Goal: Task Accomplishment & Management: Complete application form

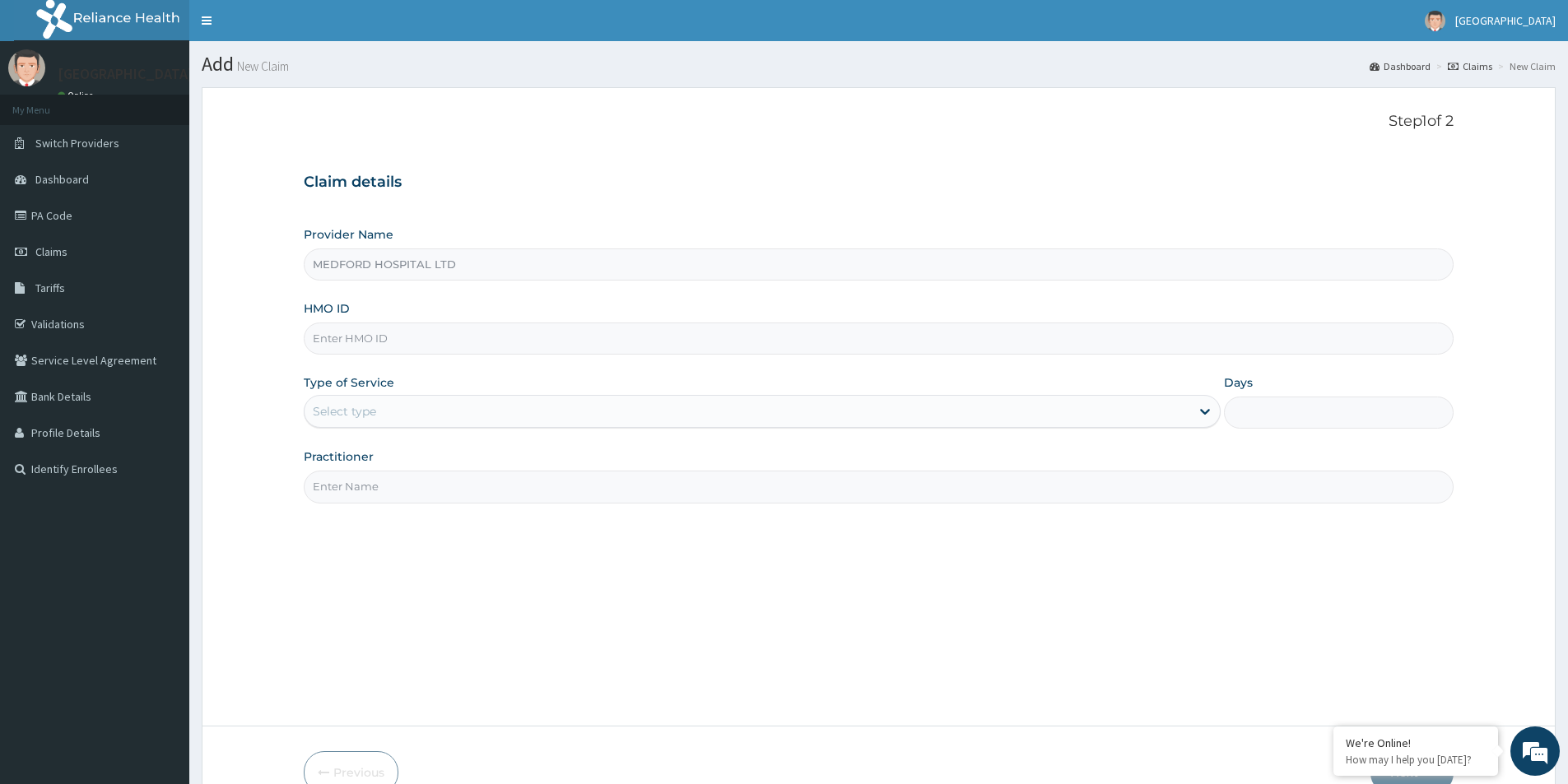
click at [439, 332] on input "HMO ID" at bounding box center [878, 338] width 1149 height 32
drag, startPoint x: 0, startPoint y: 0, endPoint x: 439, endPoint y: 332, distance: 550.4
type input "SUT/10173/C"
click at [462, 421] on div "Select type" at bounding box center [746, 411] width 885 height 26
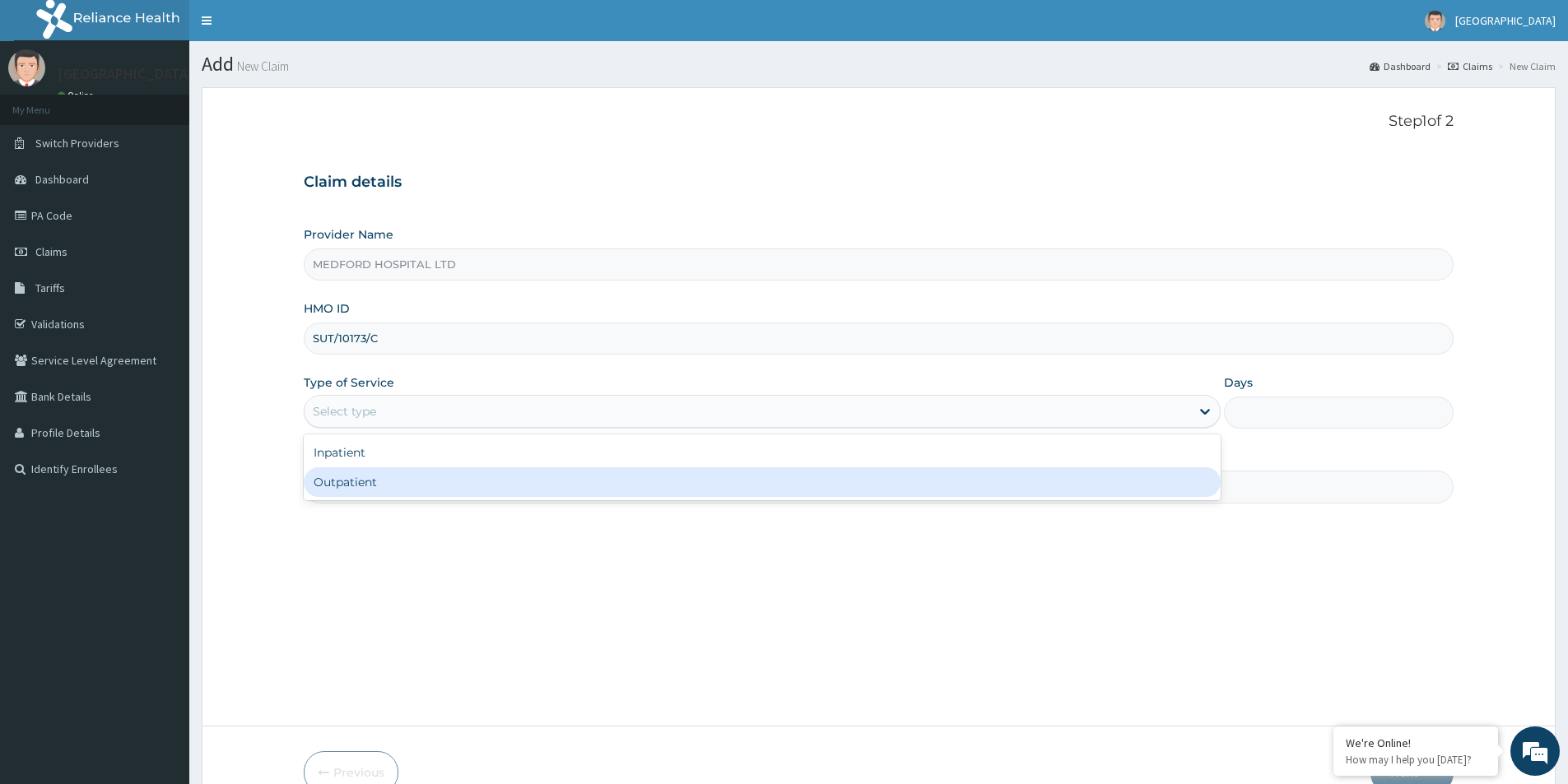
click at [445, 474] on div "Outpatient" at bounding box center [762, 482] width 917 height 30
type input "1"
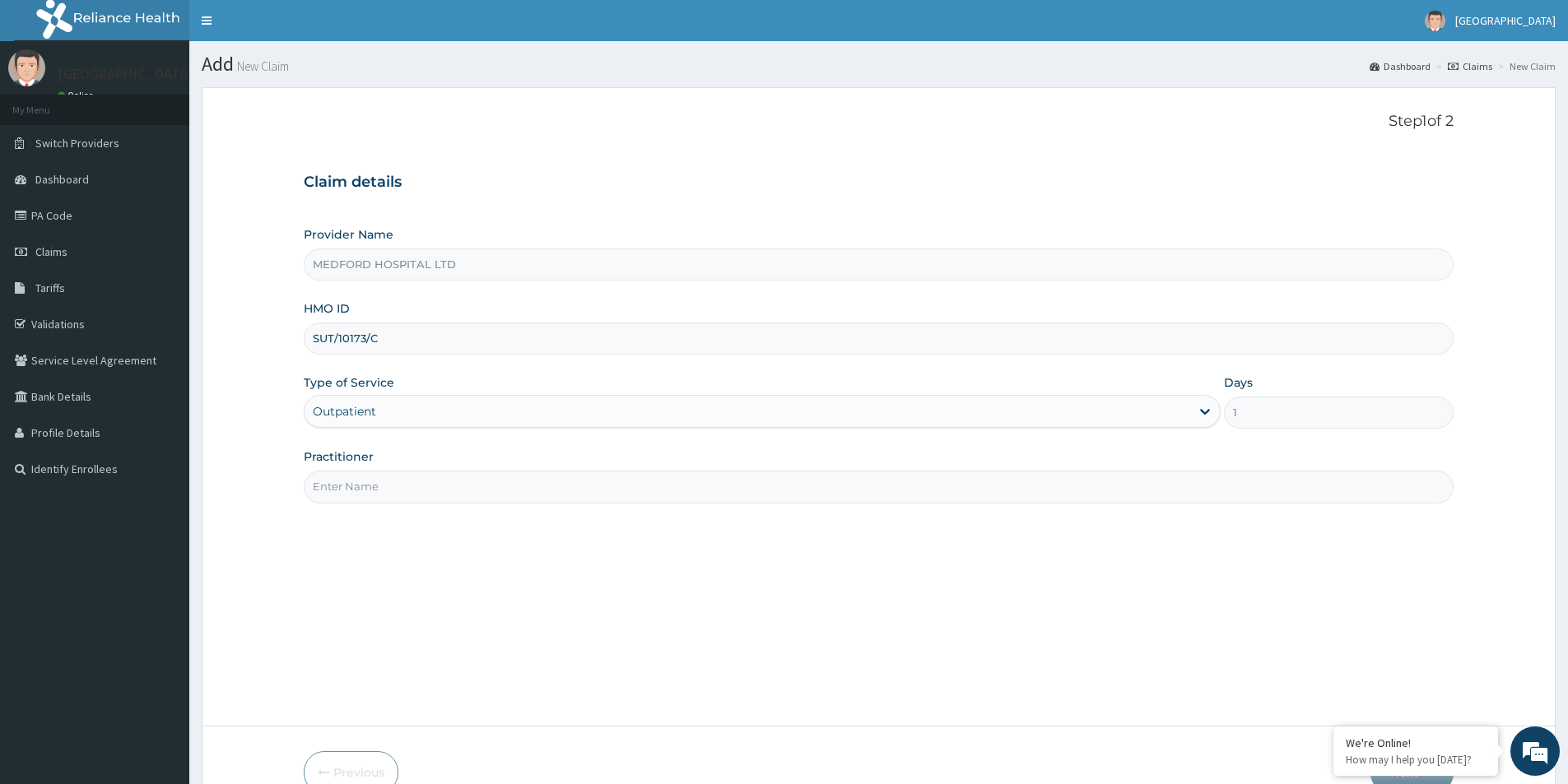
click at [443, 483] on input "Practitioner" at bounding box center [878, 485] width 1149 height 32
click at [439, 489] on input "Practitioner" at bounding box center [878, 485] width 1149 height 32
type input "OBI"
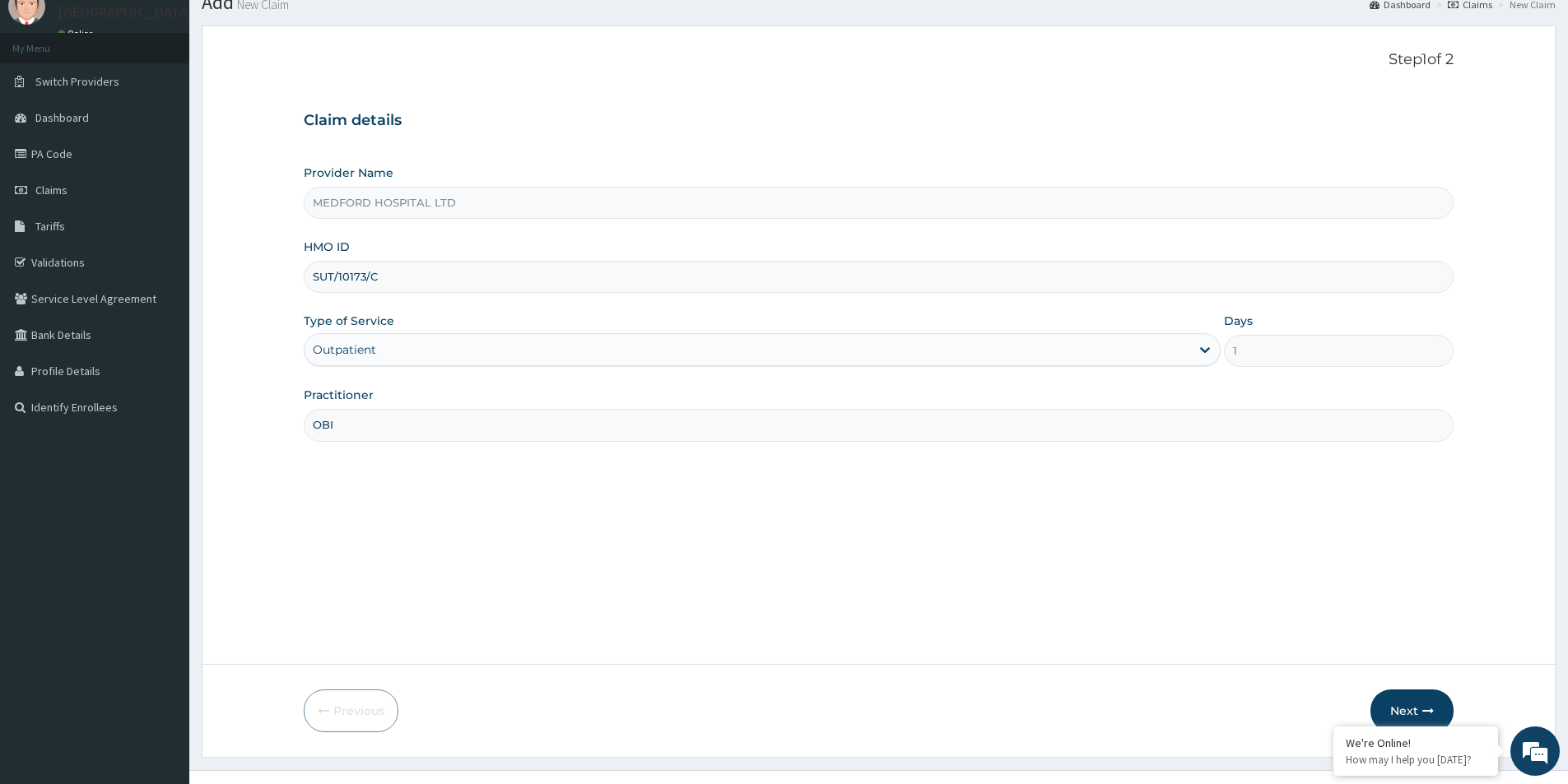
scroll to position [90, 0]
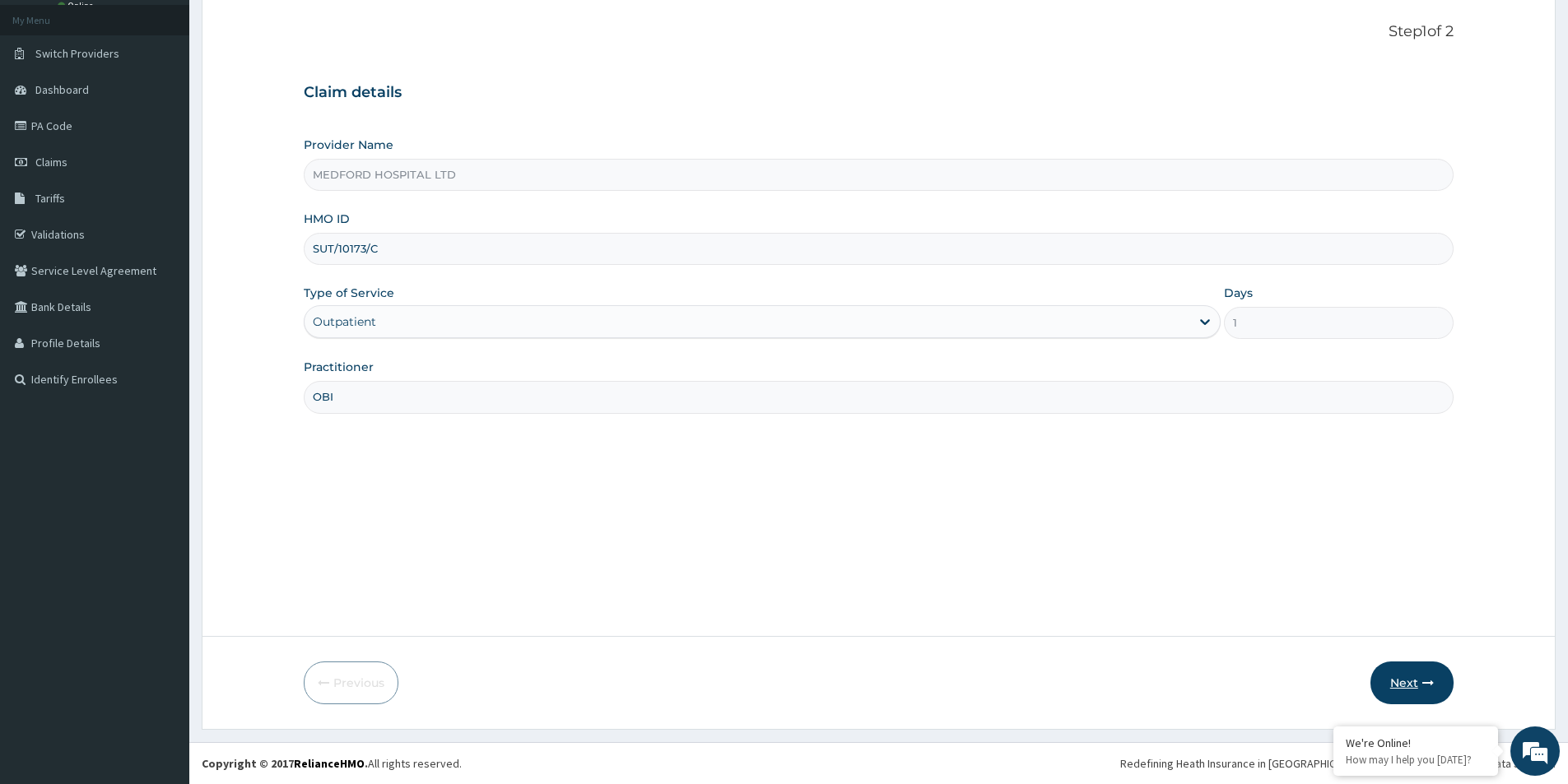
drag, startPoint x: 1420, startPoint y: 682, endPoint x: 1412, endPoint y: 681, distance: 8.1
click at [1412, 681] on button "Next" at bounding box center [1412, 682] width 84 height 43
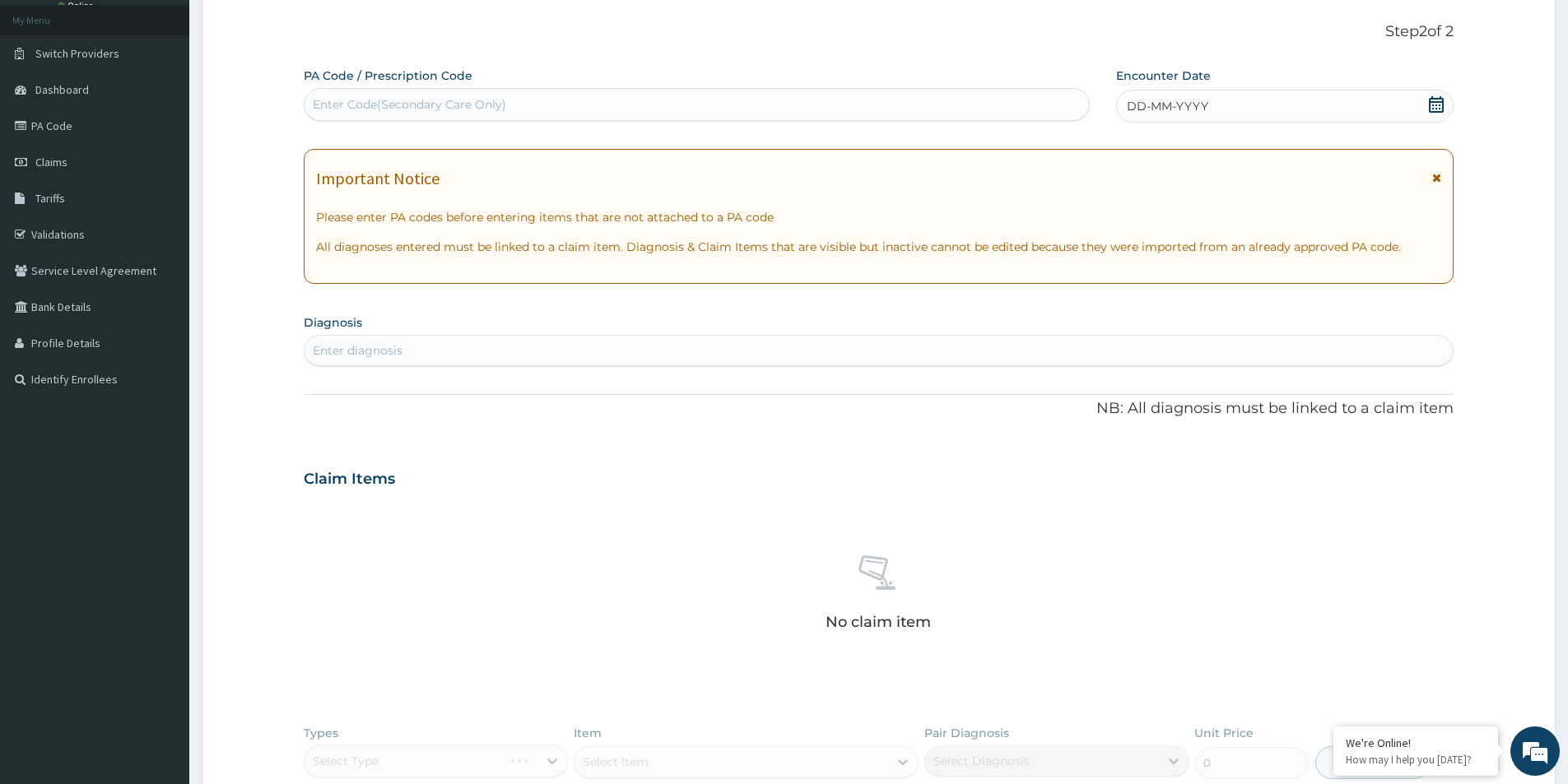
click at [1238, 103] on div "DD-MM-YYYY" at bounding box center [1284, 106] width 337 height 33
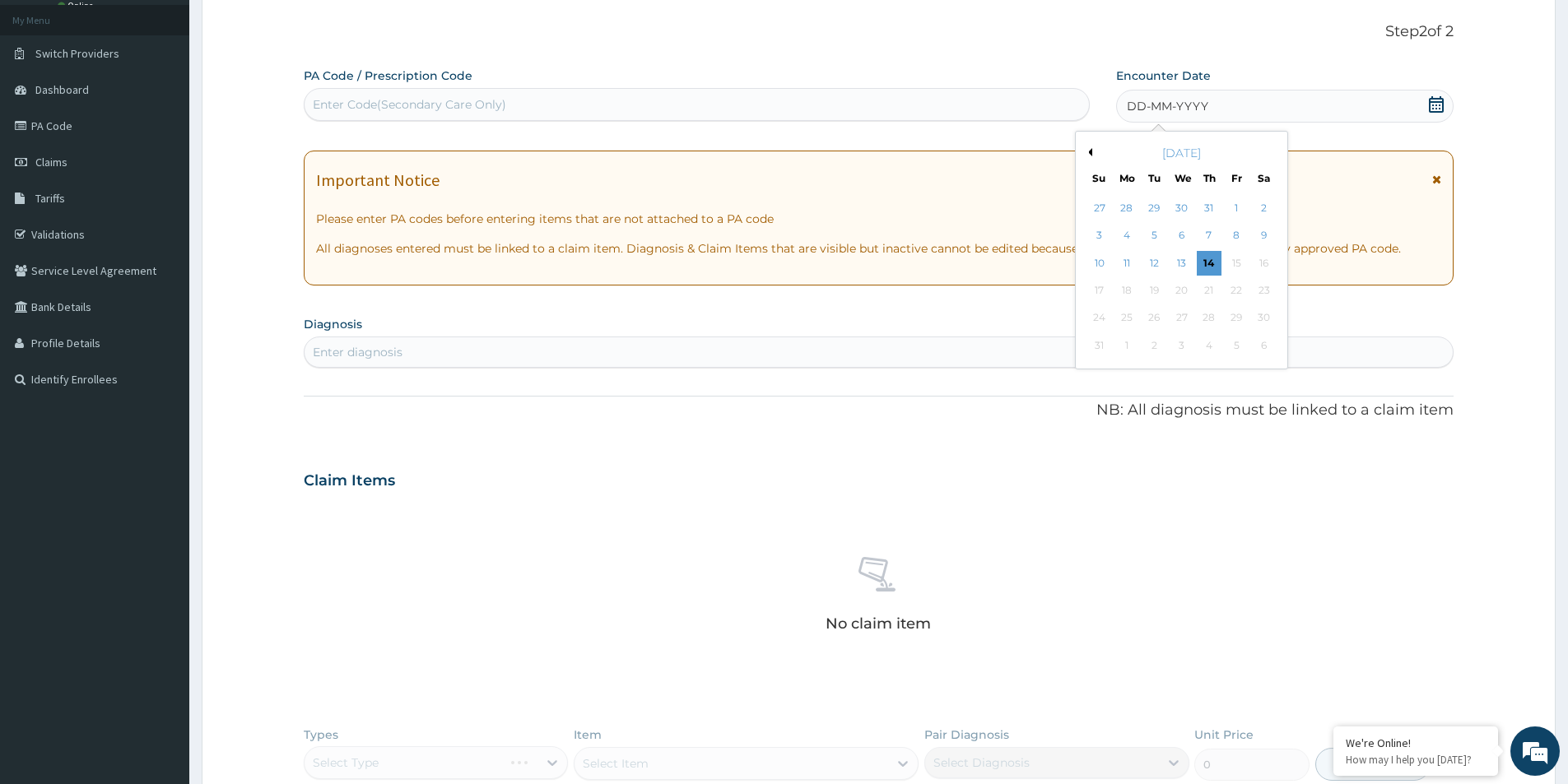
click at [1249, 103] on div "DD-MM-YYYY" at bounding box center [1284, 106] width 337 height 33
click at [1091, 152] on button "Previous Month" at bounding box center [1088, 152] width 8 height 8
click at [1152, 211] on div "1" at bounding box center [1154, 208] width 25 height 24
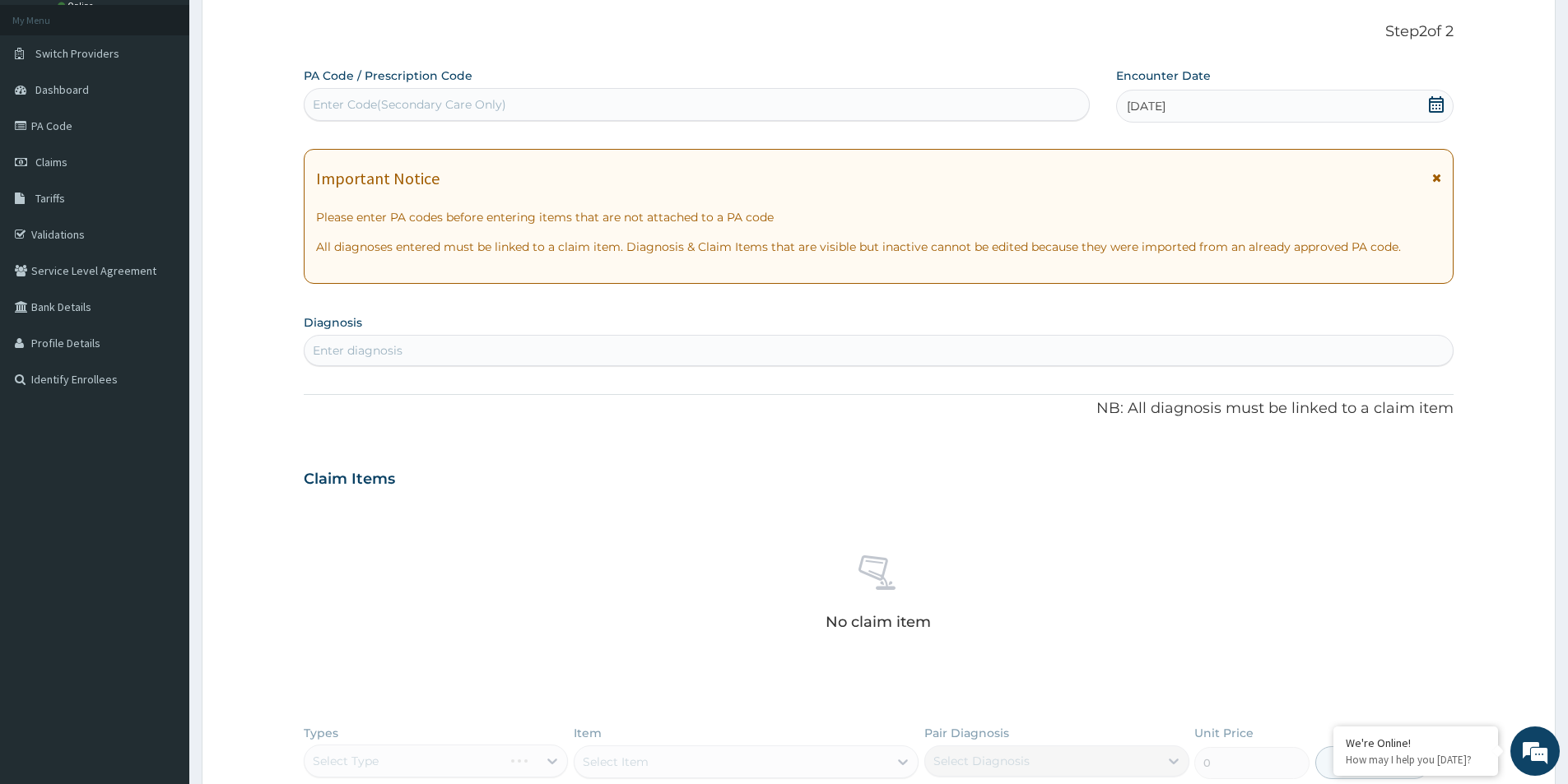
click at [435, 348] on div "Enter diagnosis" at bounding box center [878, 350] width 1148 height 26
type input "RESPIRAT"
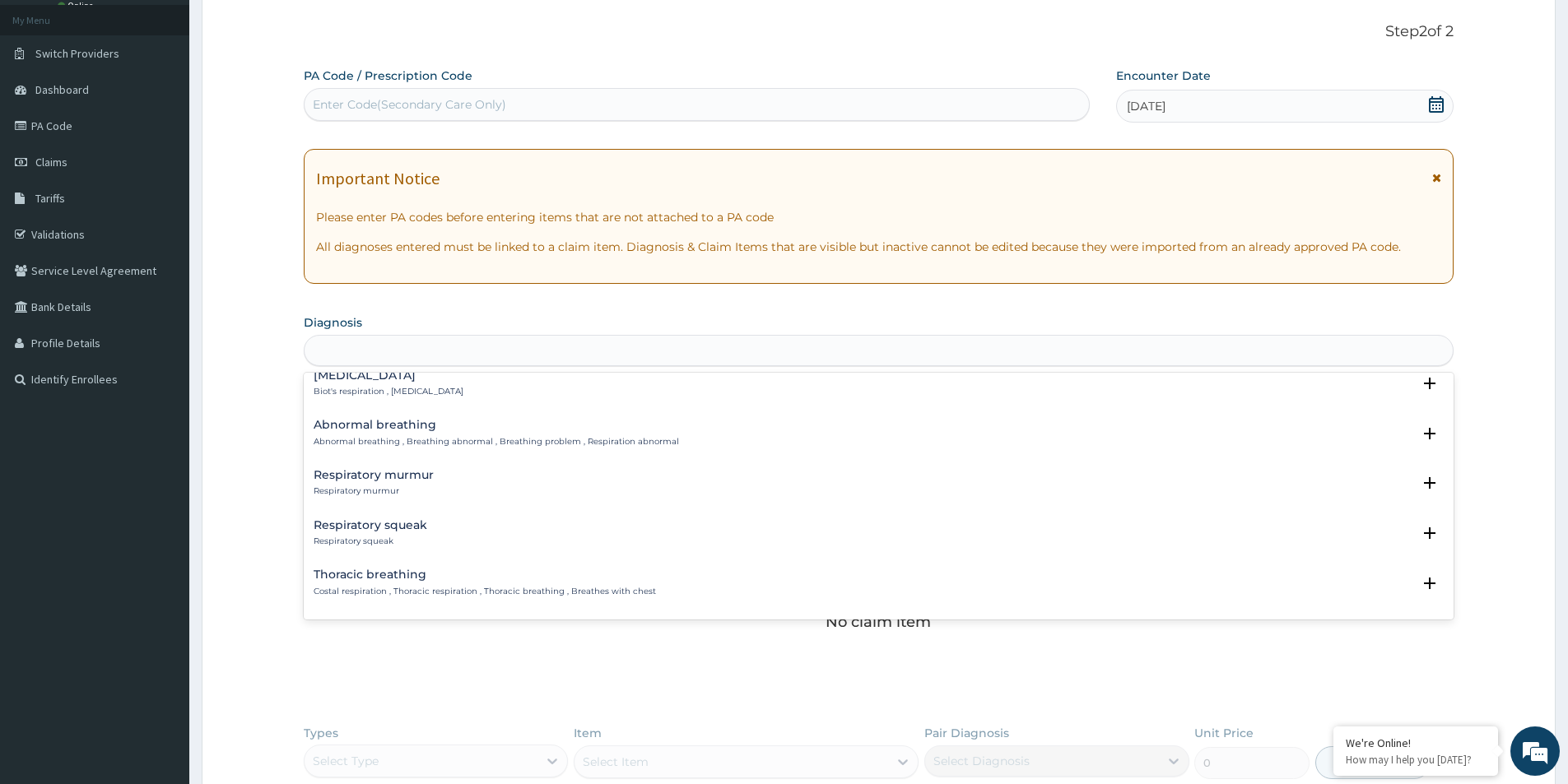
scroll to position [0, 0]
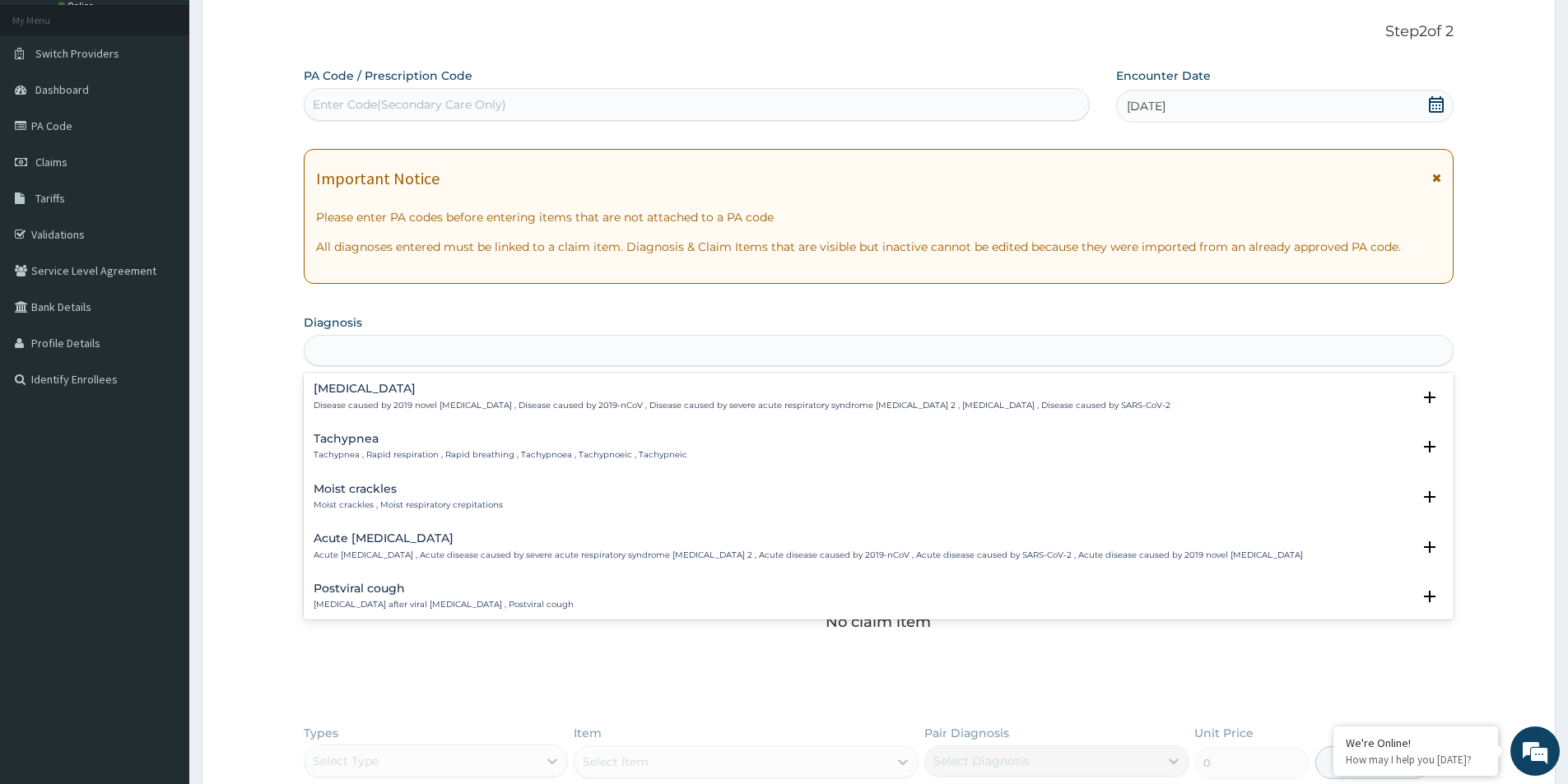
click at [402, 354] on div "RESPIRAT" at bounding box center [878, 350] width 1148 height 26
type input "RESPIRATORY TRACT"
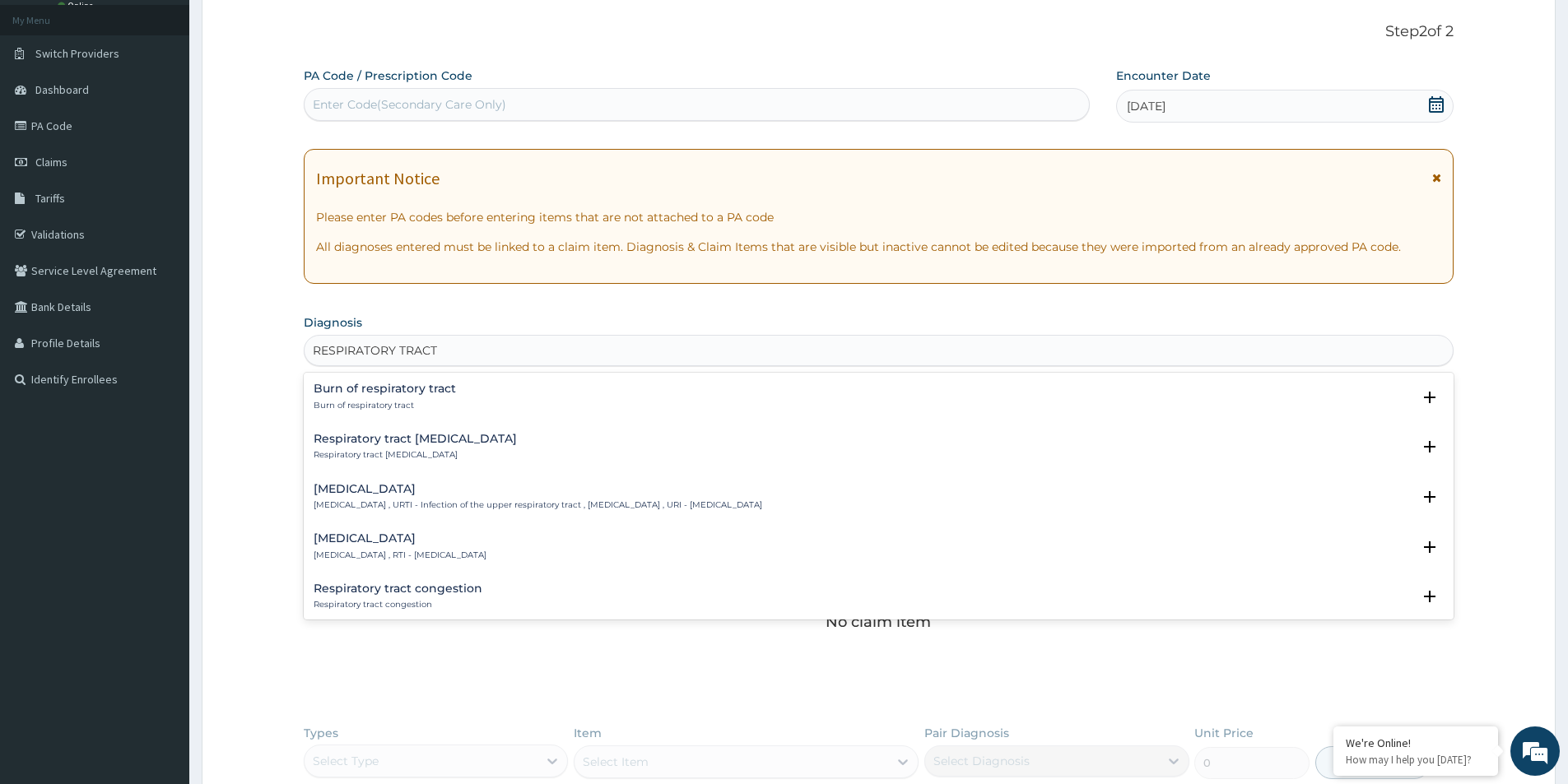
click at [380, 494] on h4 "Upper respiratory infection" at bounding box center [537, 489] width 449 height 13
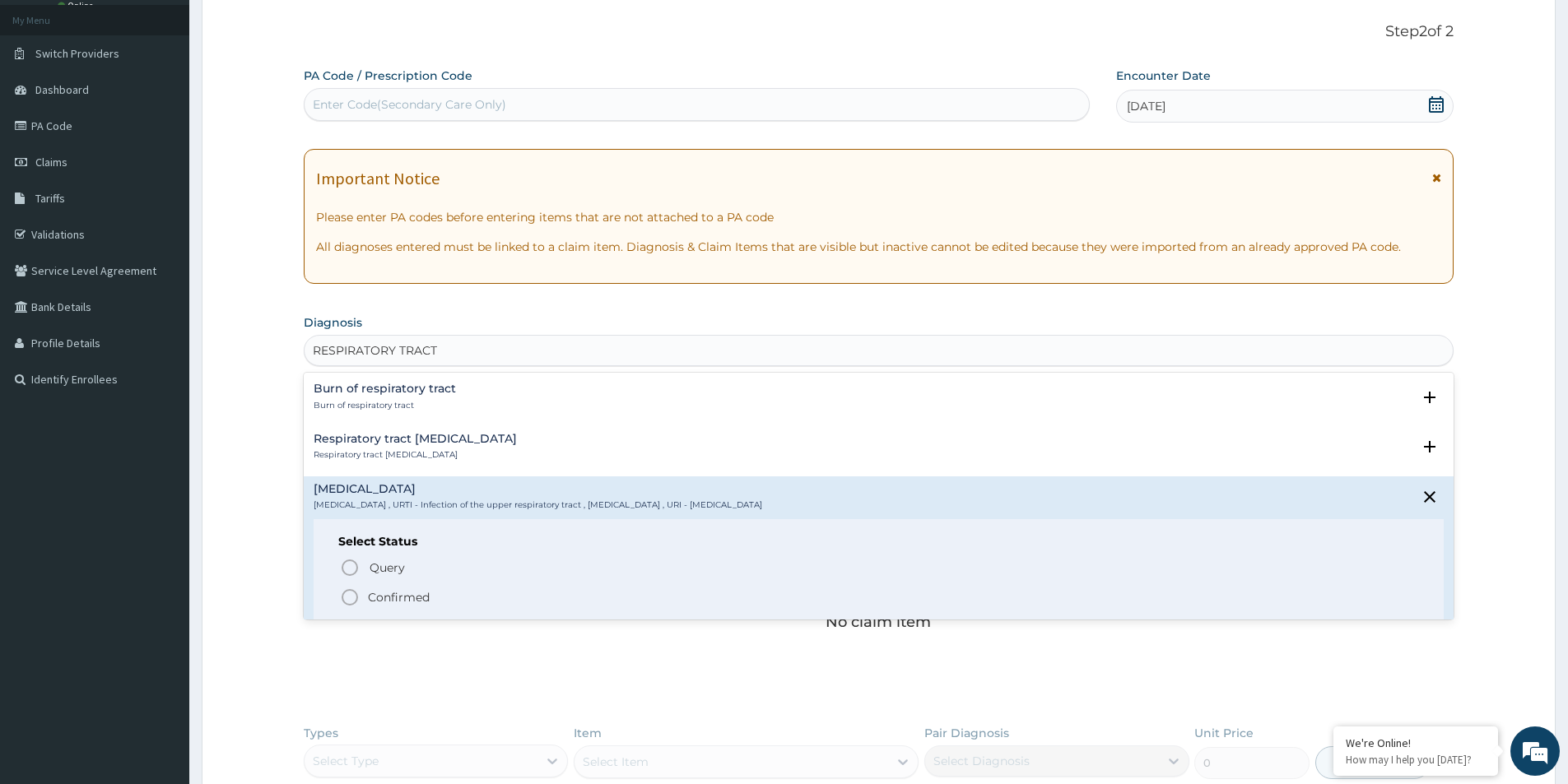
click at [391, 594] on p "Confirmed" at bounding box center [399, 597] width 62 height 16
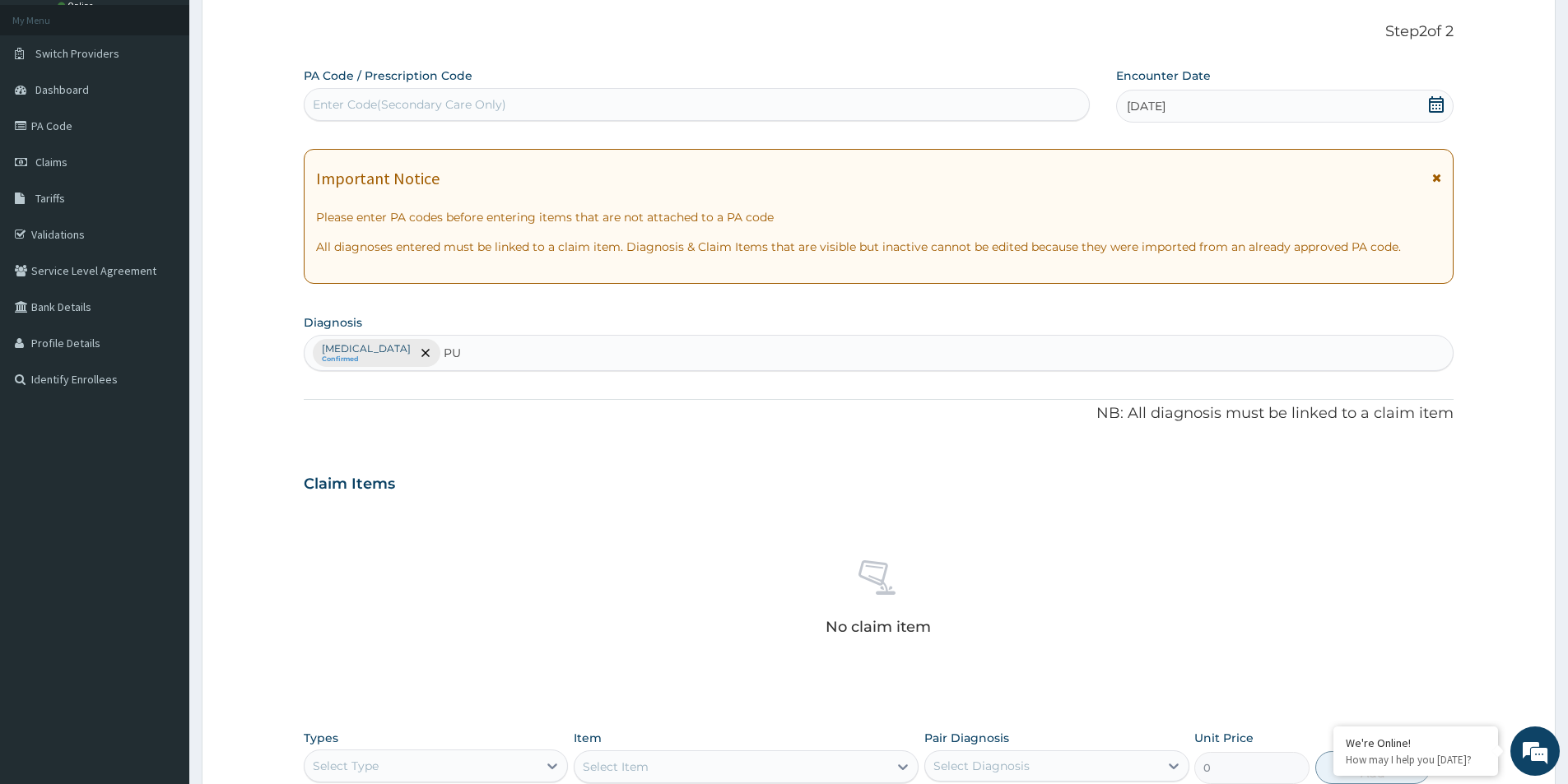
type input "PUD"
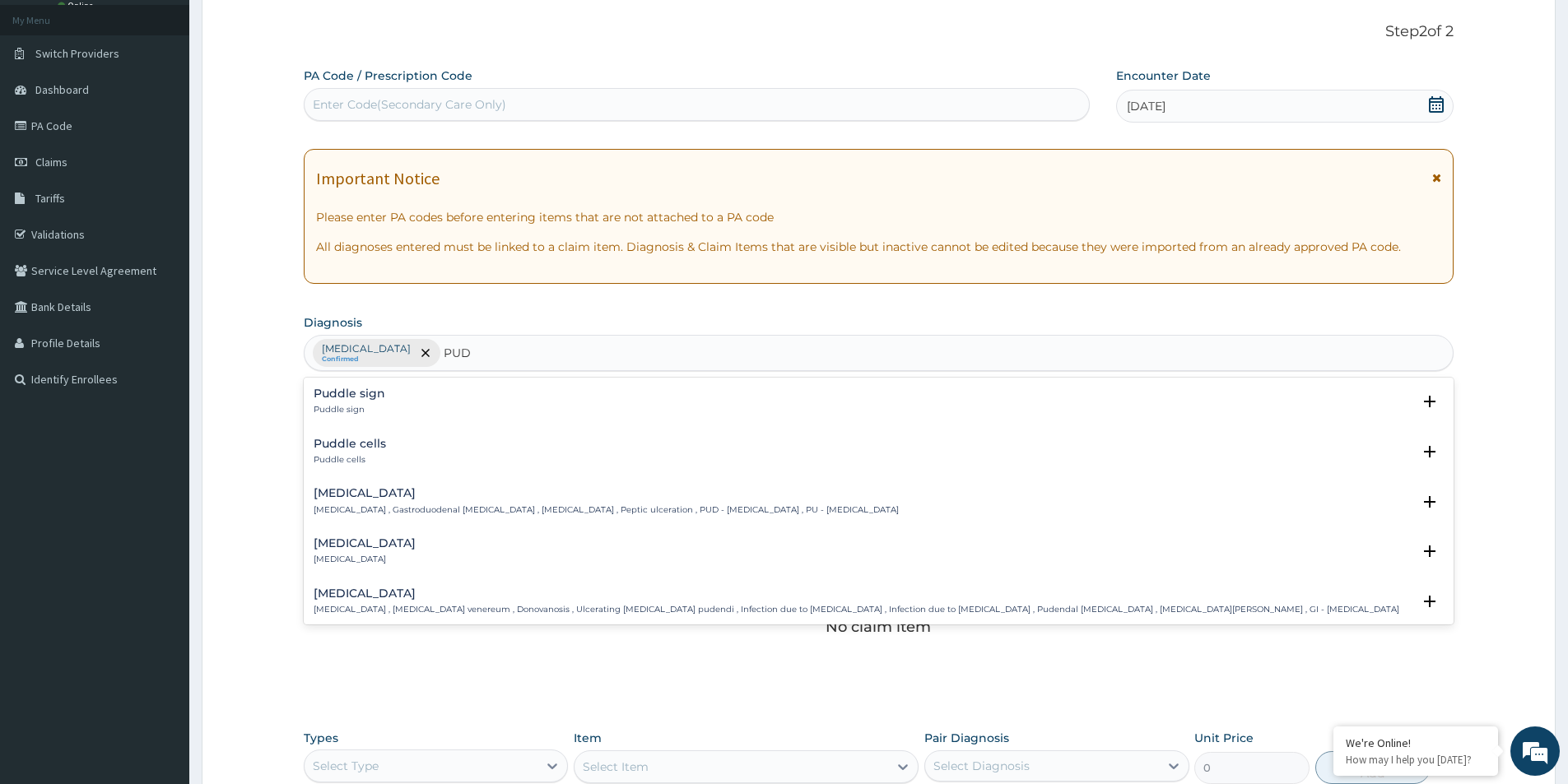
click at [370, 502] on div "Peptic ulcer Peptic ulcer , Gastroduodenal ulcer , Peptic ulcer disease , Pepti…" at bounding box center [606, 502] width 585 height 29
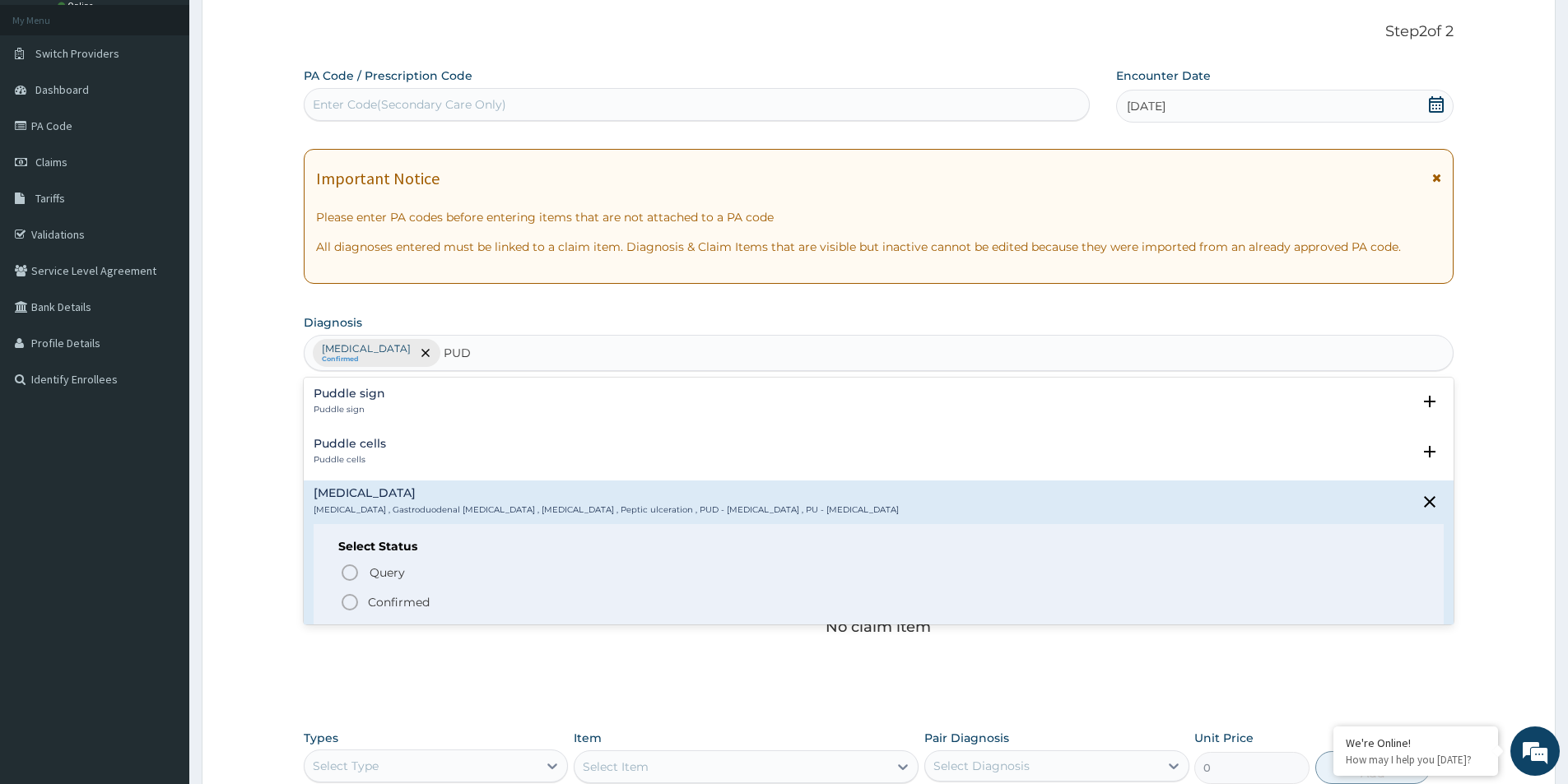
click at [403, 601] on p "Confirmed" at bounding box center [399, 602] width 62 height 16
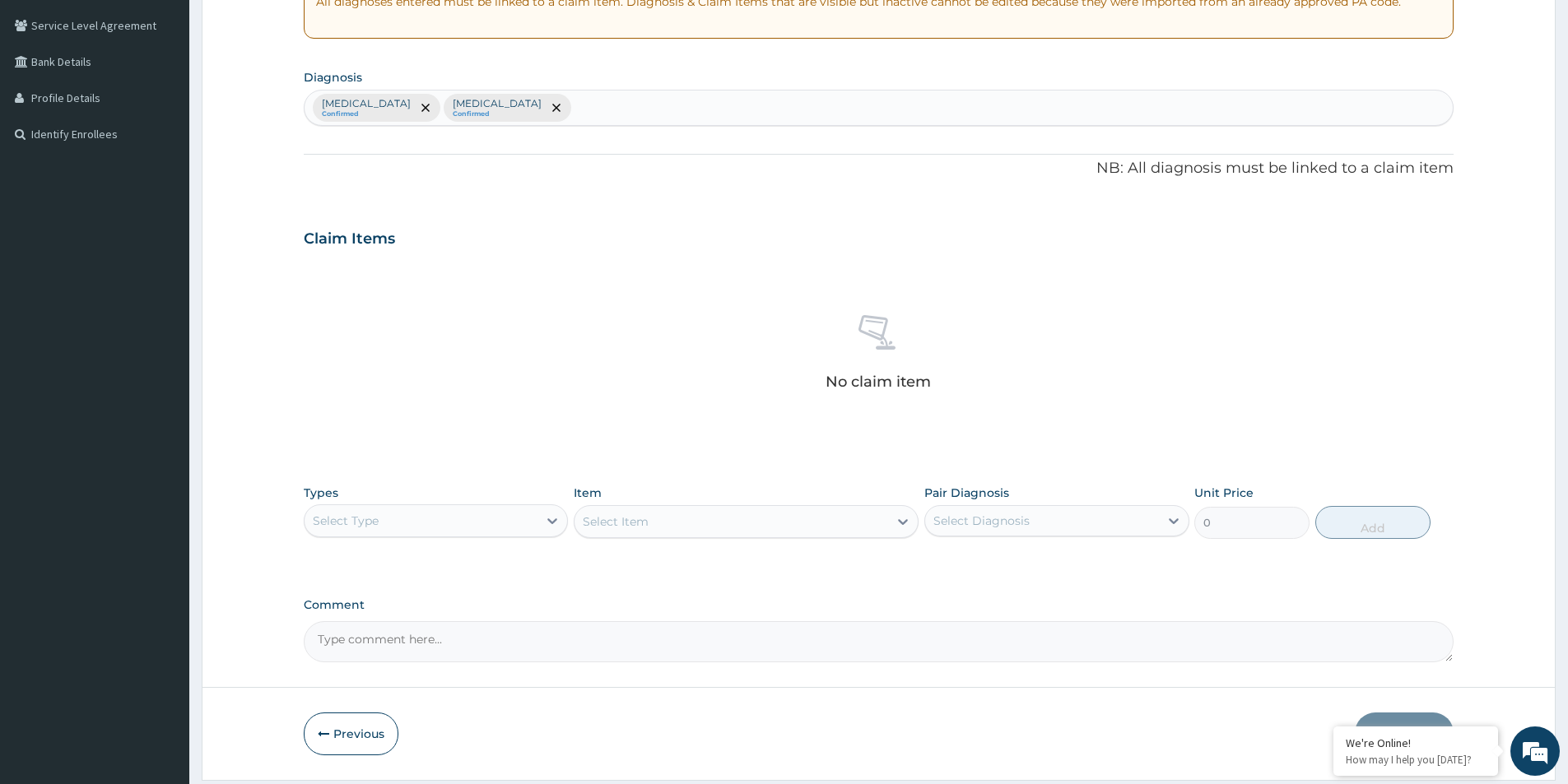
scroll to position [337, 0]
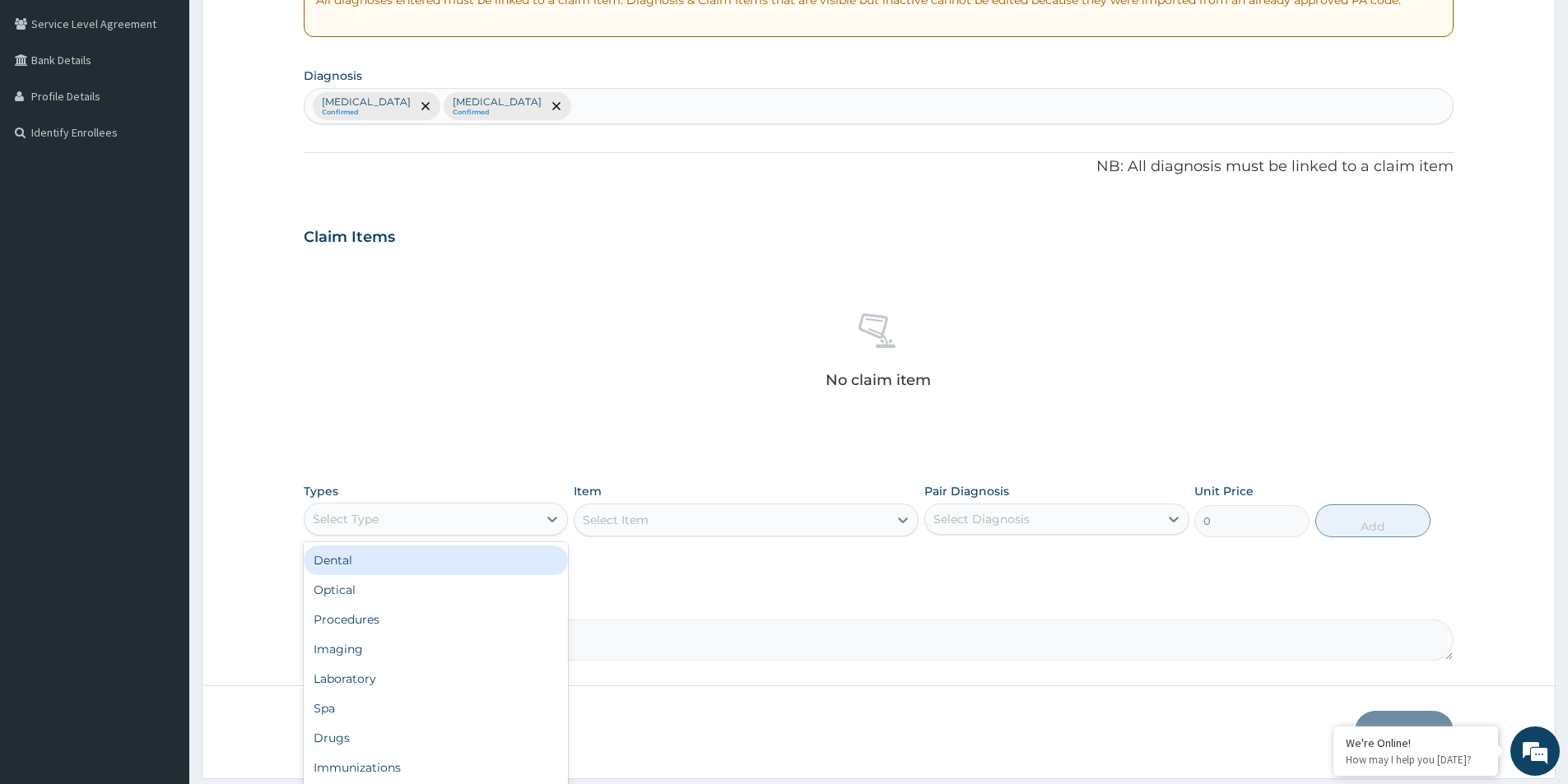
click at [490, 510] on div "Select Type" at bounding box center [420, 518] width 233 height 26
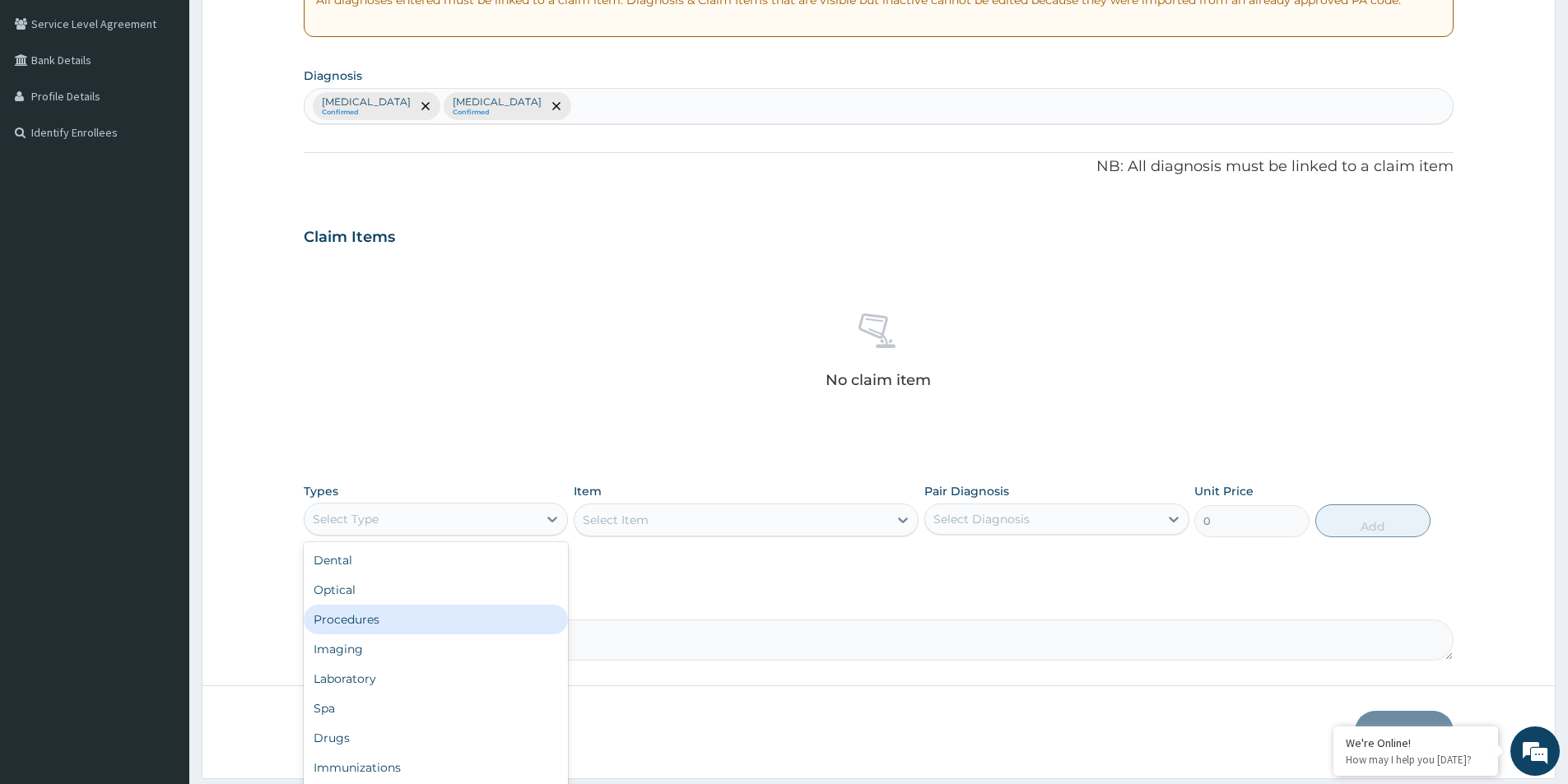
click at [386, 616] on div "Procedures" at bounding box center [435, 619] width 264 height 30
click at [691, 520] on div "Select Item" at bounding box center [746, 520] width 345 height 33
click at [1078, 517] on div "Select Diagnosis" at bounding box center [1041, 518] width 233 height 26
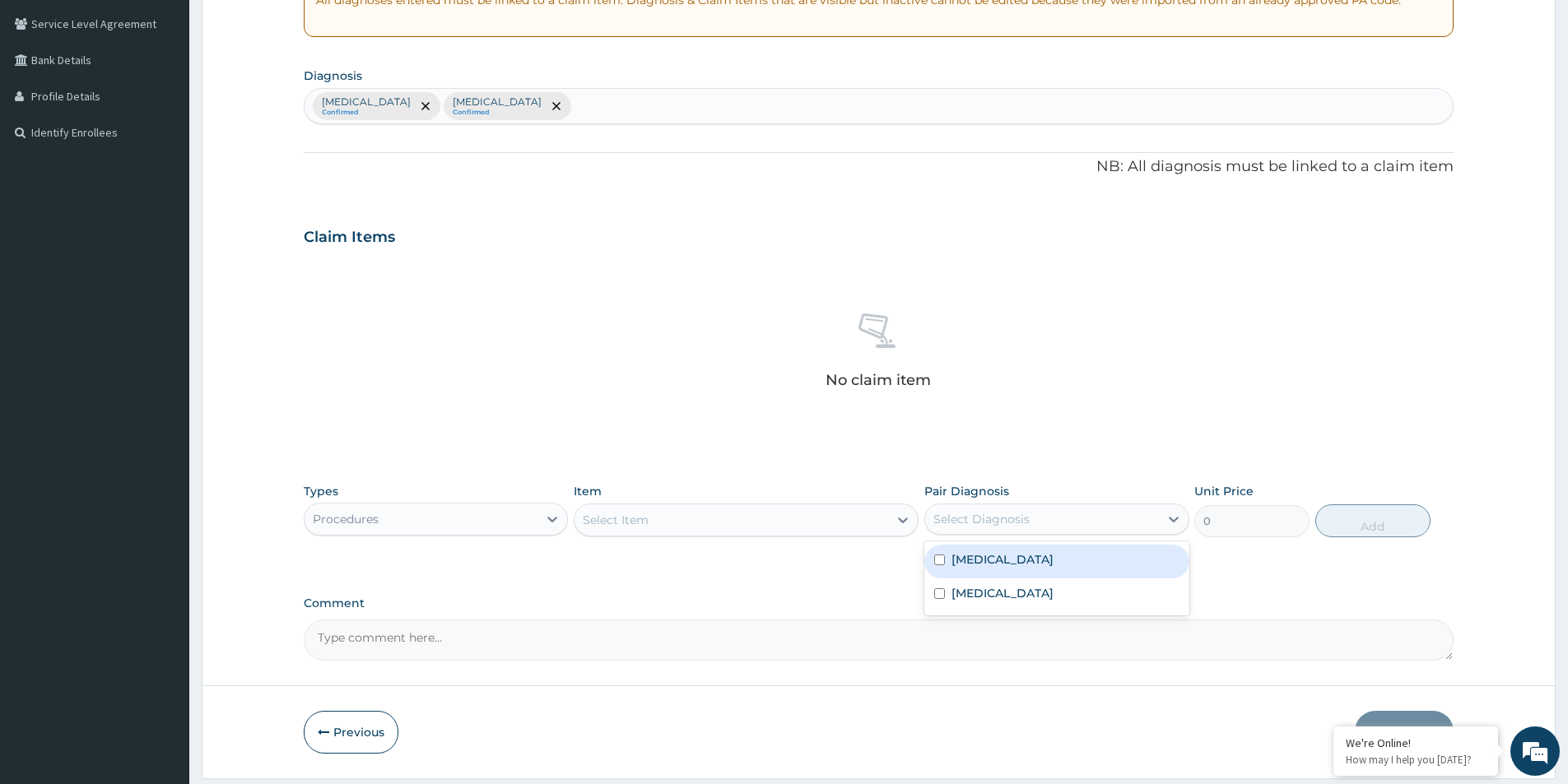
click at [1050, 565] on label "Upper respiratory infection" at bounding box center [1002, 559] width 102 height 16
checkbox input "true"
click at [1042, 590] on div "Peptic ulcer" at bounding box center [1056, 594] width 264 height 34
checkbox input "true"
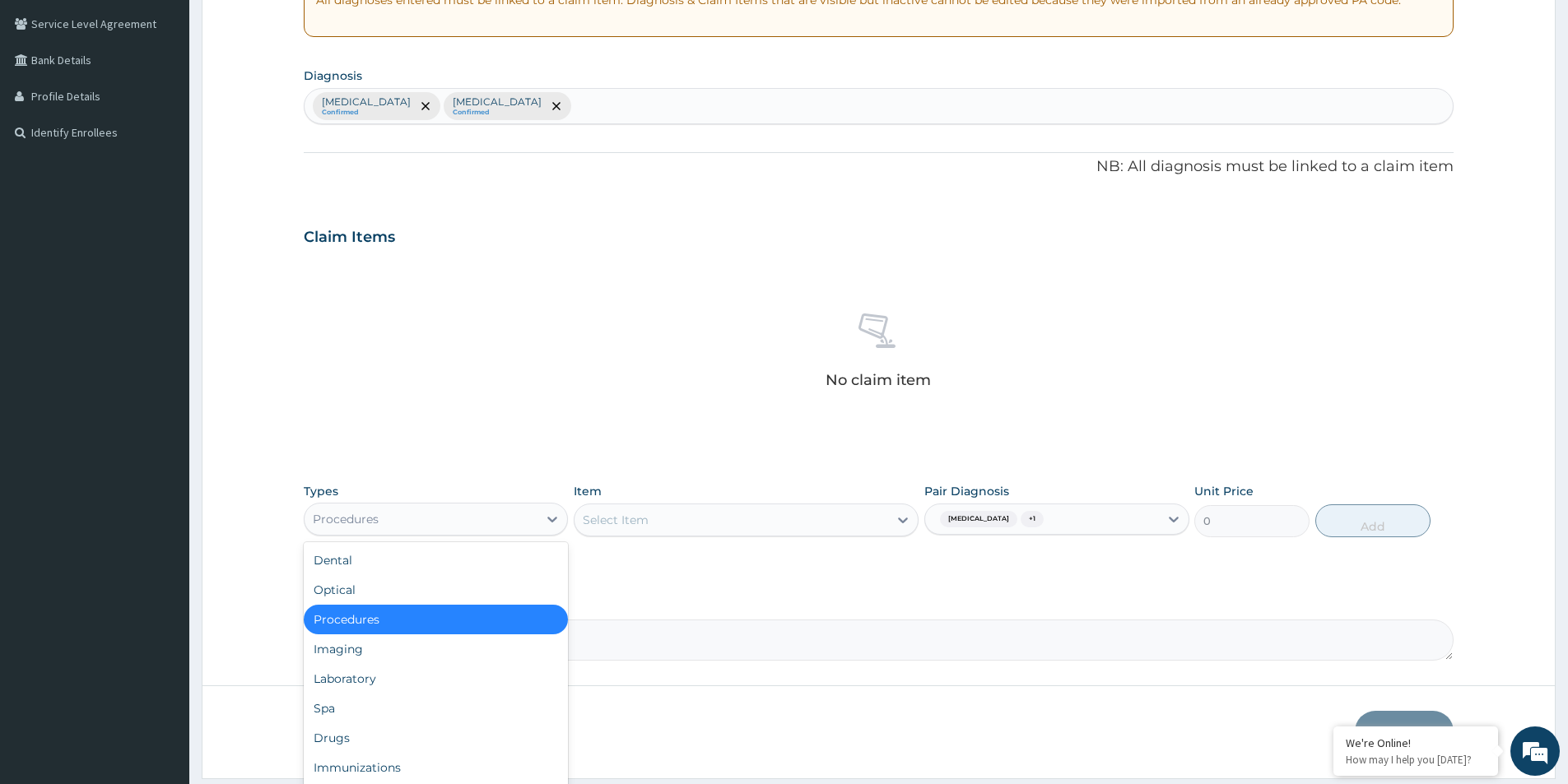
click at [469, 521] on div "Procedures" at bounding box center [420, 518] width 233 height 26
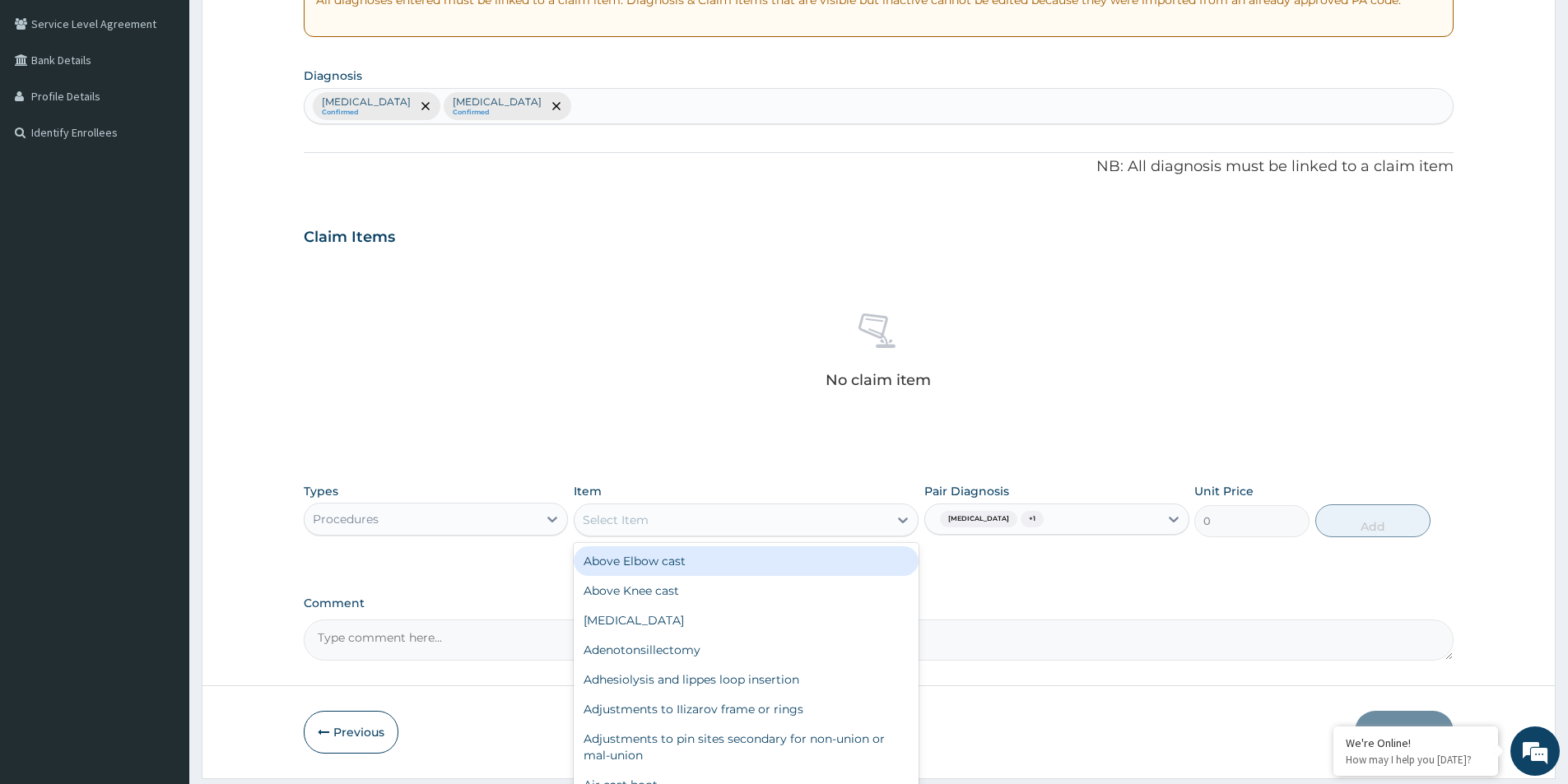
click at [636, 522] on div "Select Item" at bounding box center [616, 520] width 66 height 16
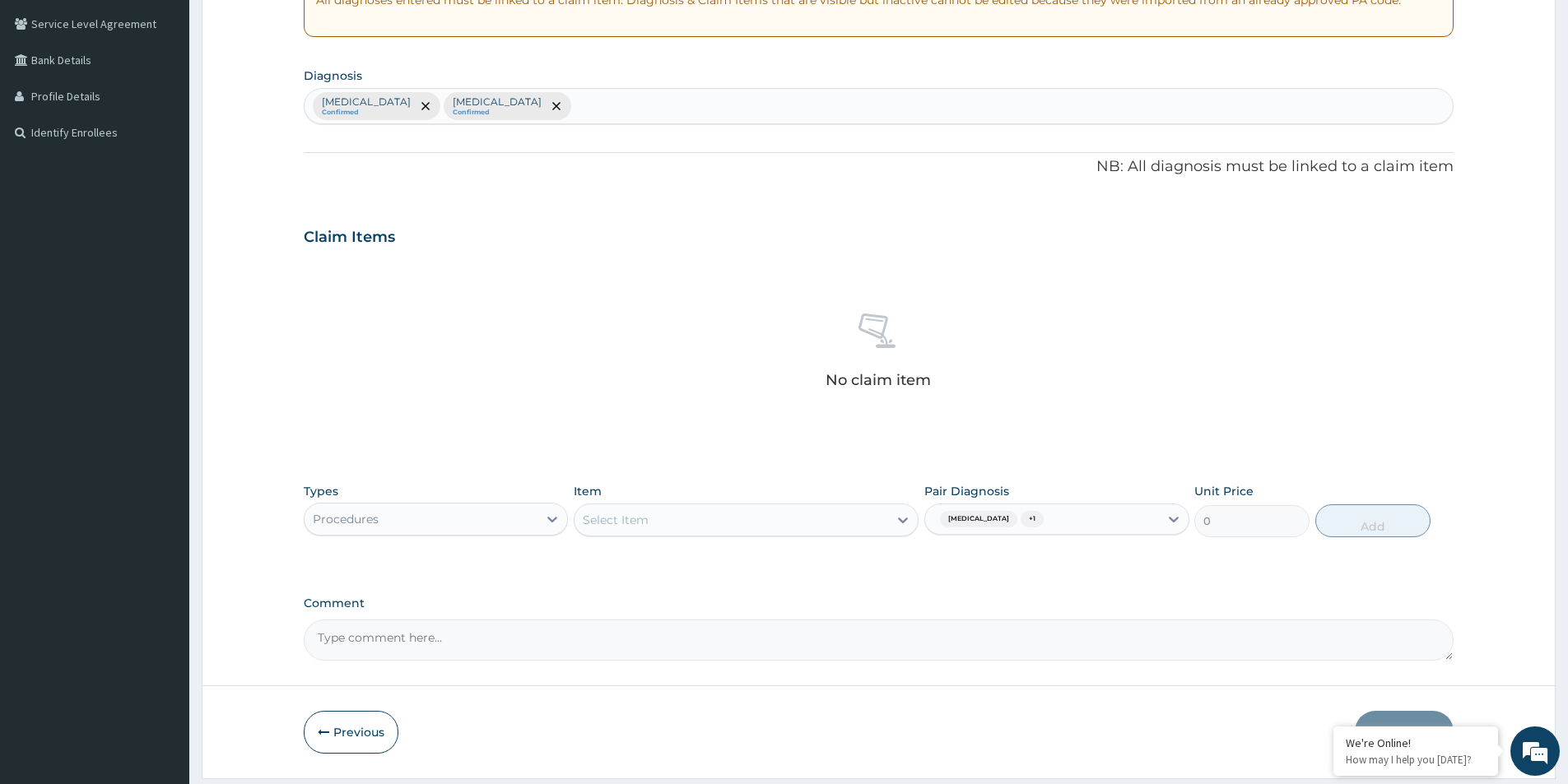
click at [949, 571] on div "PA Code / Prescription Code Enter Code(Secondary Care Only) Encounter Date 01-0…" at bounding box center [878, 240] width 1149 height 839
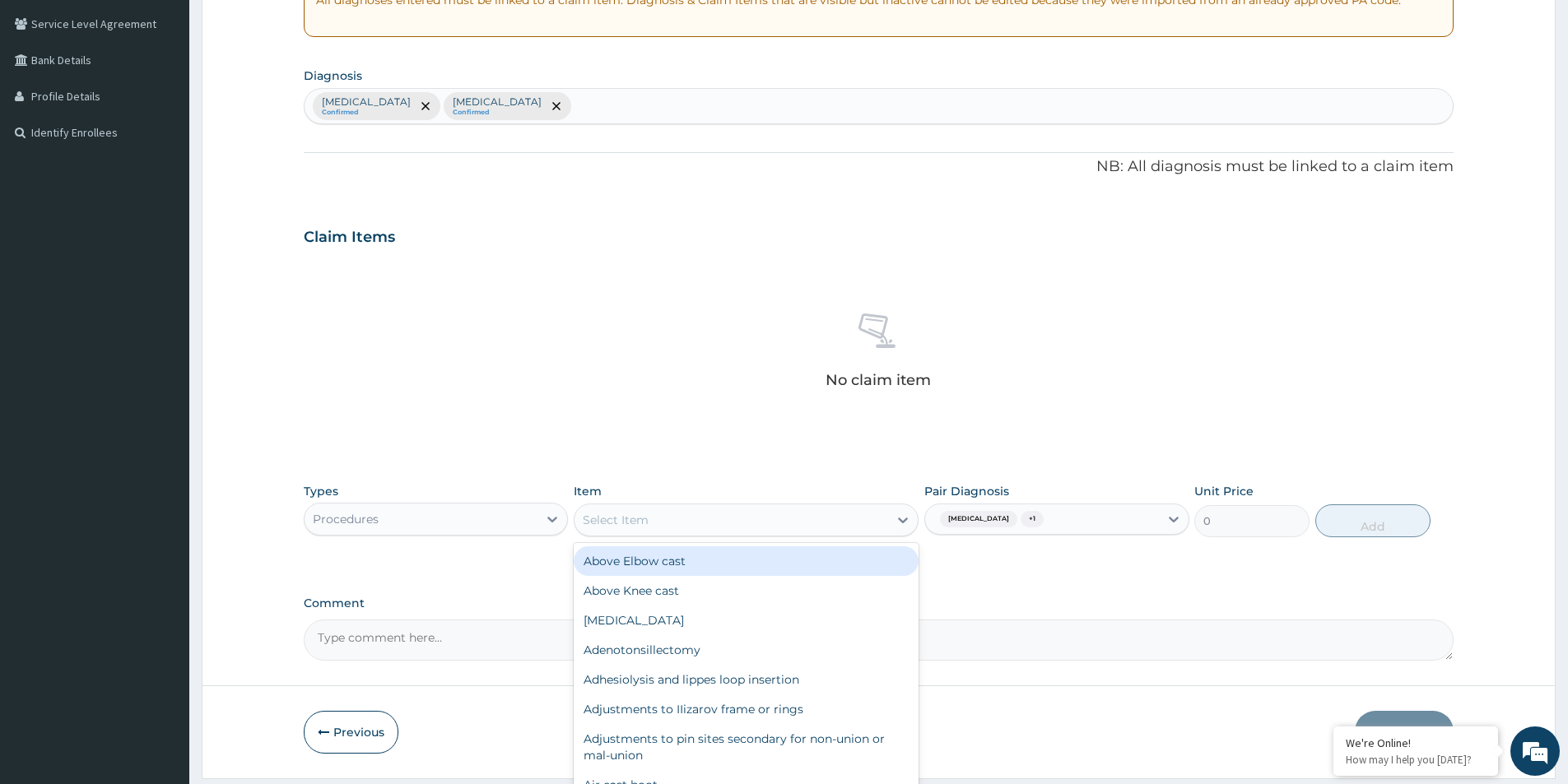
click at [753, 520] on div "Select Item" at bounding box center [731, 519] width 313 height 26
click at [981, 568] on div "Types Procedures Item option Above Elbow cast focused, 1 of 629. 629 results av…" at bounding box center [878, 522] width 1149 height 95
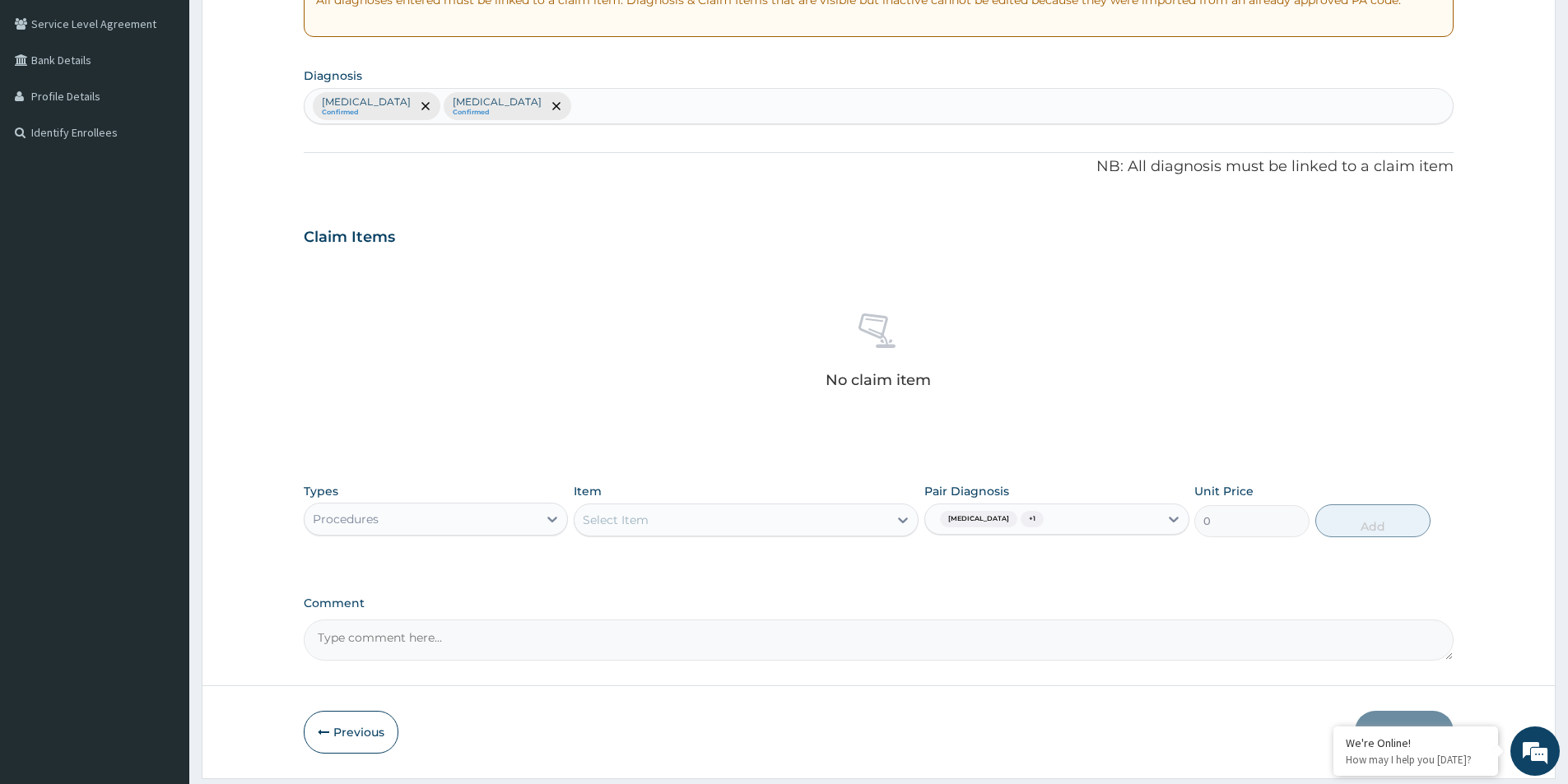
click at [814, 514] on div "Select Item" at bounding box center [731, 519] width 313 height 26
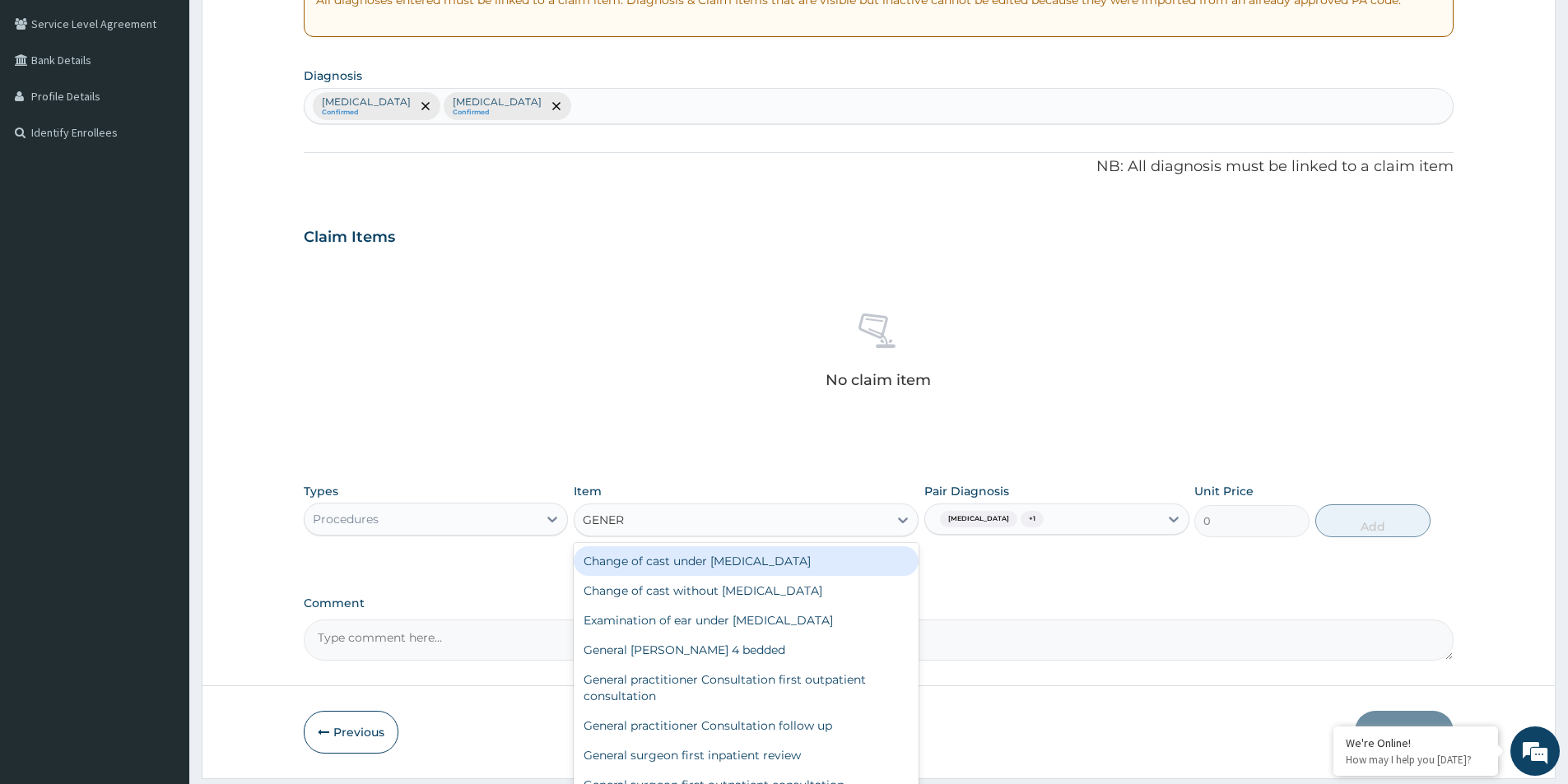
type input "GENERA"
click at [724, 682] on div "General practitioner Consultation first outpatient consultation" at bounding box center [746, 687] width 345 height 46
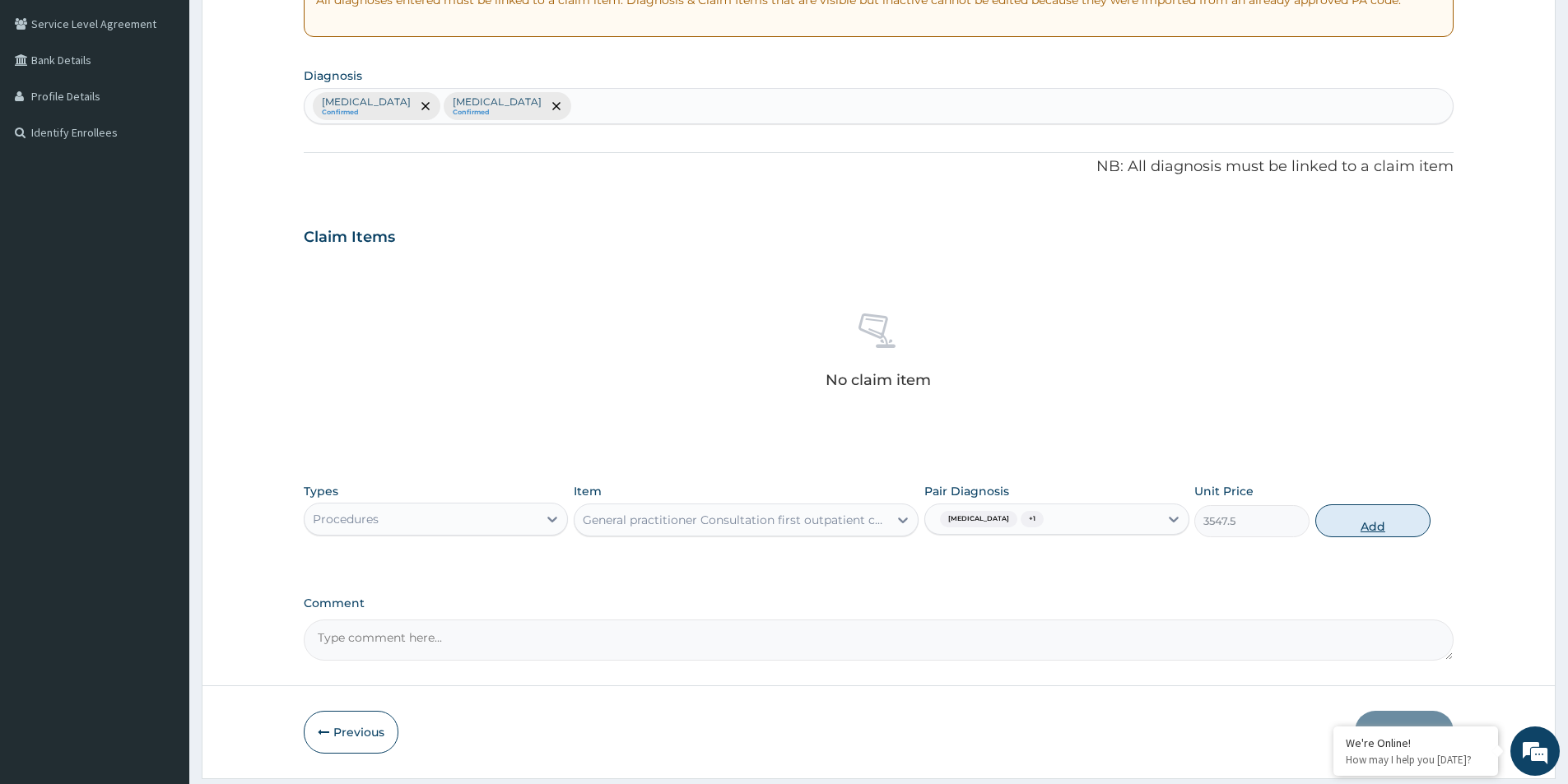
click at [1379, 527] on button "Add" at bounding box center [1372, 521] width 115 height 33
type input "0"
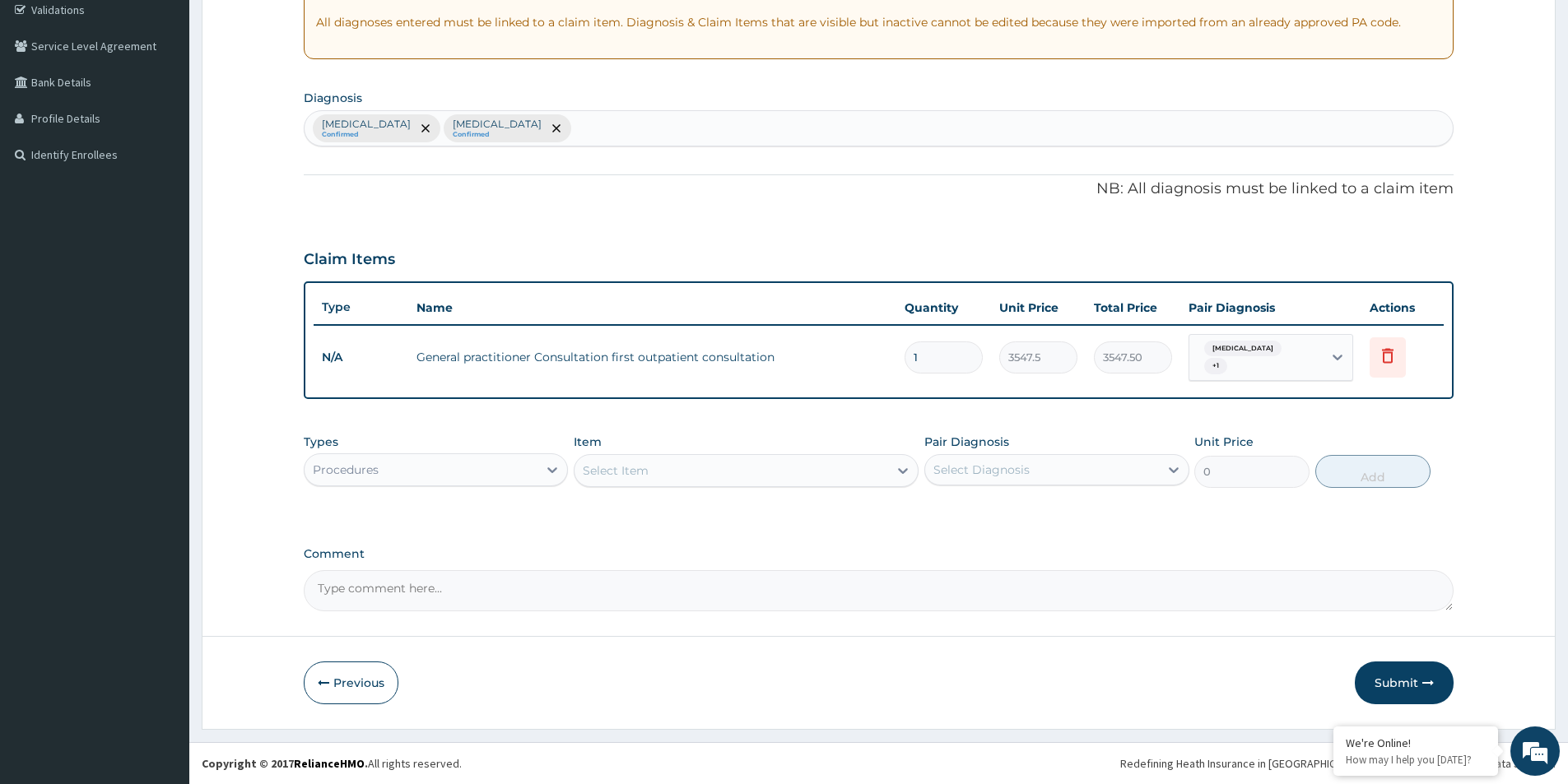
click at [482, 470] on div "Procedures" at bounding box center [420, 469] width 233 height 26
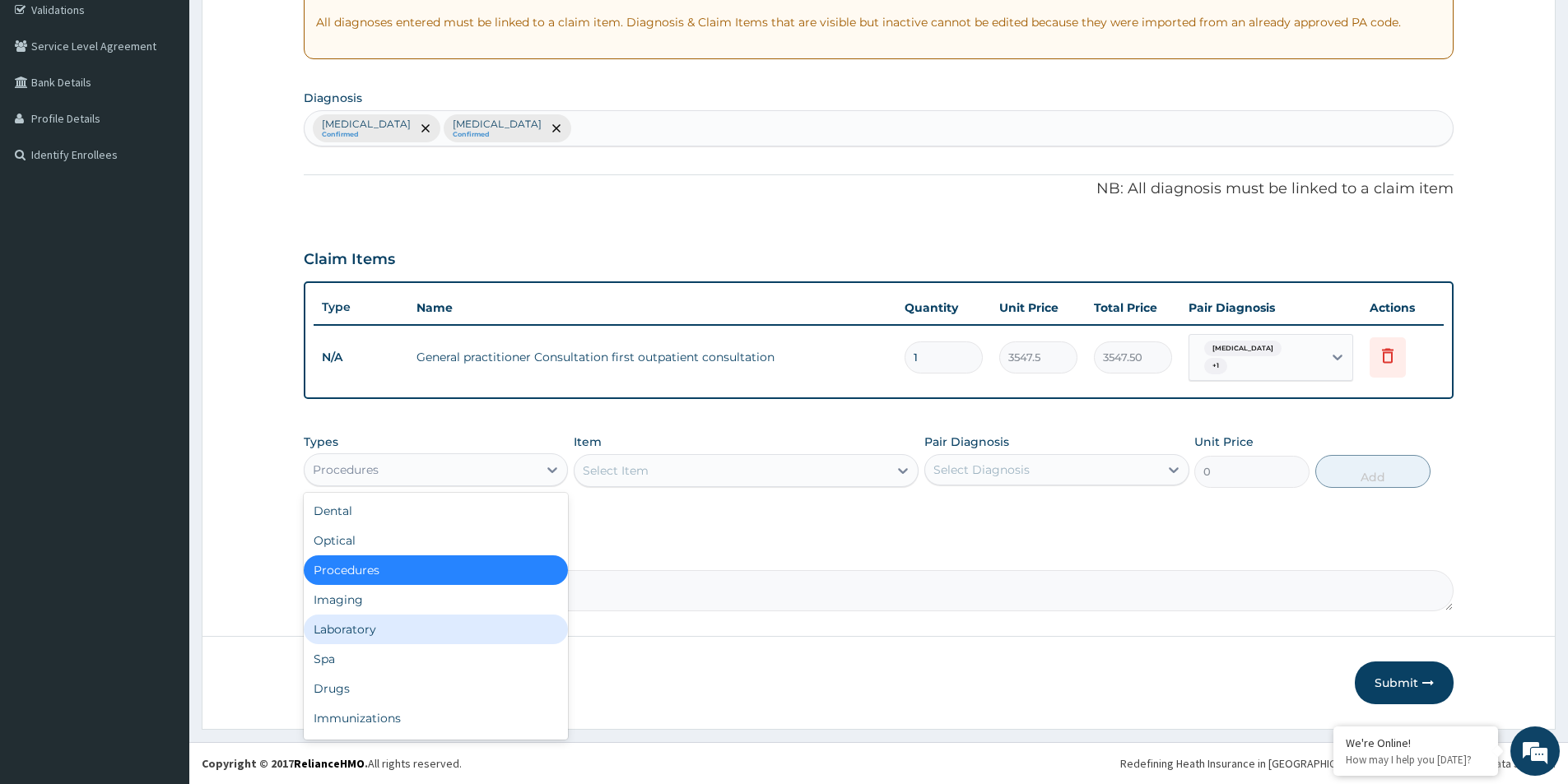
click at [379, 623] on div "Laboratory" at bounding box center [435, 629] width 264 height 30
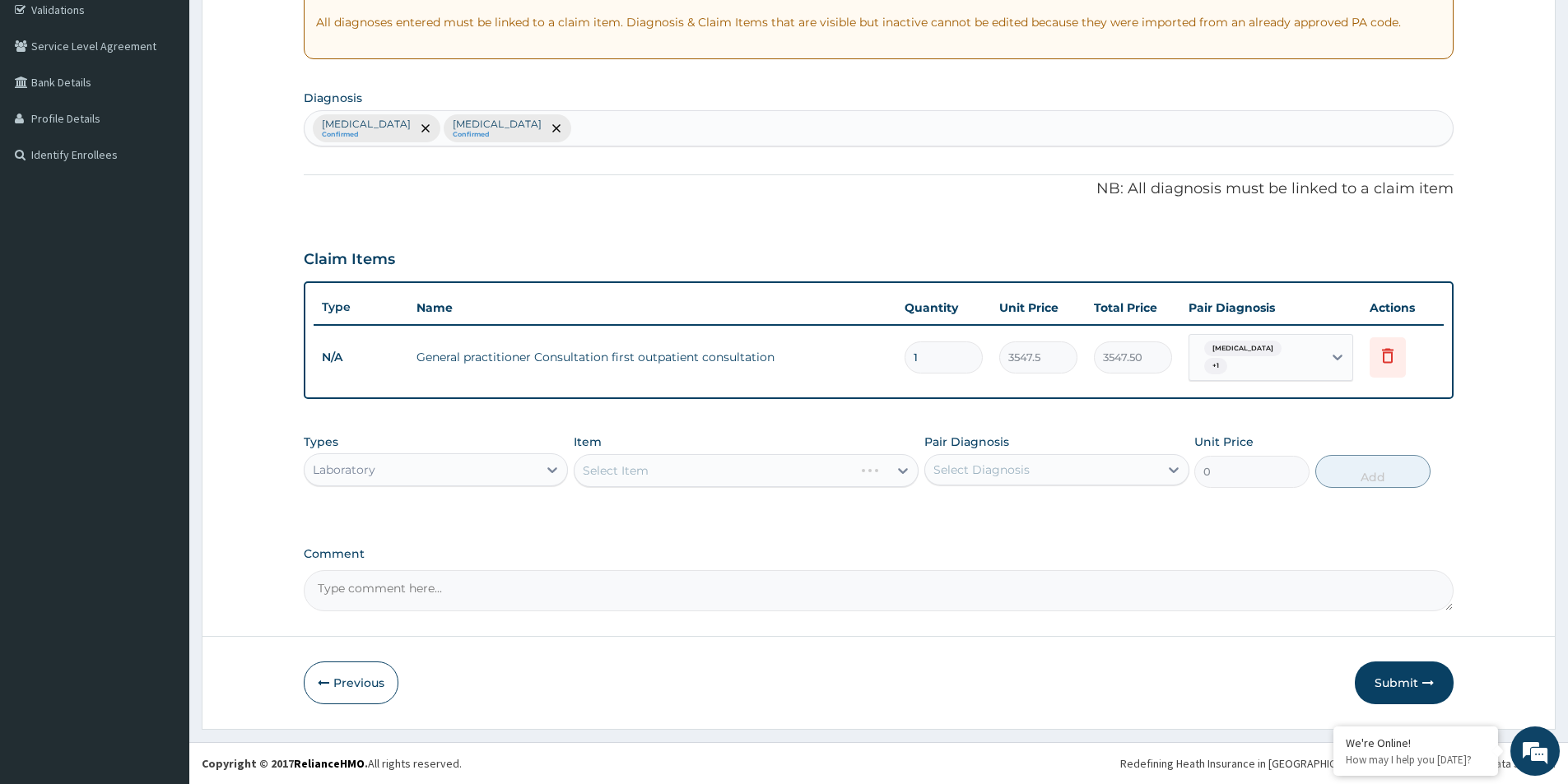
click at [754, 468] on div "Select Item" at bounding box center [746, 470] width 345 height 33
click at [1000, 475] on div "Select Diagnosis" at bounding box center [981, 470] width 96 height 16
drag, startPoint x: 996, startPoint y: 502, endPoint x: 994, endPoint y: 516, distance: 14.1
click at [995, 508] on label "Upper respiratory infection" at bounding box center [1002, 510] width 102 height 16
checkbox input "true"
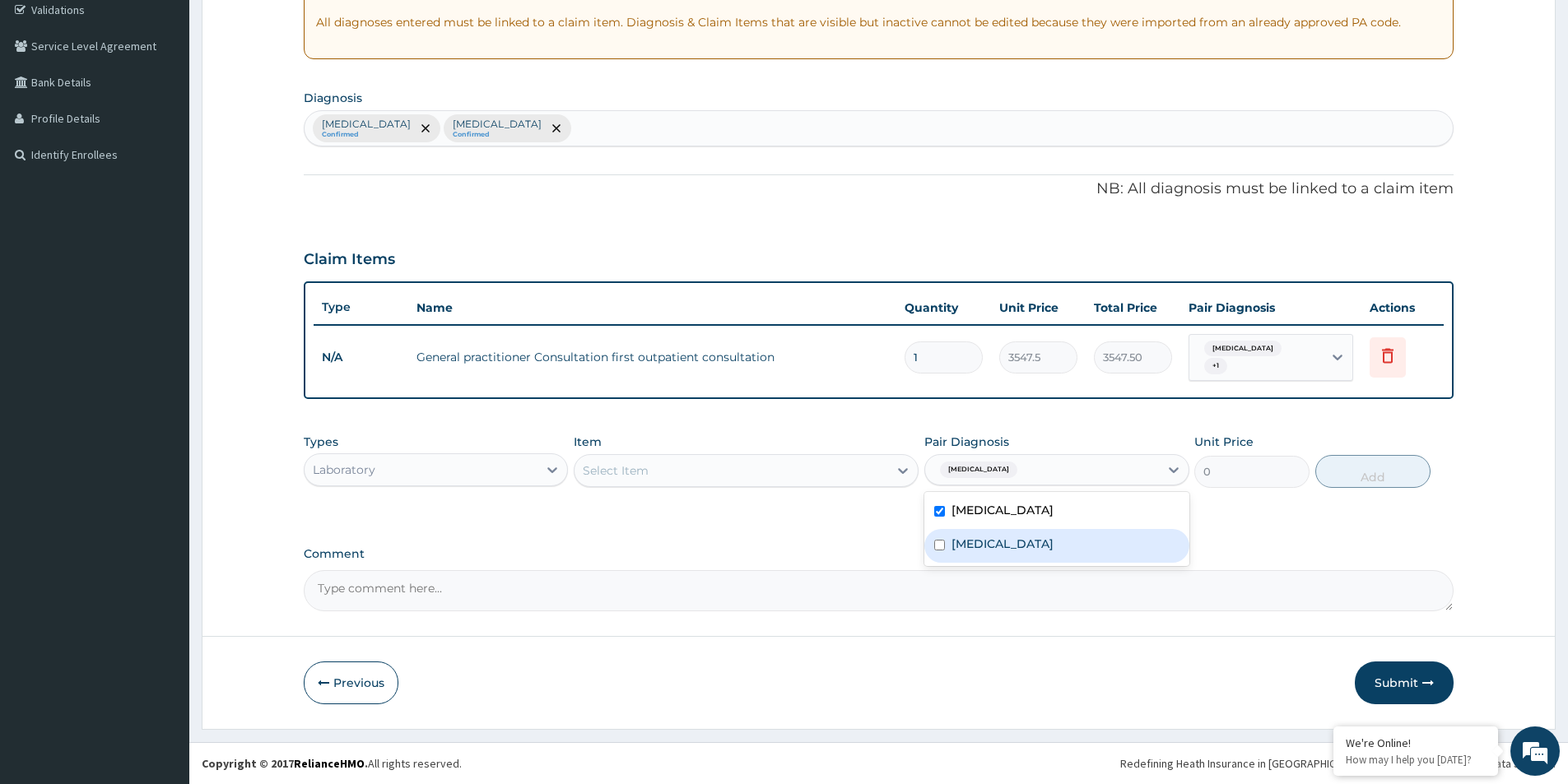
click at [991, 537] on label "Peptic ulcer" at bounding box center [1002, 544] width 102 height 16
checkbox input "true"
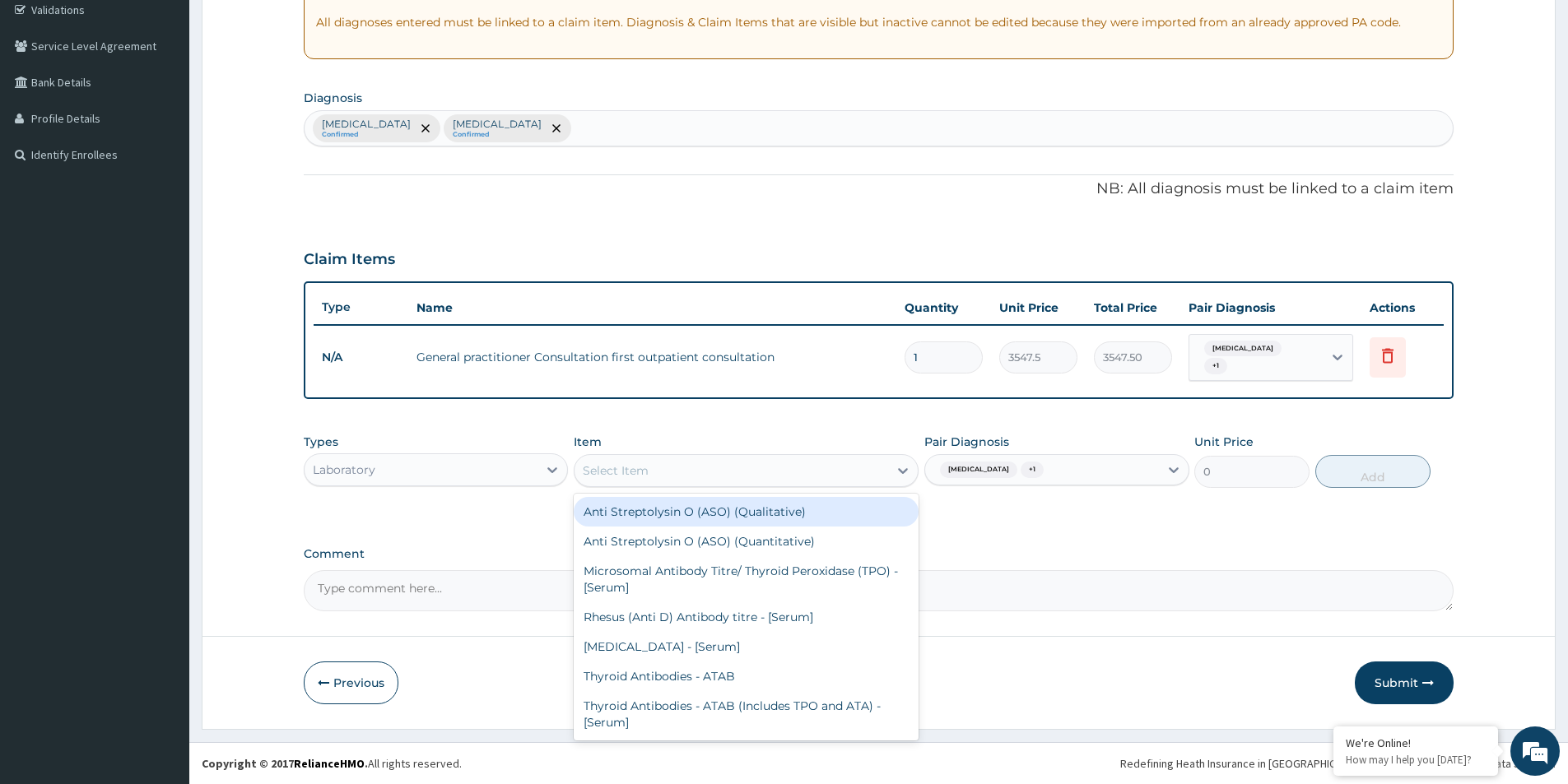
click at [814, 458] on div "Select Item" at bounding box center [731, 470] width 313 height 26
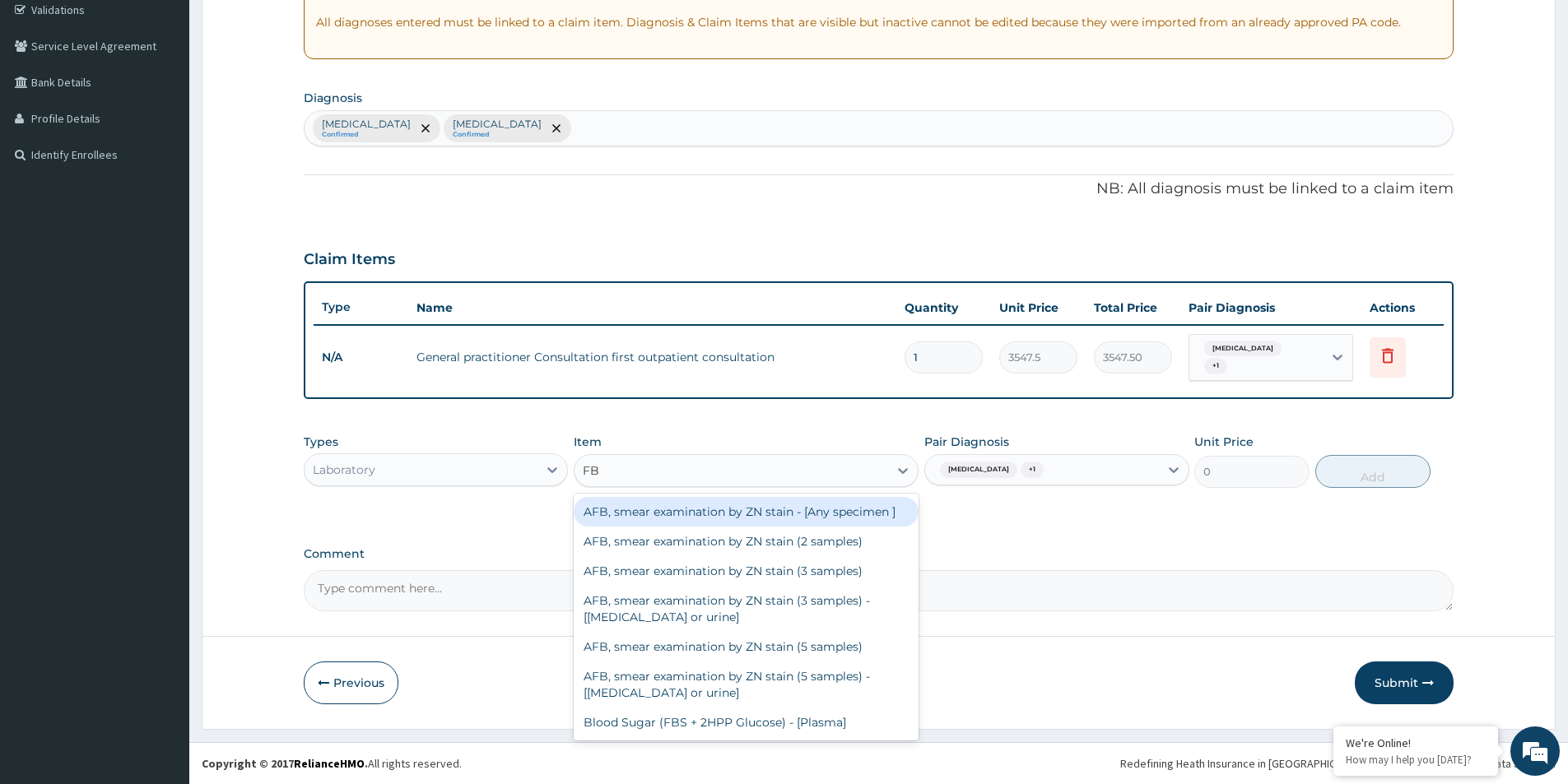
type input "FBC"
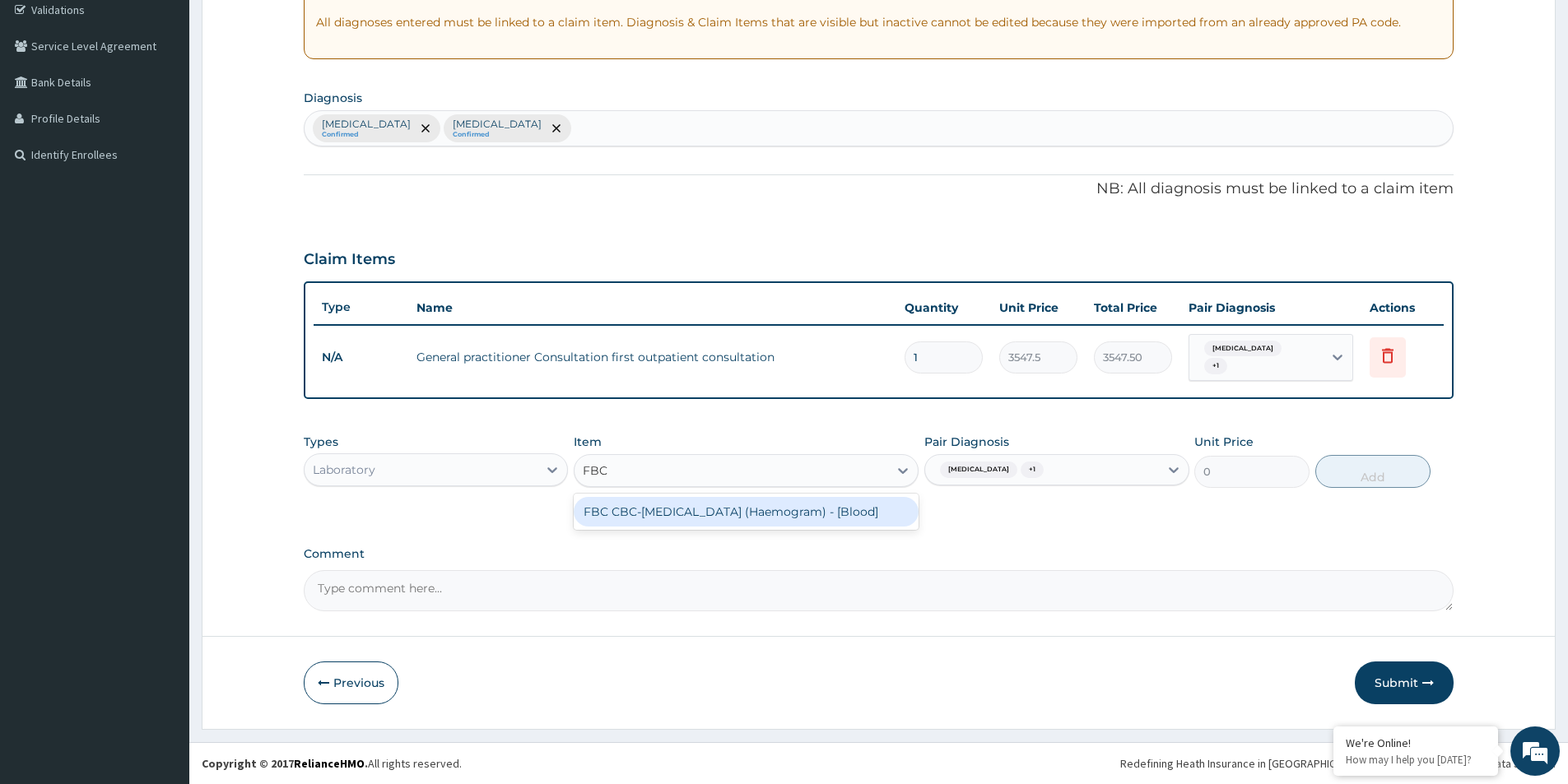
click at [784, 508] on div "FBC CBC-Complete Blood Count (Haemogram) - [Blood]" at bounding box center [746, 511] width 345 height 30
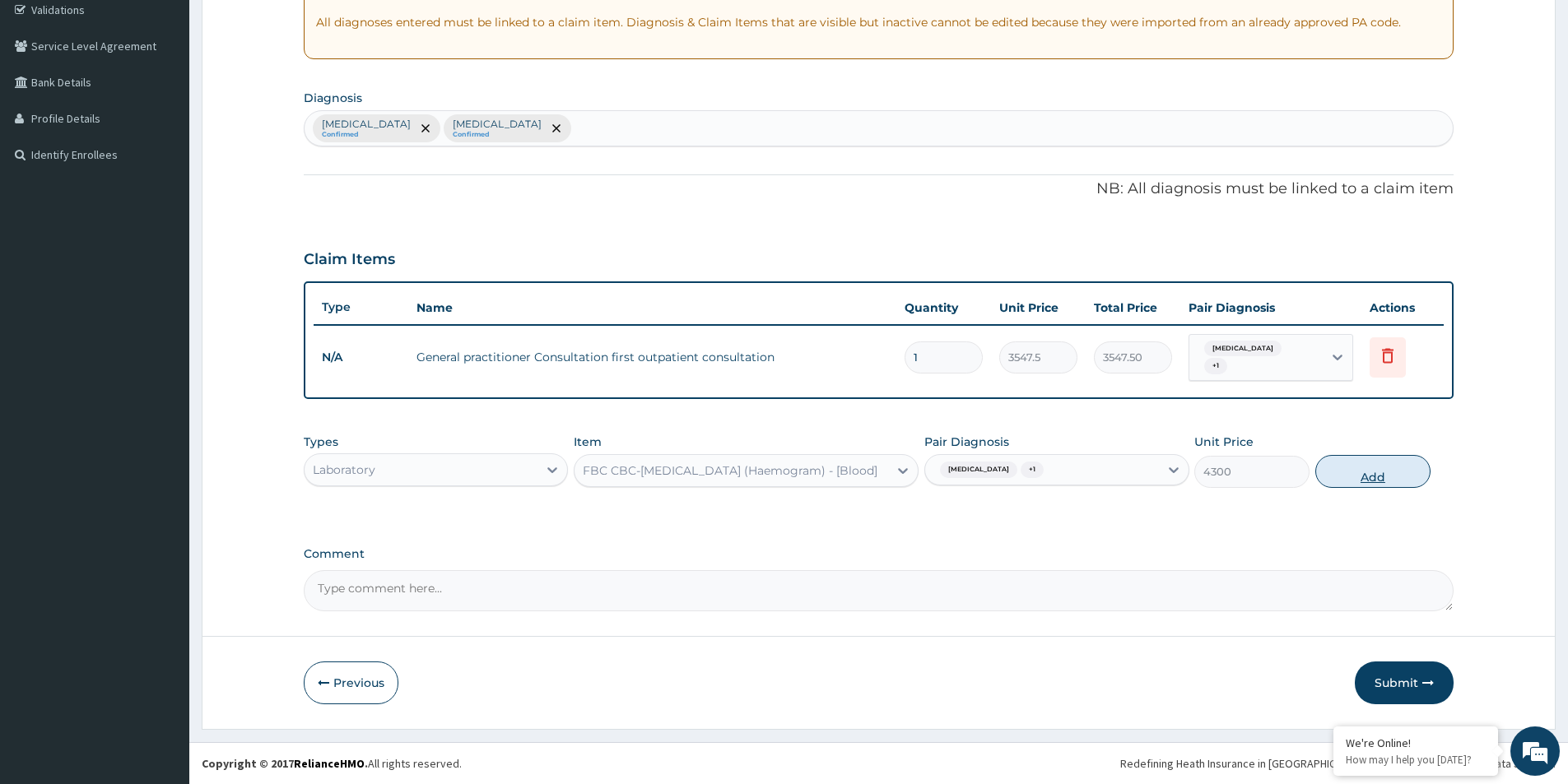
click at [1350, 479] on button "Add" at bounding box center [1372, 471] width 115 height 33
type input "0"
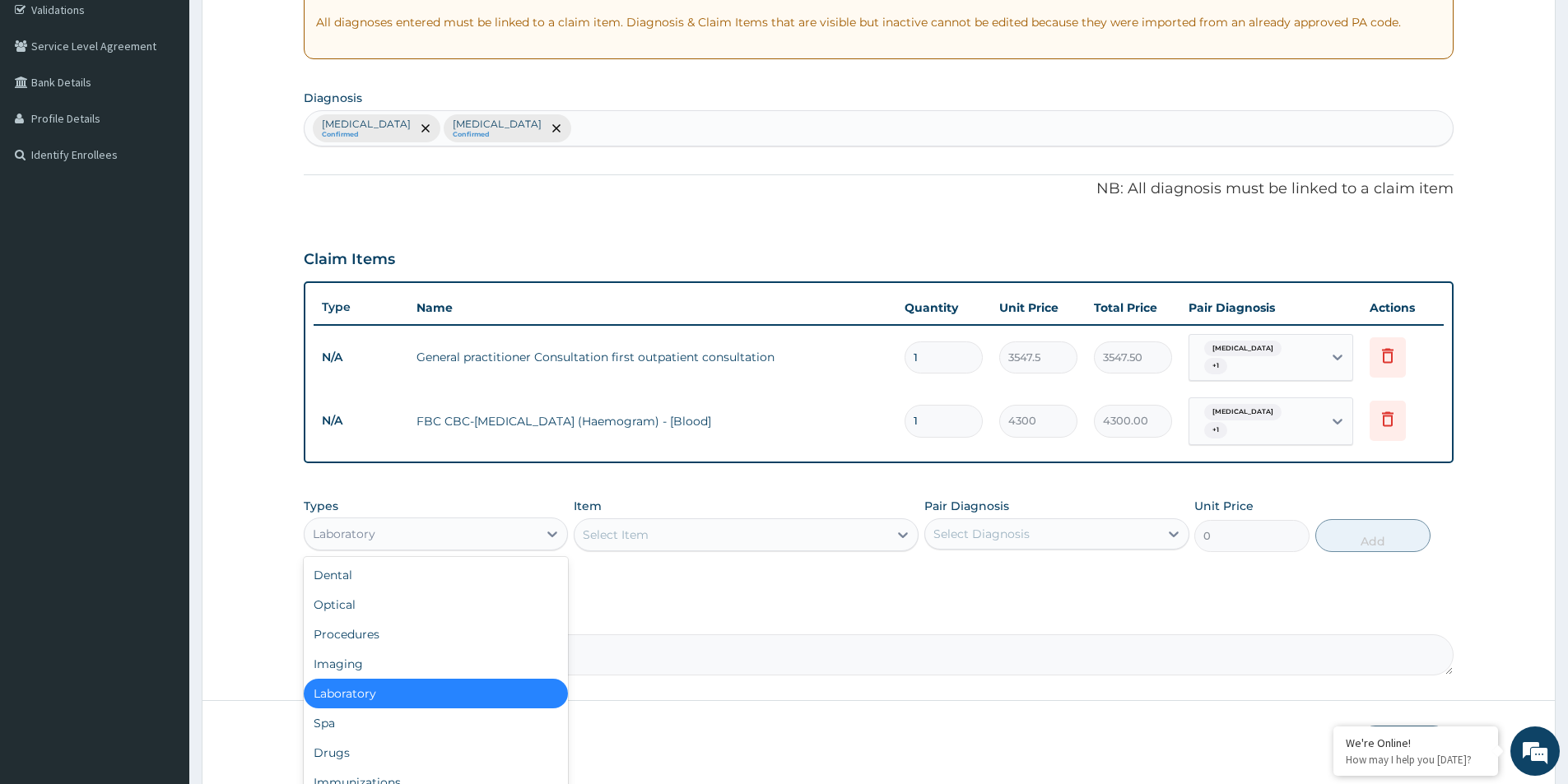
click at [504, 541] on div "Laboratory" at bounding box center [420, 534] width 233 height 26
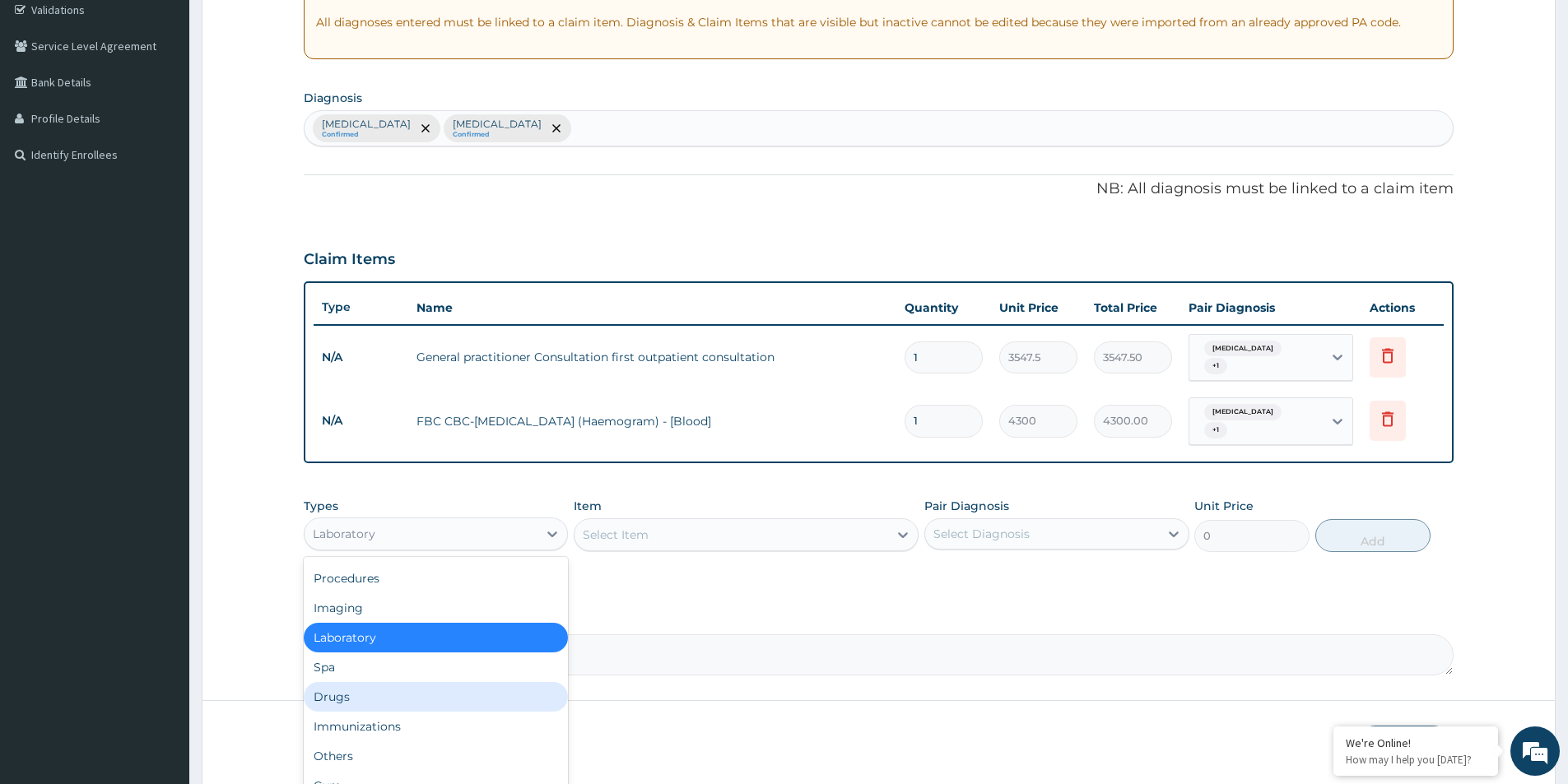
click at [353, 699] on div "Drugs" at bounding box center [435, 696] width 264 height 30
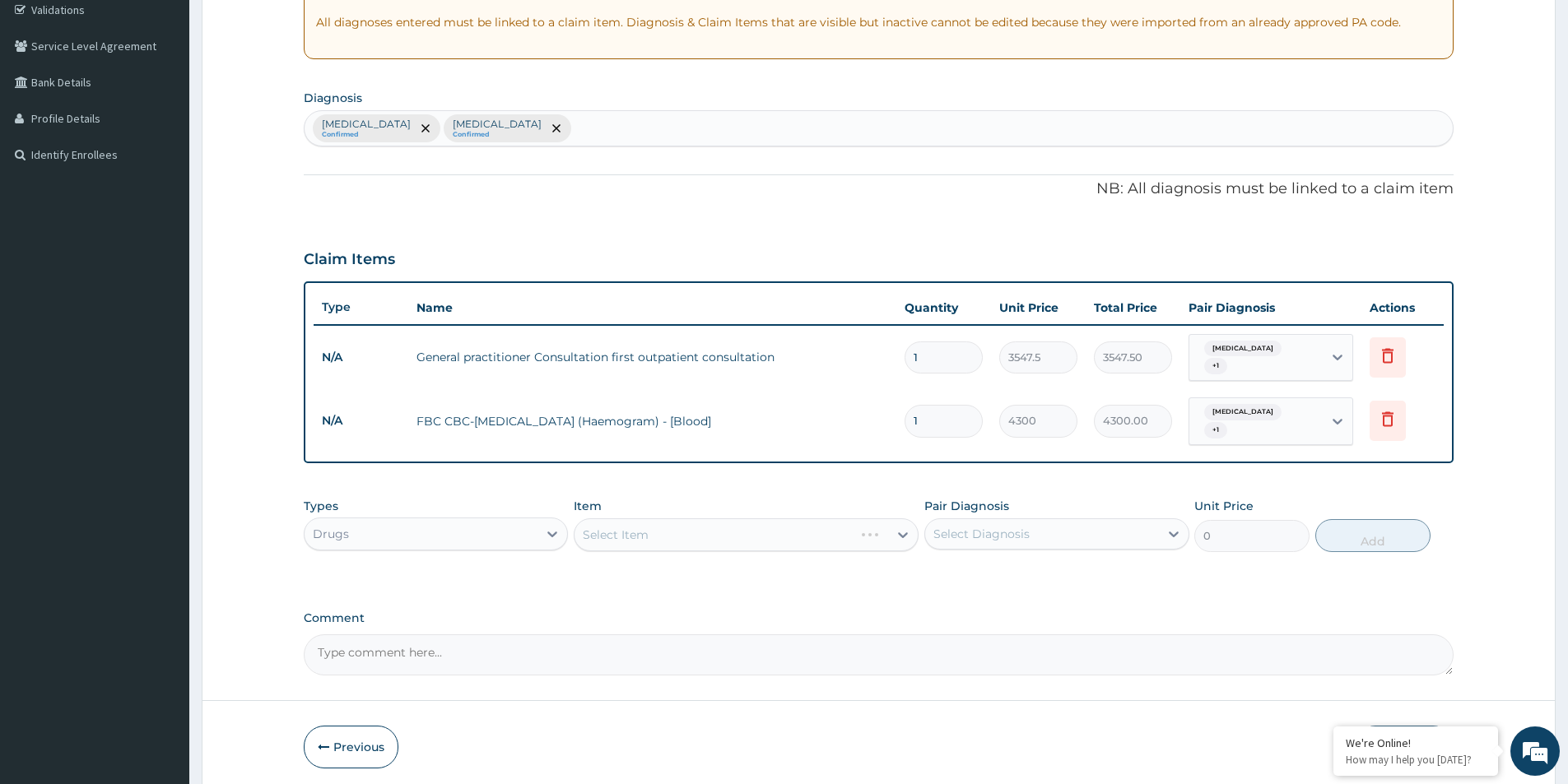
click at [734, 539] on div "Select Item" at bounding box center [746, 534] width 345 height 33
click at [764, 537] on div "Select Item" at bounding box center [746, 534] width 345 height 33
click at [983, 523] on div "Select Diagnosis" at bounding box center [1041, 534] width 233 height 26
drag, startPoint x: 986, startPoint y: 567, endPoint x: 989, endPoint y: 593, distance: 26.2
click at [986, 571] on label "Upper respiratory infection" at bounding box center [1002, 574] width 102 height 16
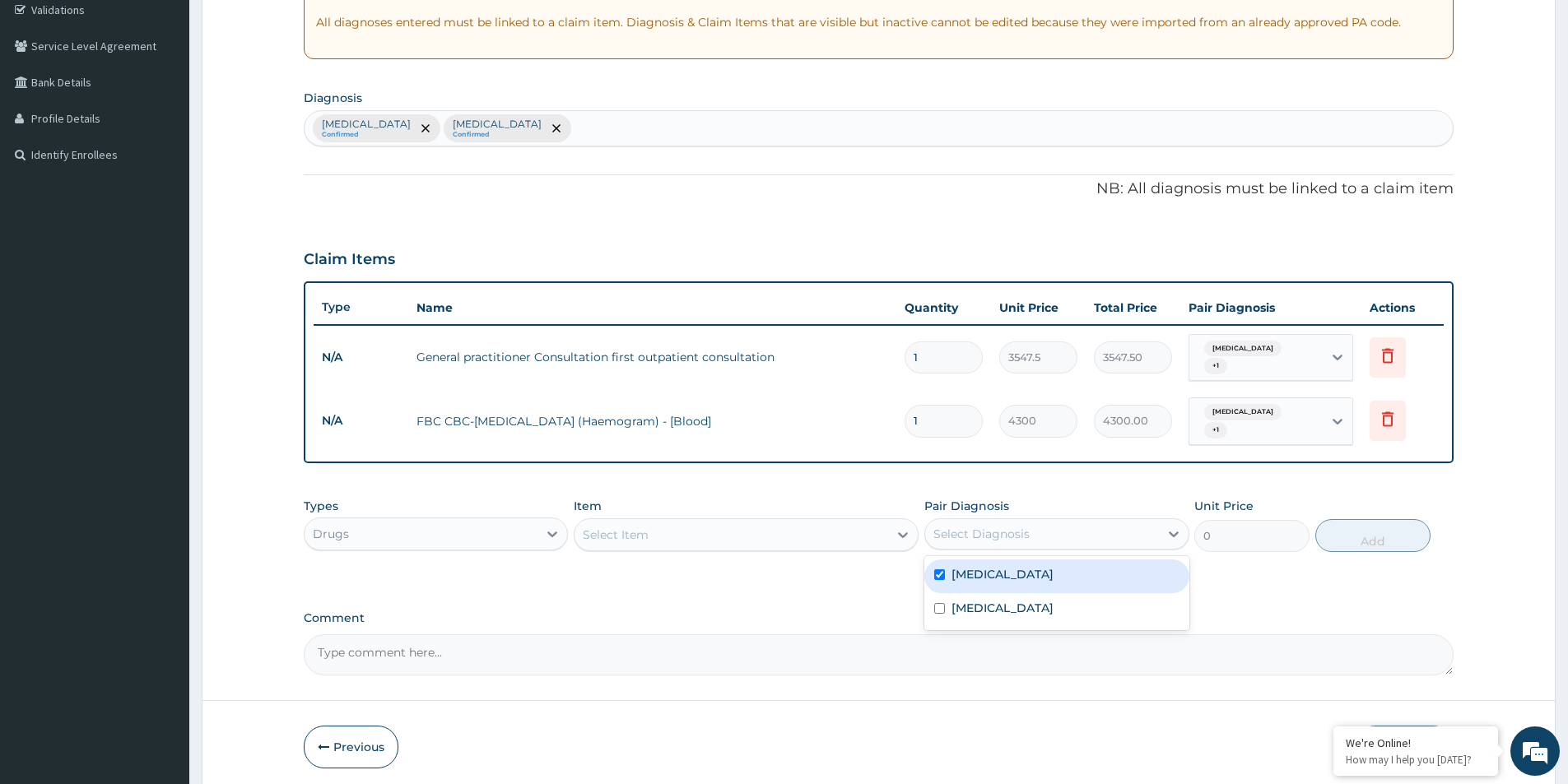
checkbox input "true"
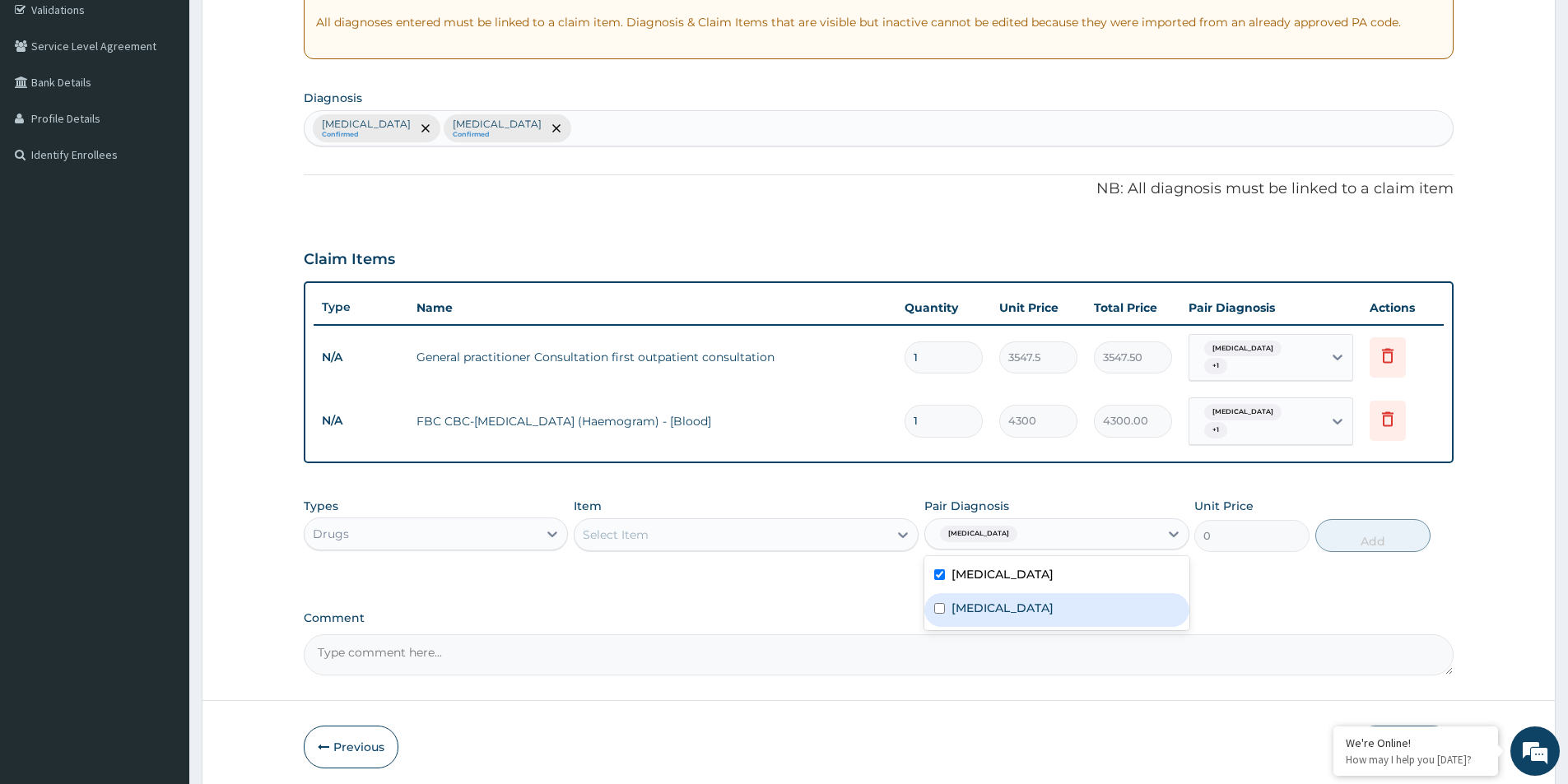
click at [989, 600] on label "Peptic ulcer" at bounding box center [1002, 608] width 102 height 16
checkbox input "true"
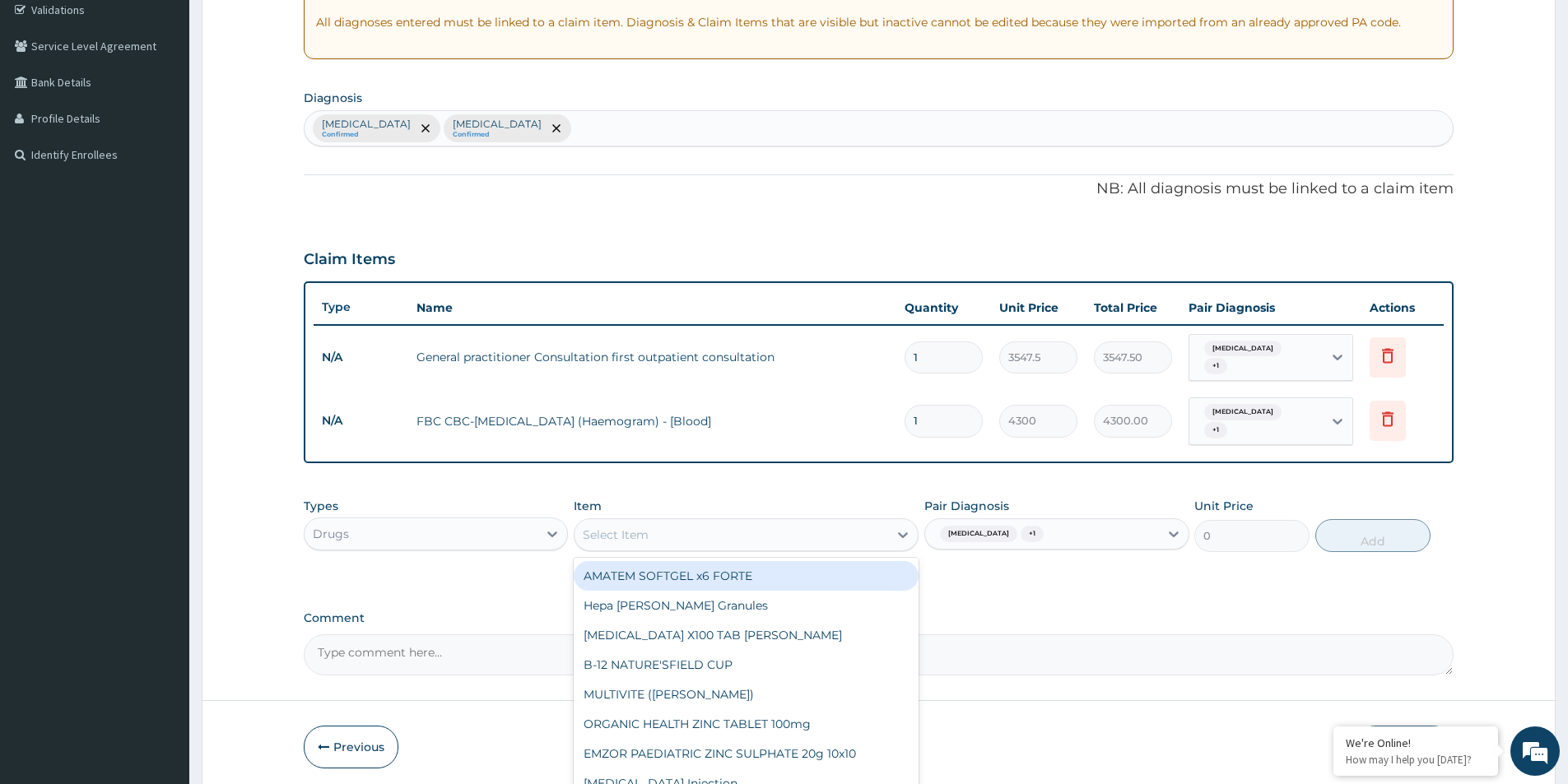
click at [806, 534] on div "Select Item" at bounding box center [731, 534] width 313 height 26
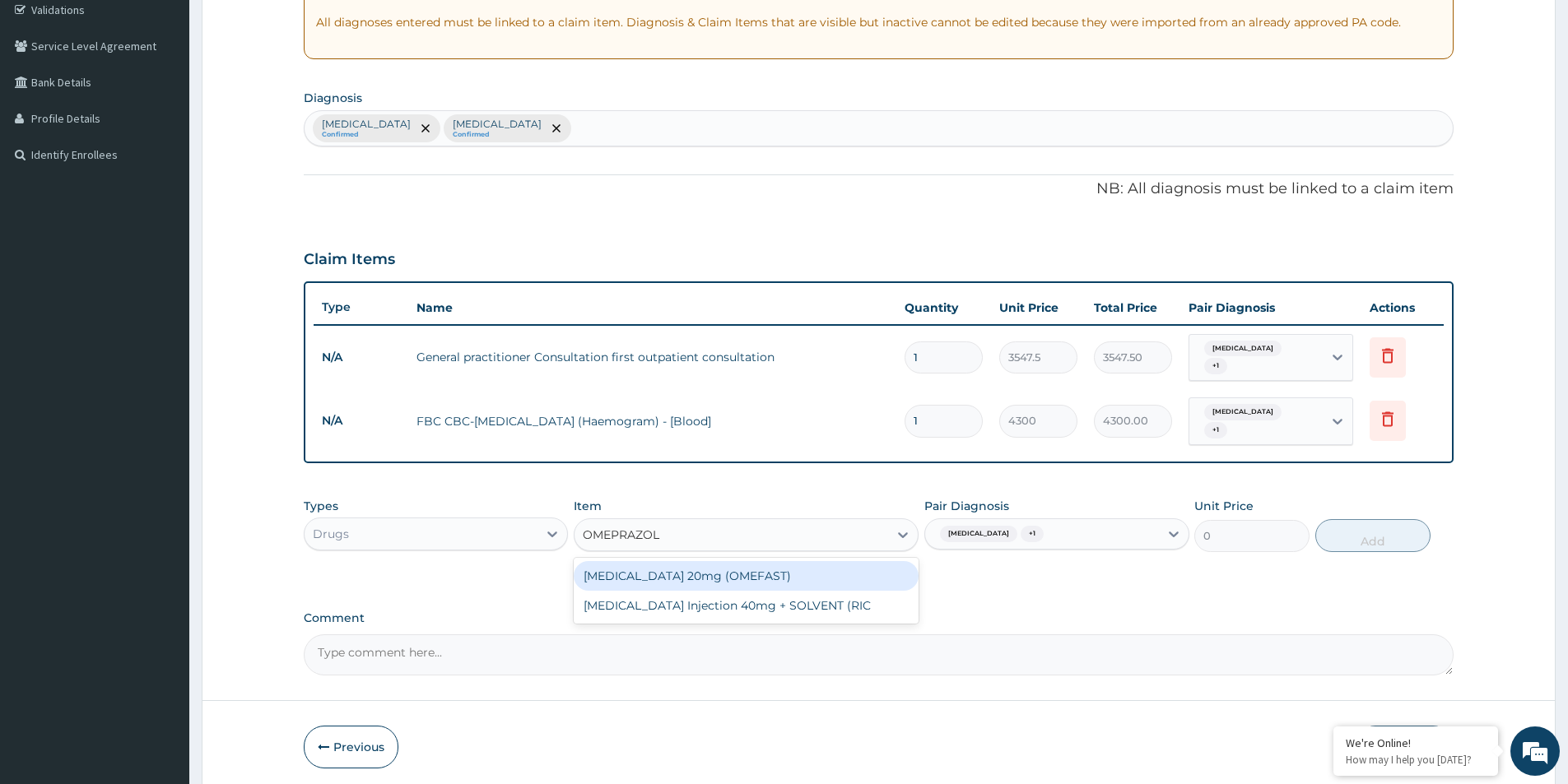
type input "OMEPRAZOLE"
click at [738, 578] on div "OMEPRAZOLE 20mg (OMEFAST)" at bounding box center [746, 575] width 345 height 30
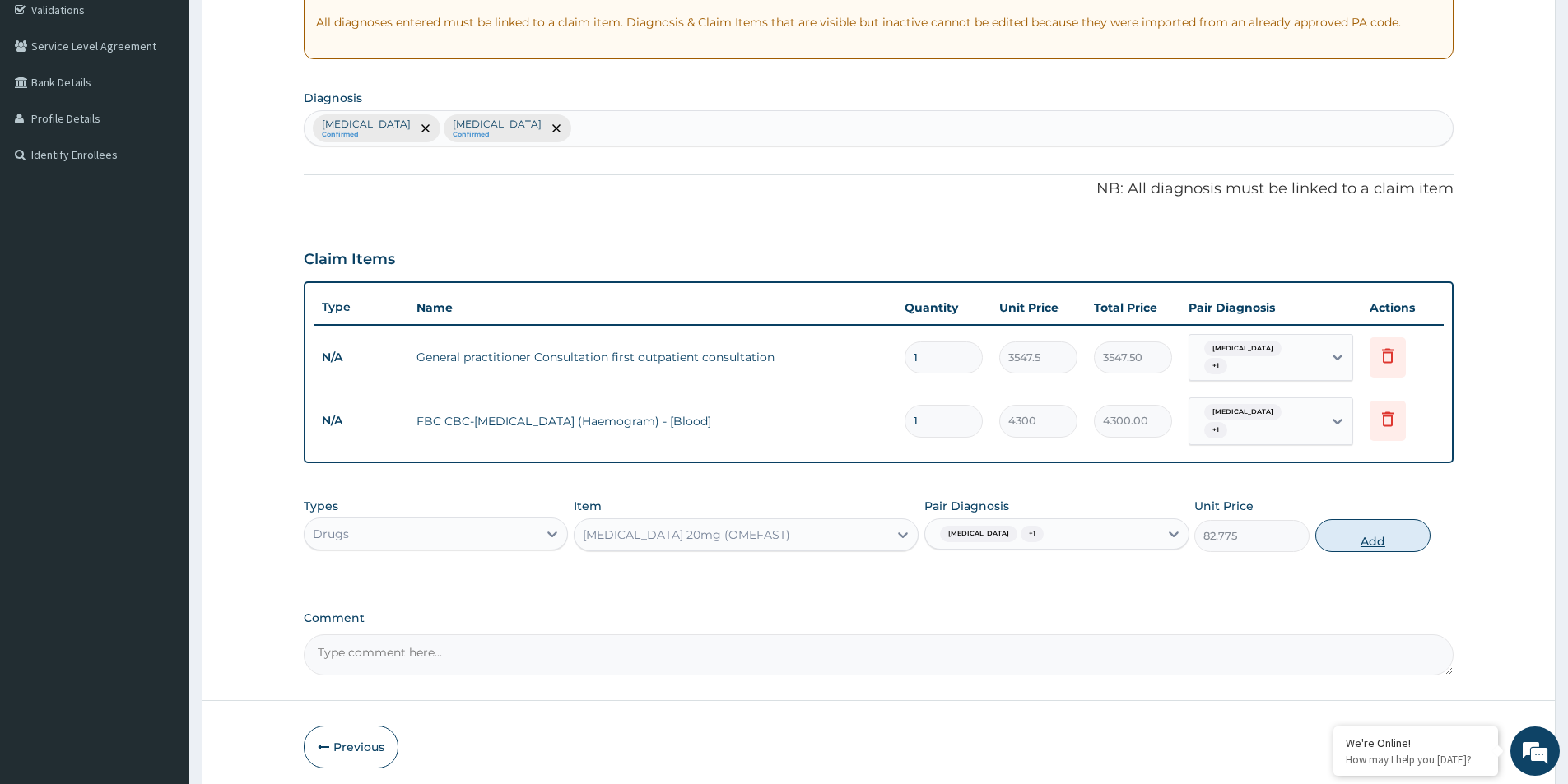
click at [1374, 538] on button "Add" at bounding box center [1372, 535] width 115 height 33
type input "0"
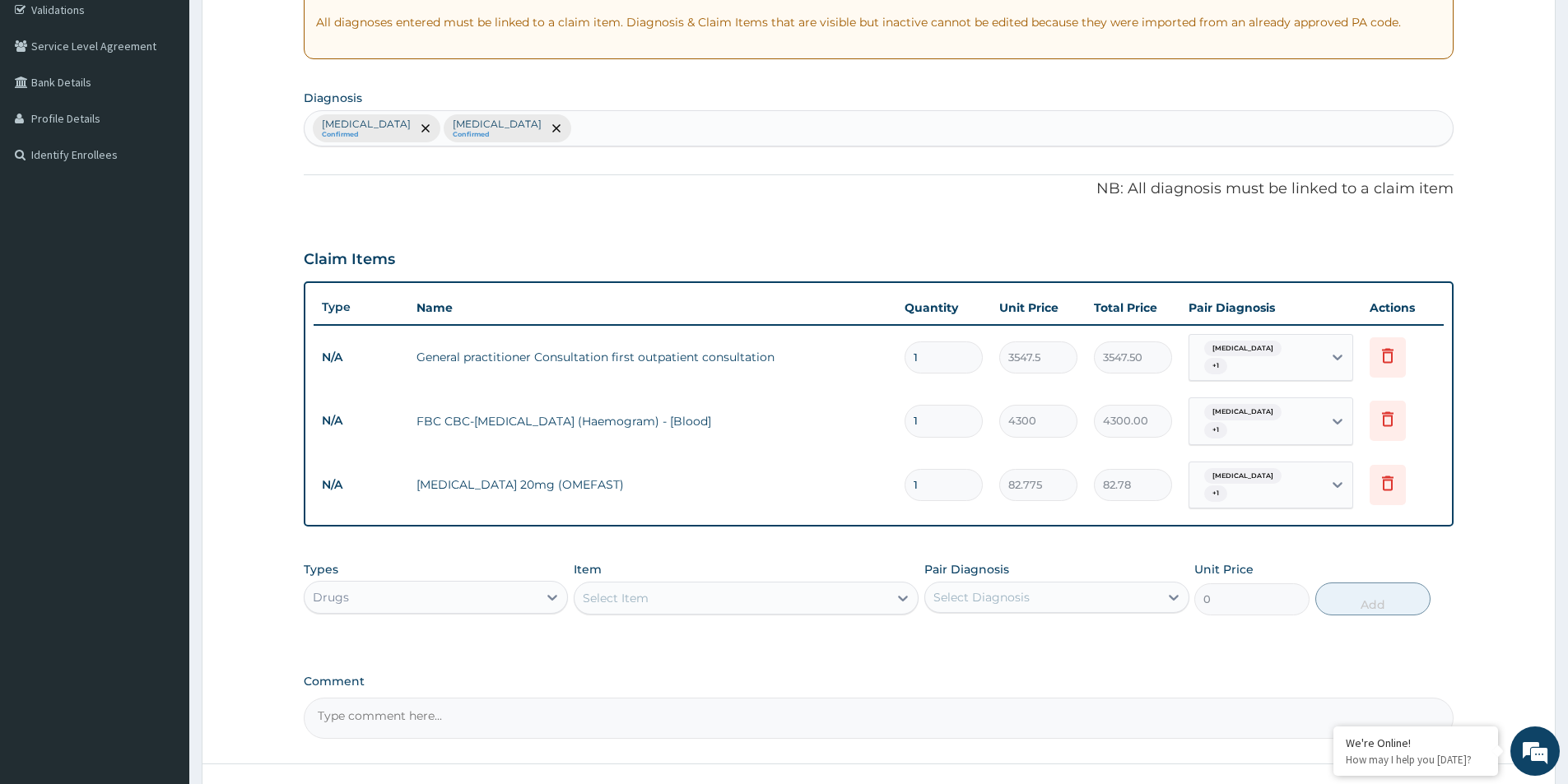
click at [1376, 540] on div "PA Code / Prescription Code Enter Code(Secondary Care Only) Encounter Date 01-0…" at bounding box center [878, 290] width 1149 height 896
click at [954, 486] on input "1" at bounding box center [943, 485] width 78 height 32
type input "0.00"
type input "2"
type input "165.55"
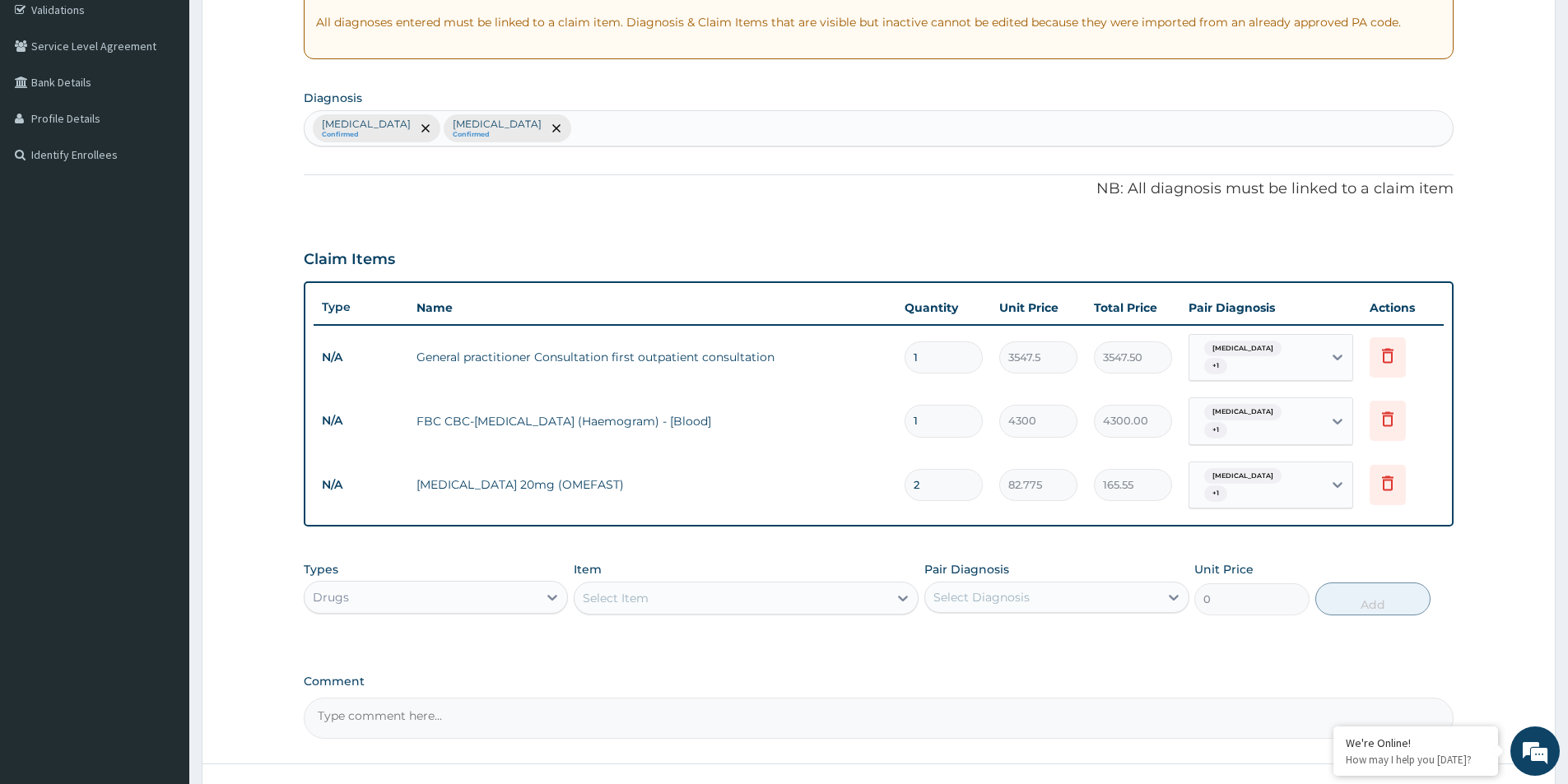
type input "20"
type input "1655.50"
type input "20"
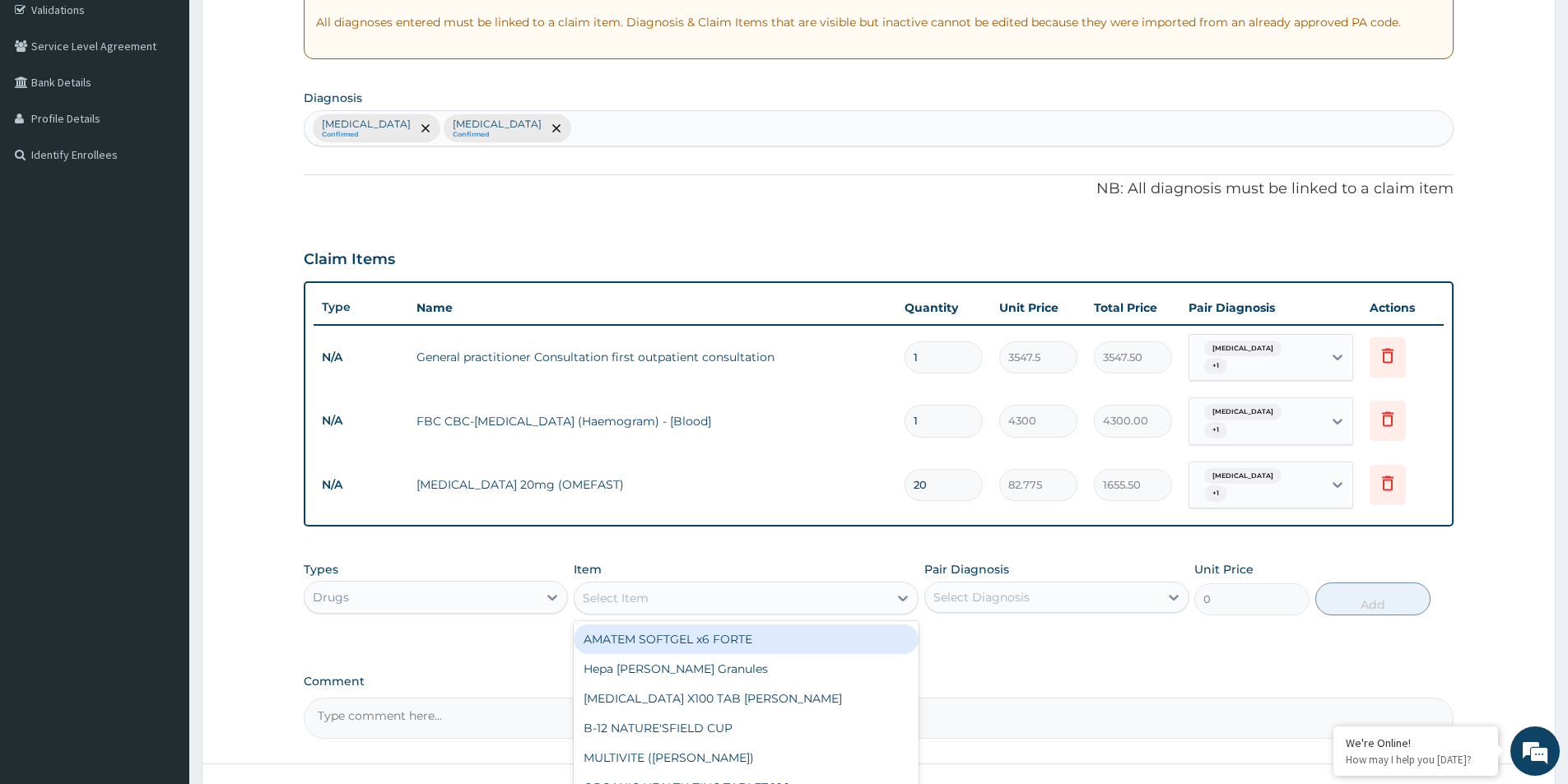
click at [819, 601] on div "Select Item" at bounding box center [731, 597] width 313 height 26
type input "AMOX"
click at [656, 692] on div "Co-amoxiclav 1g CO-AMOXICLAV 228.5mg/5ml Suspension 100ml GSK AMOXIL 125mg/5ml …" at bounding box center [746, 742] width 345 height 243
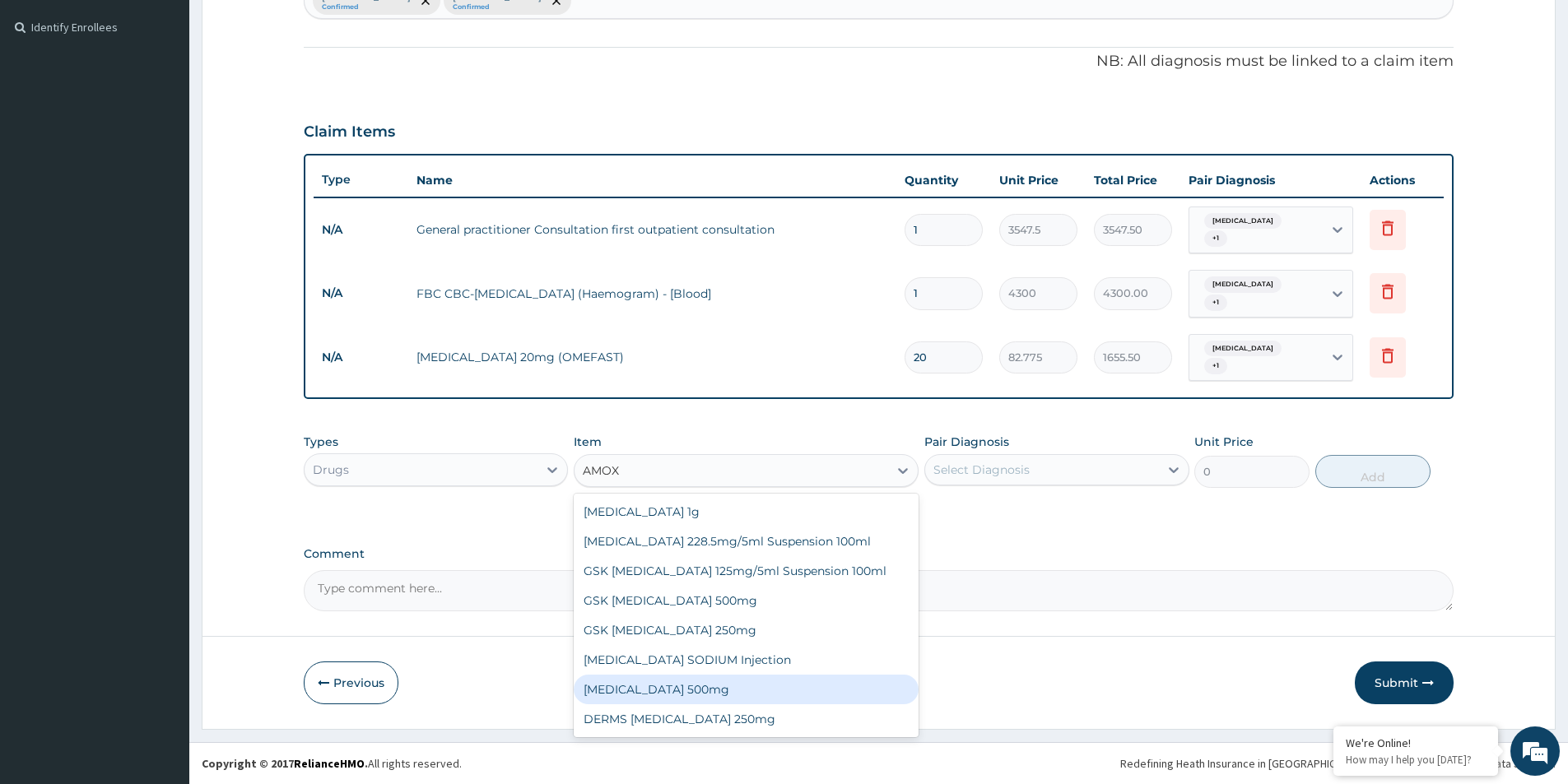
click at [638, 693] on div "AMOXICILLIN 500mg" at bounding box center [746, 689] width 345 height 30
type input "70.95"
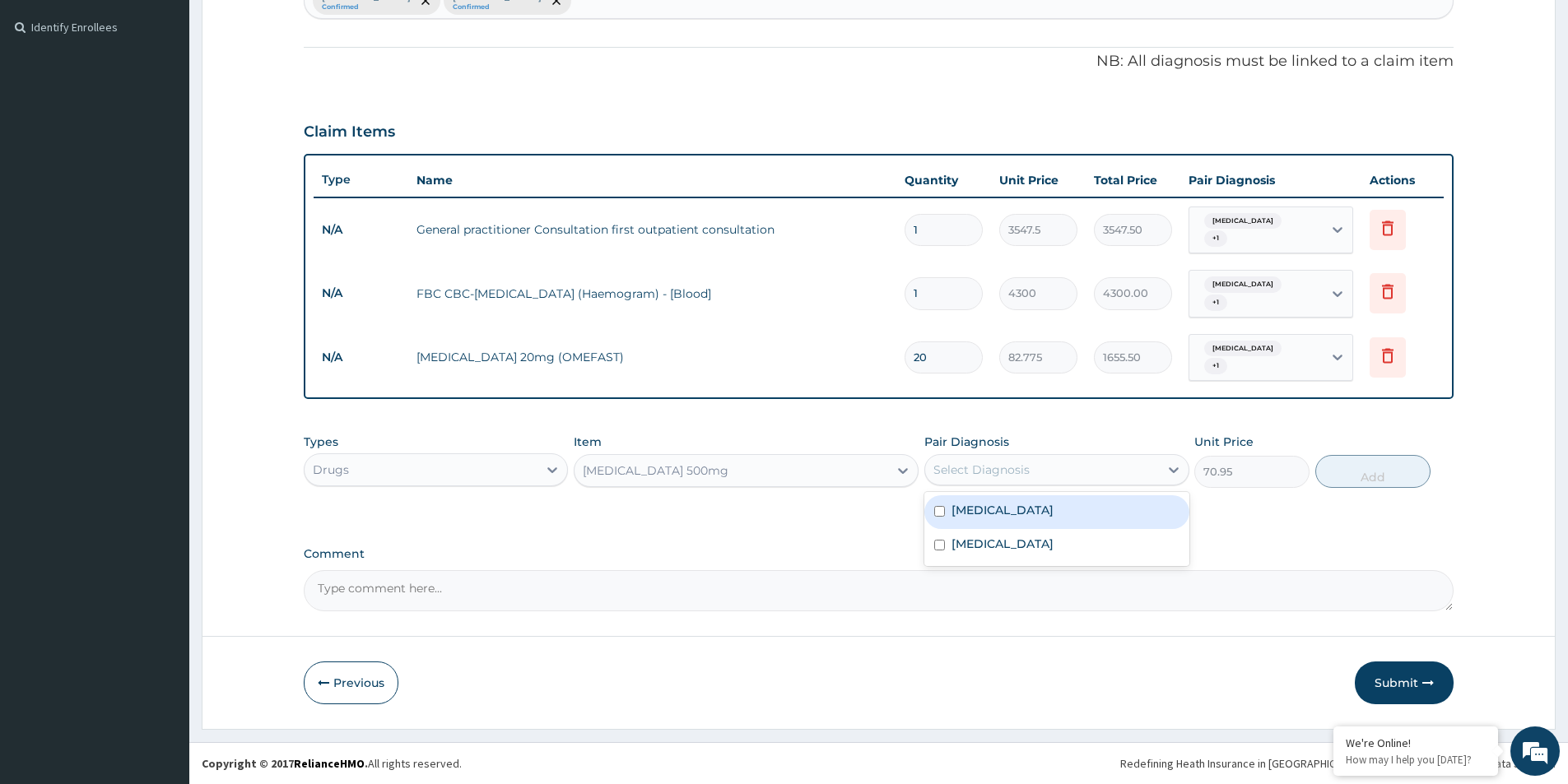
click at [1012, 475] on div "Select Diagnosis" at bounding box center [981, 470] width 96 height 16
click at [1012, 503] on div "Upper respiratory infection" at bounding box center [1056, 512] width 264 height 34
checkbox input "true"
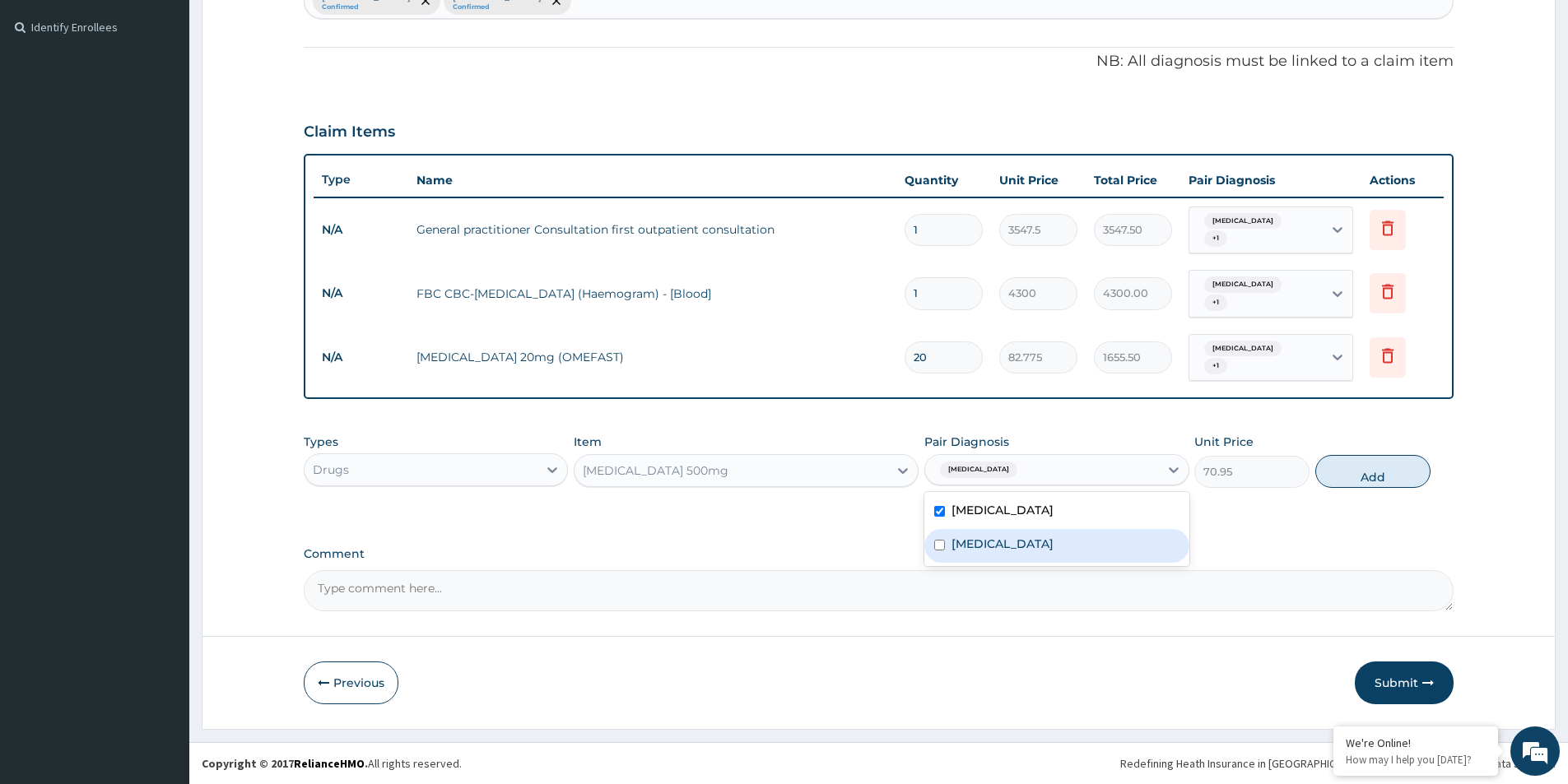
click at [1012, 547] on label "Peptic ulcer" at bounding box center [1002, 544] width 102 height 16
checkbox input "true"
click at [1359, 479] on button "Add" at bounding box center [1372, 471] width 115 height 33
type input "0"
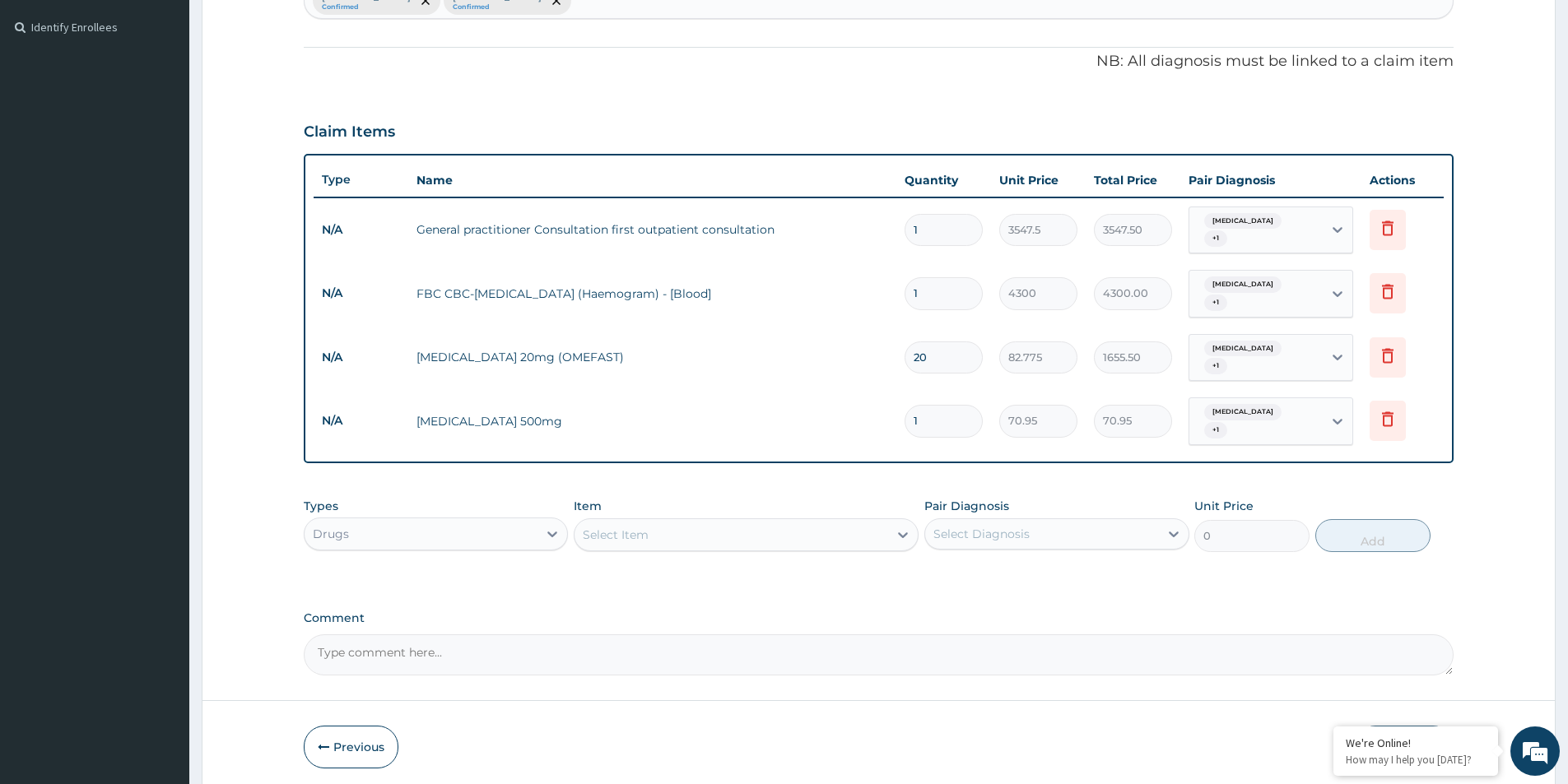
type input "15"
type input "1064.25"
type input "15"
click at [722, 536] on div "Select Item" at bounding box center [731, 534] width 313 height 26
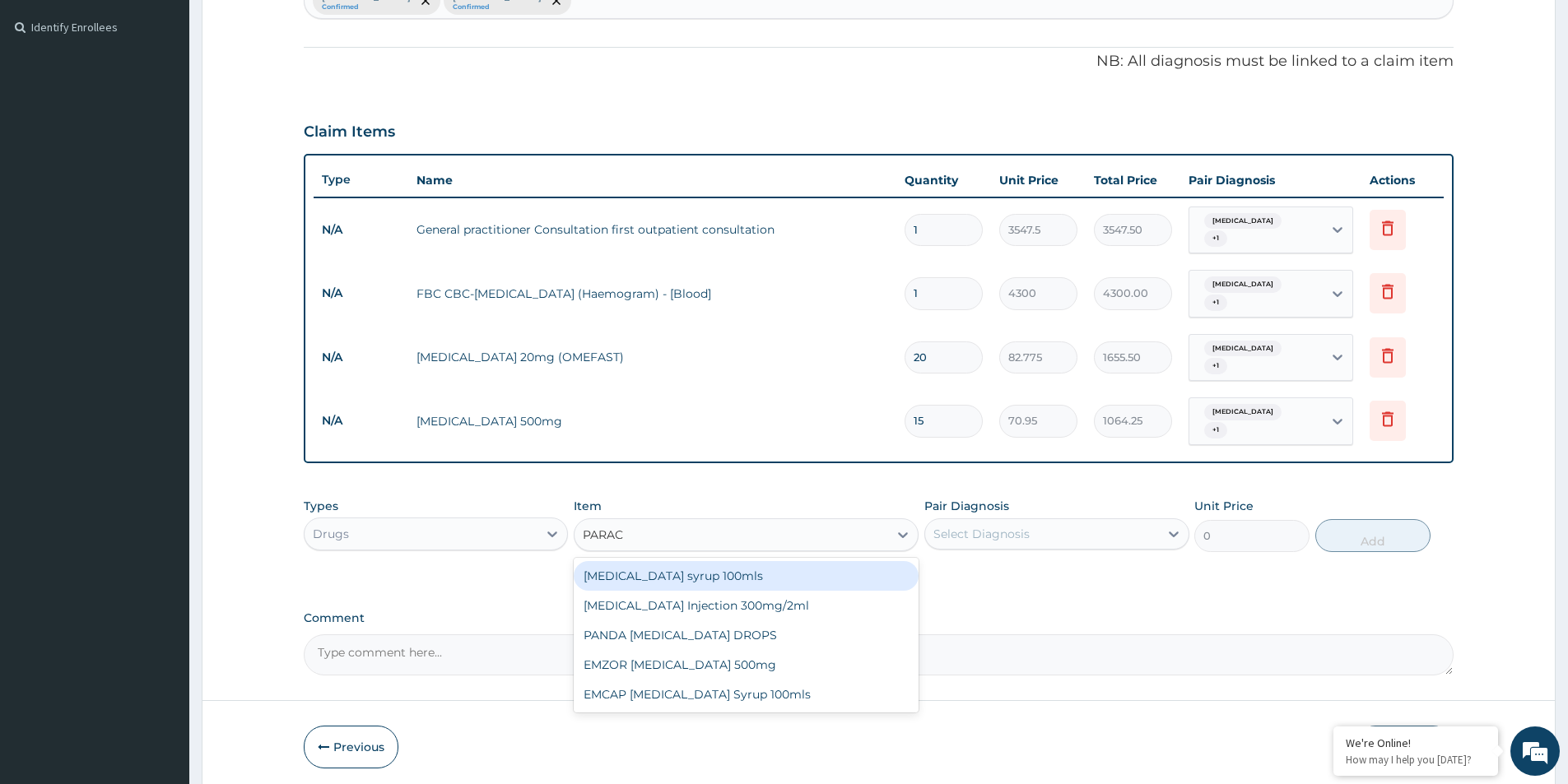
type input "PARACE"
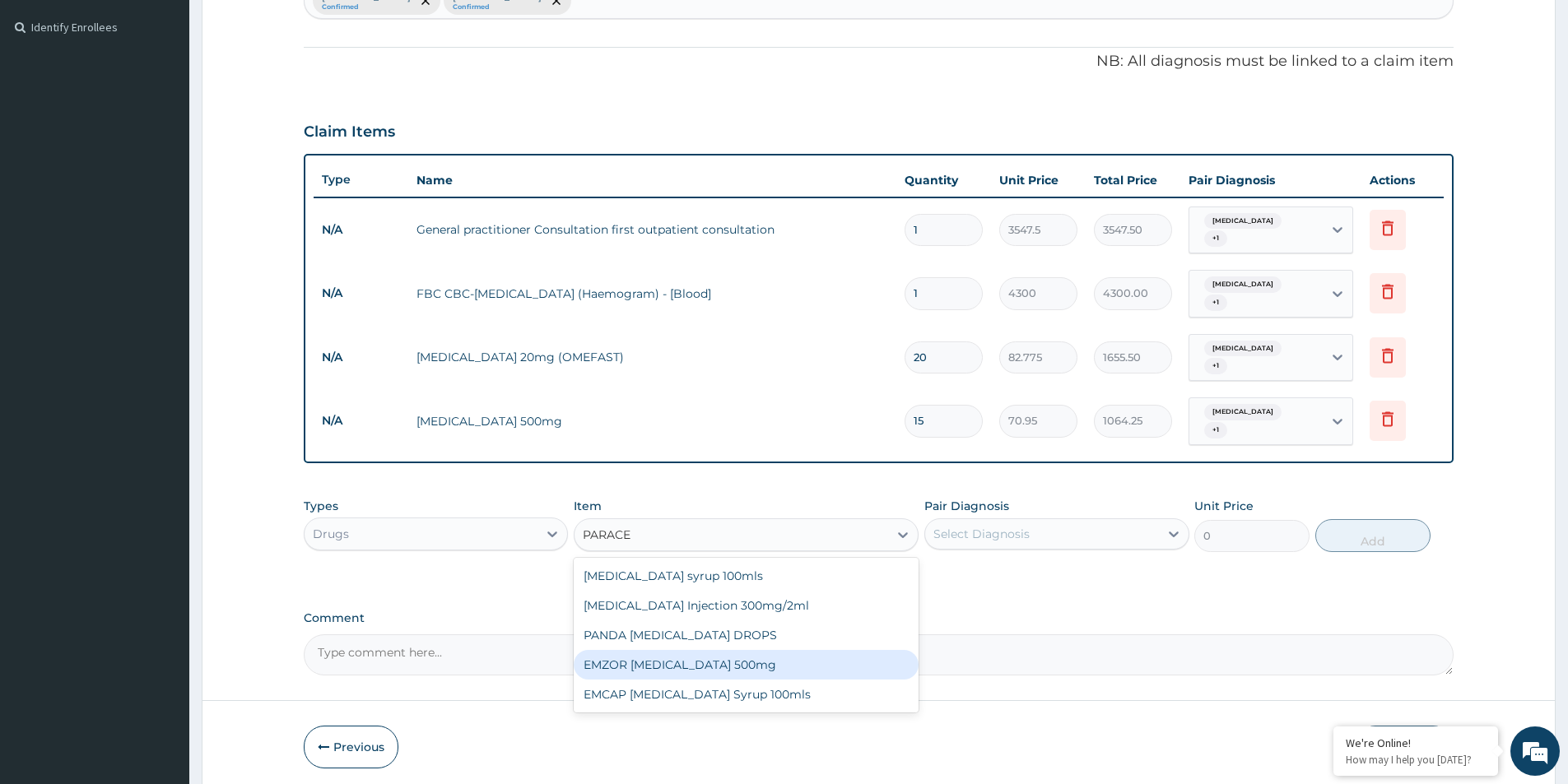
click at [726, 661] on div "EMZOR PARACETAMOL 500mg" at bounding box center [746, 664] width 345 height 30
type input "23.65"
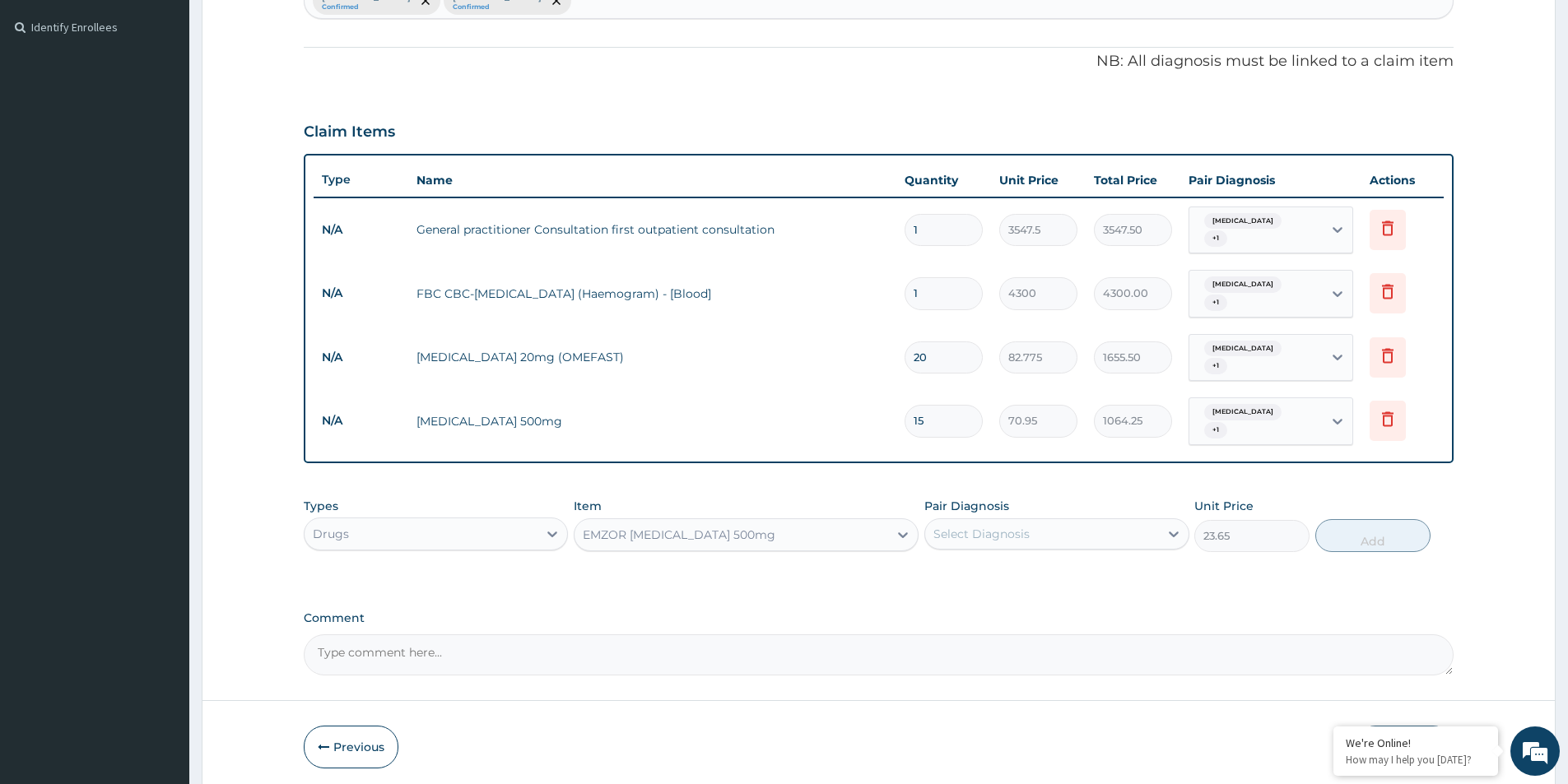
click at [1003, 541] on div "Select Diagnosis" at bounding box center [981, 534] width 96 height 16
click at [1002, 567] on label "Upper respiratory infection" at bounding box center [1002, 574] width 102 height 16
checkbox input "true"
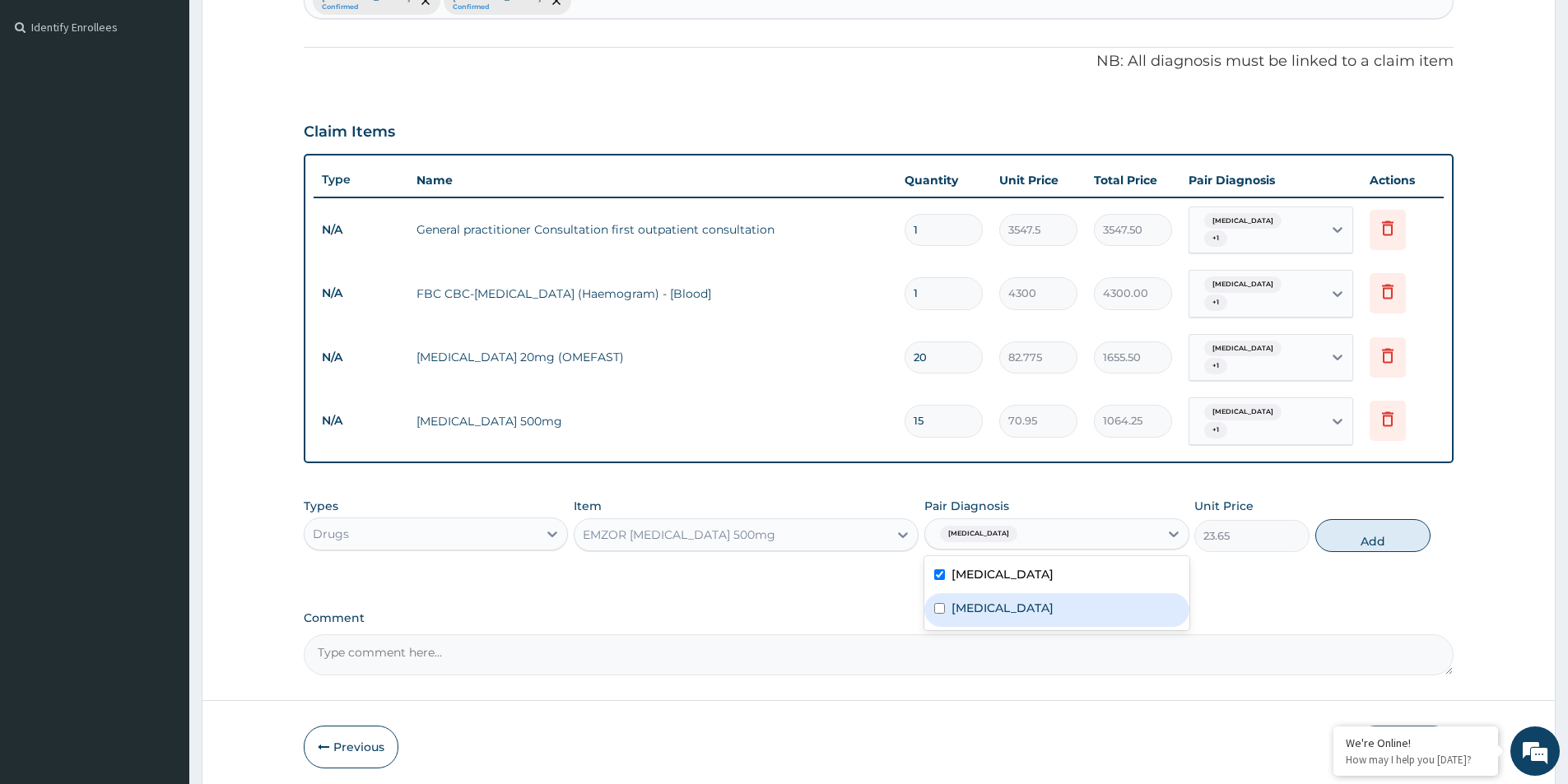
click at [1003, 610] on label "Peptic ulcer" at bounding box center [1002, 608] width 102 height 16
checkbox input "true"
click at [1369, 543] on button "Add" at bounding box center [1372, 535] width 115 height 33
type input "0"
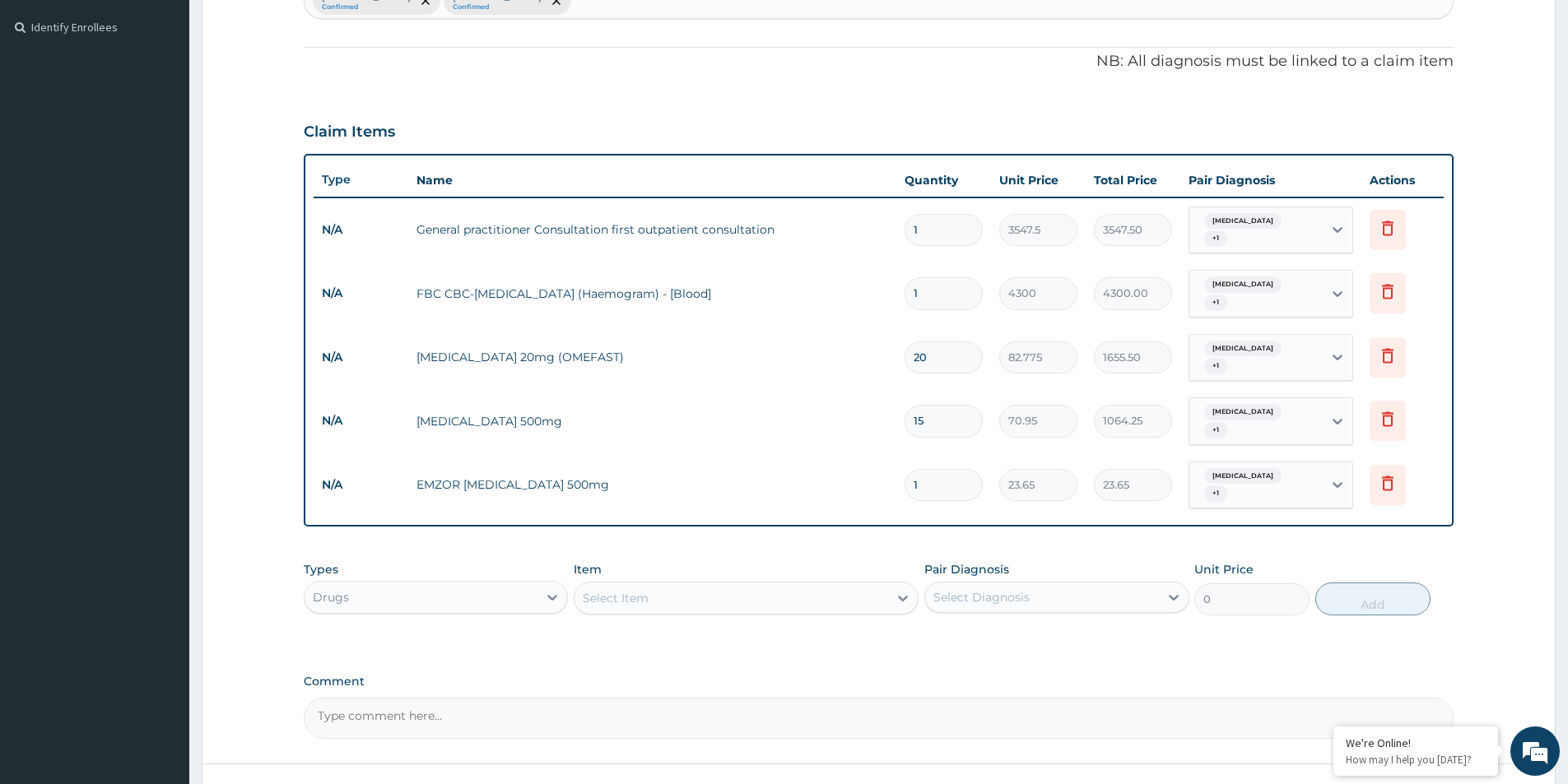
type input "18"
type input "425.70"
type input "18"
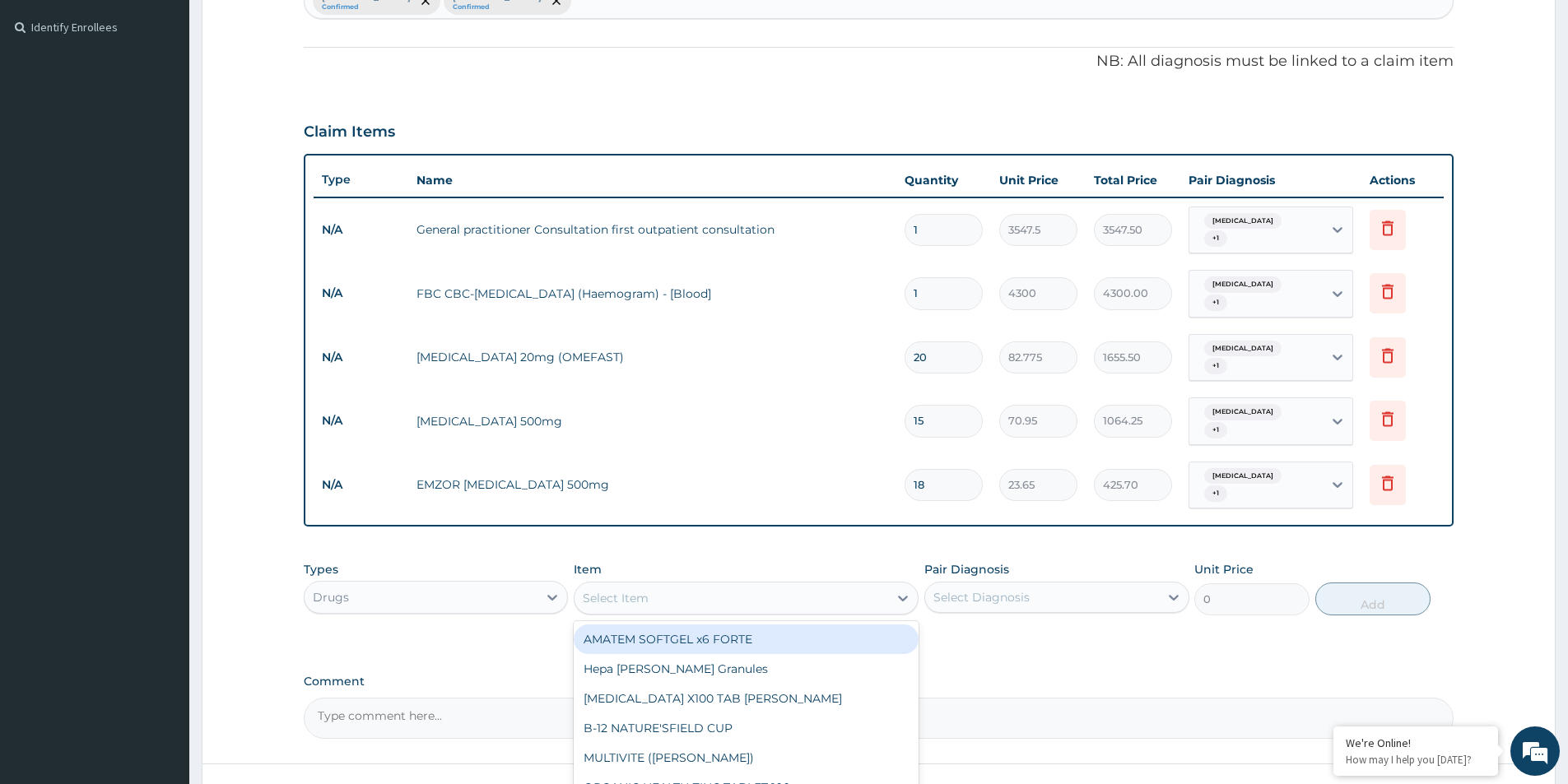
click at [827, 596] on div "Select Item" at bounding box center [731, 597] width 313 height 26
type input "EMZOLY"
click at [711, 725] on div "EMZOLYN EXPECTORANT (ADULT)" at bounding box center [746, 728] width 345 height 30
type input "1182.5"
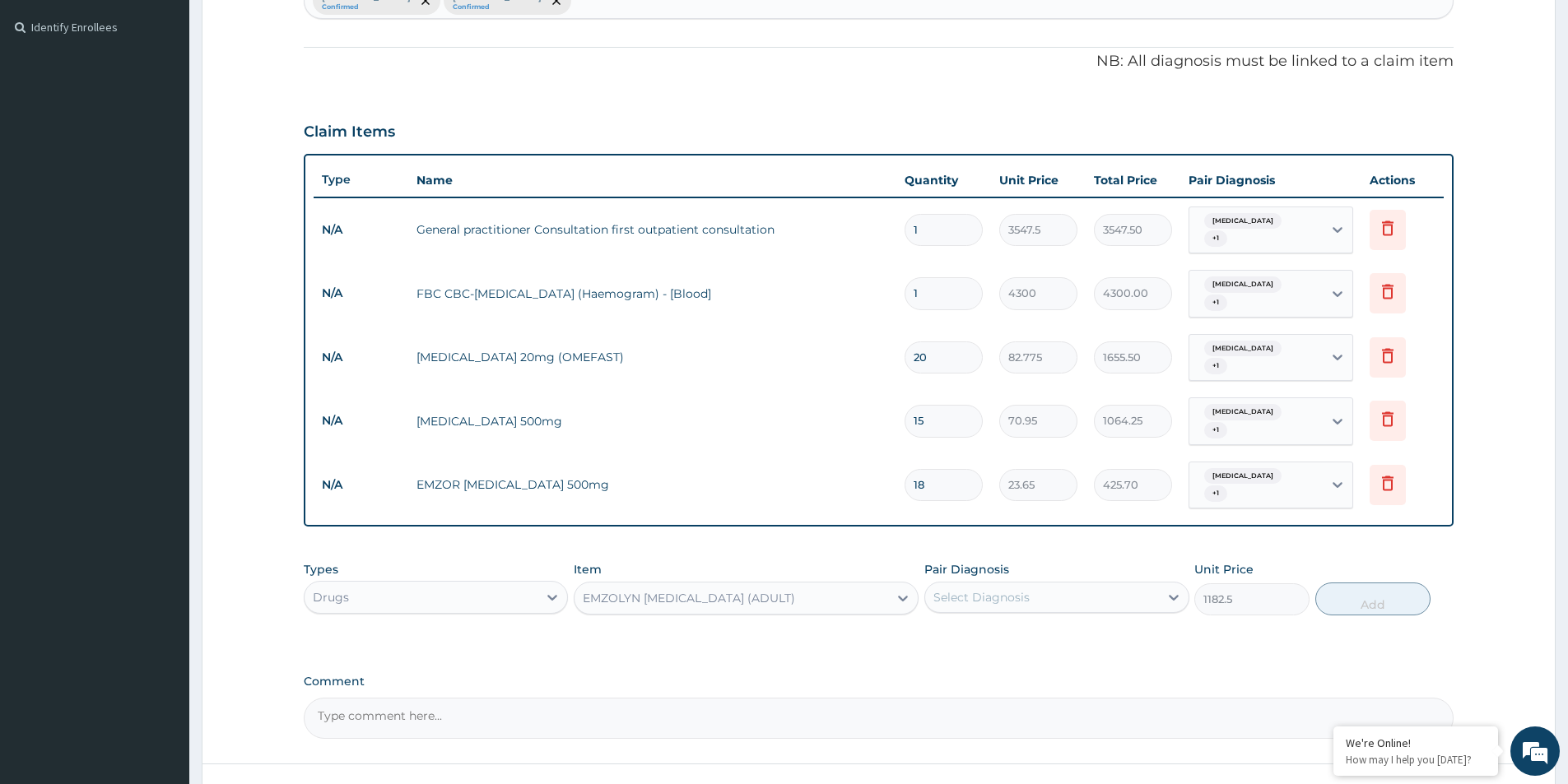
click at [691, 729] on textarea "Comment" at bounding box center [878, 718] width 1149 height 41
click at [1073, 602] on div "Select Diagnosis" at bounding box center [1041, 597] width 233 height 26
click at [1053, 640] on label "Upper respiratory infection" at bounding box center [1002, 637] width 102 height 16
checkbox input "true"
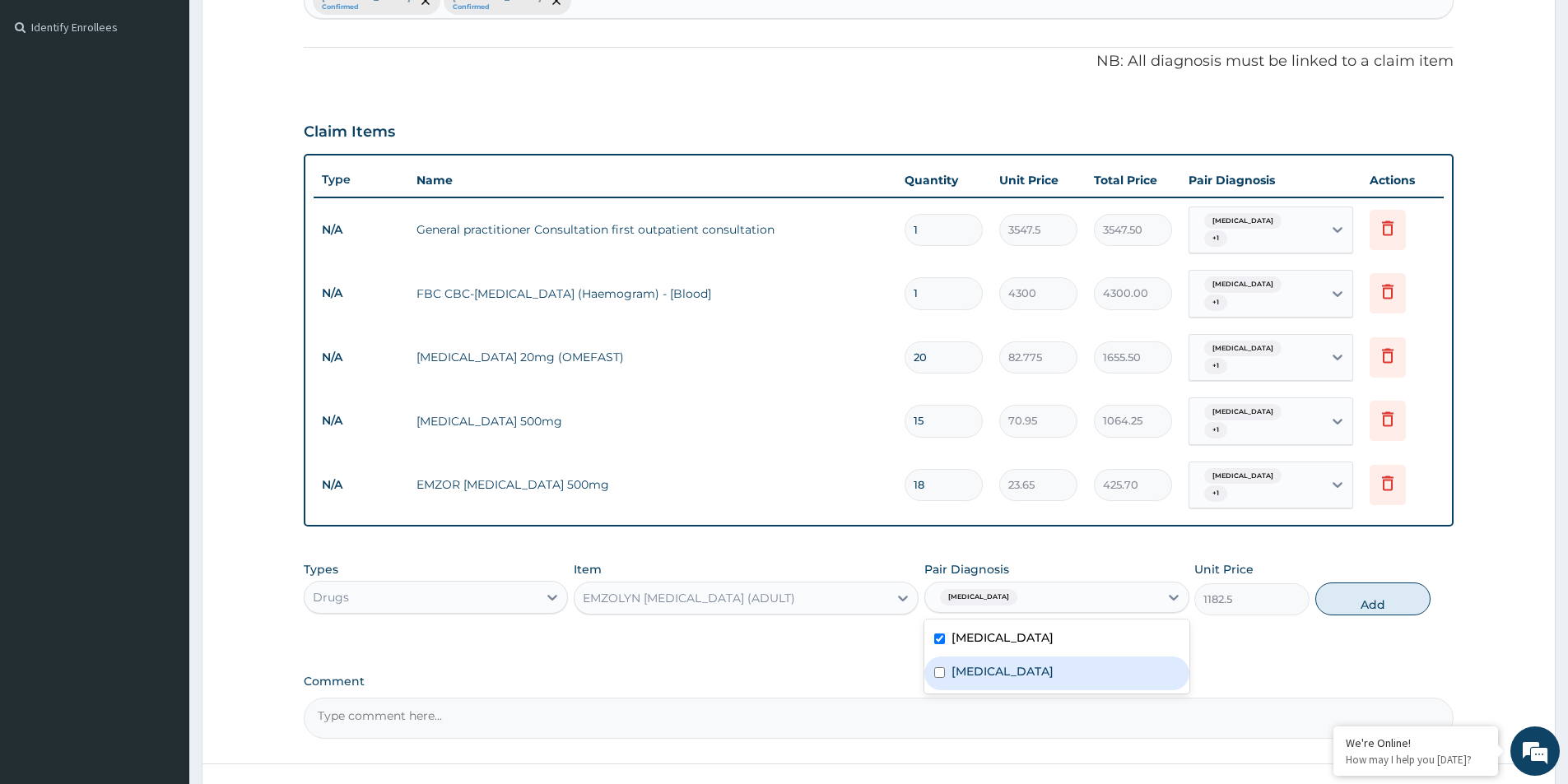
click at [1039, 681] on div "Peptic ulcer" at bounding box center [1056, 672] width 264 height 34
click at [1039, 665] on div "Peptic ulcer" at bounding box center [1056, 672] width 264 height 34
checkbox input "false"
click at [1352, 597] on button "Add" at bounding box center [1372, 599] width 115 height 33
type input "0"
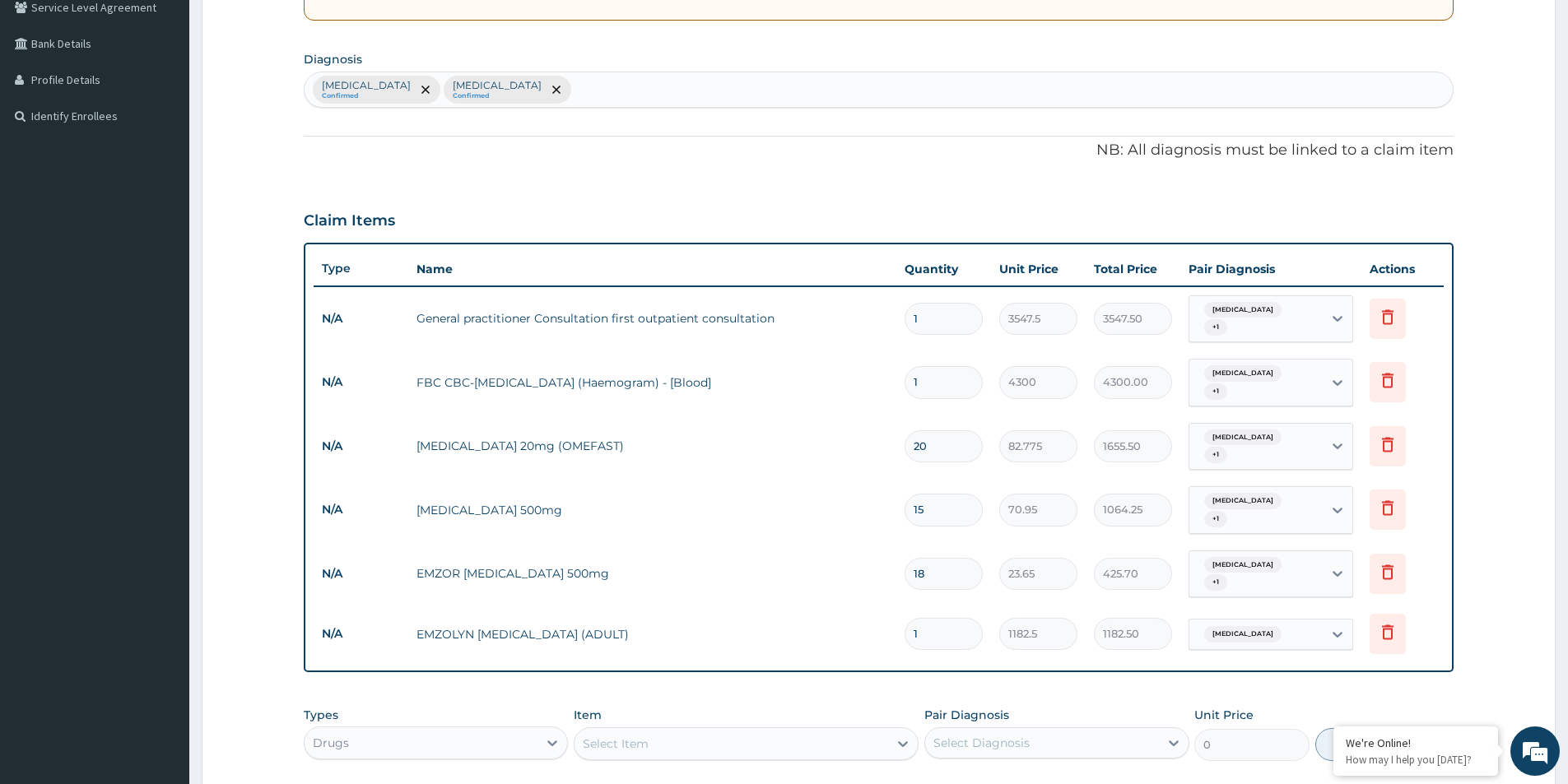
scroll to position [626, 0]
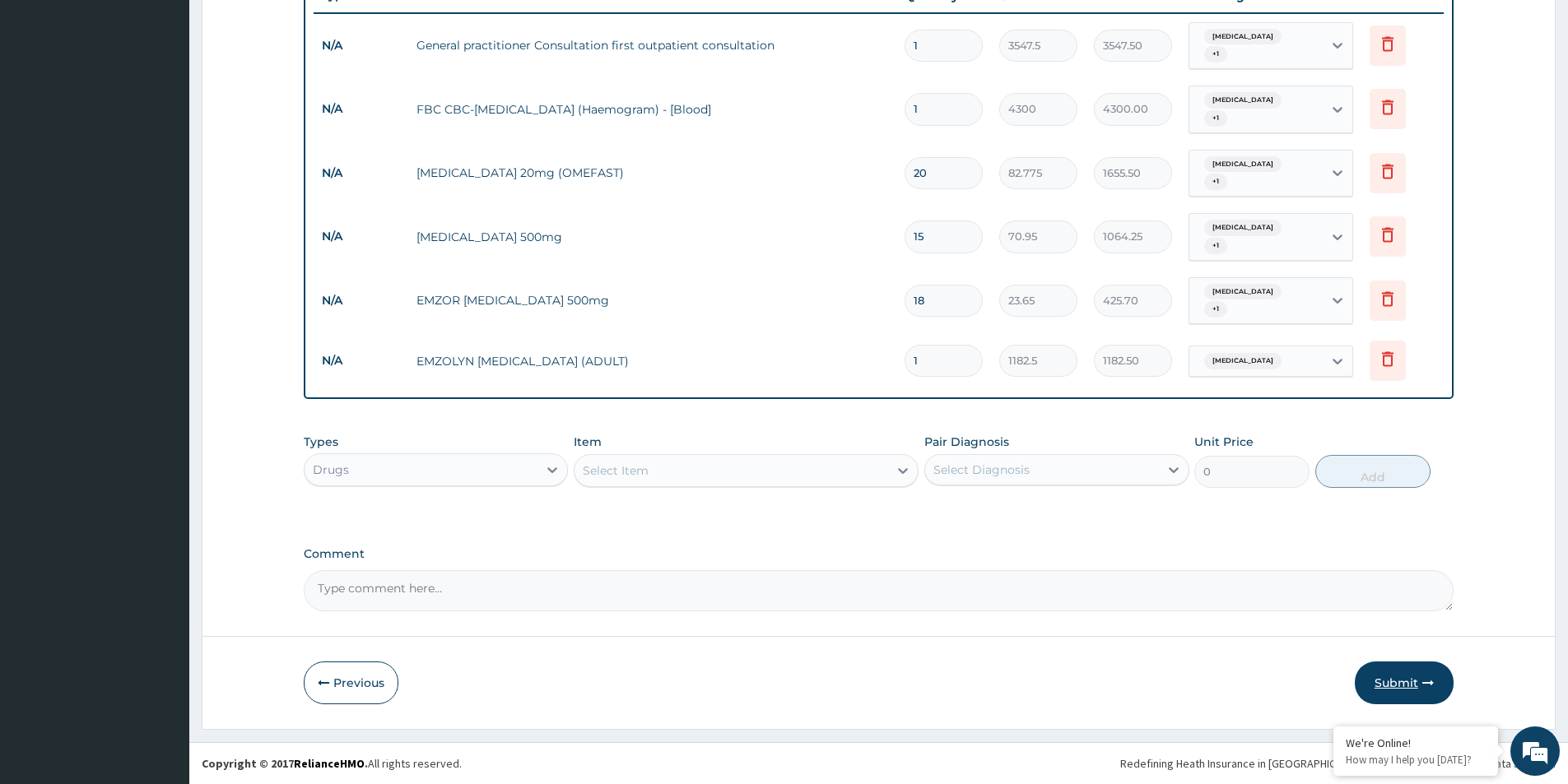
click at [1414, 678] on button "Submit" at bounding box center [1404, 682] width 99 height 43
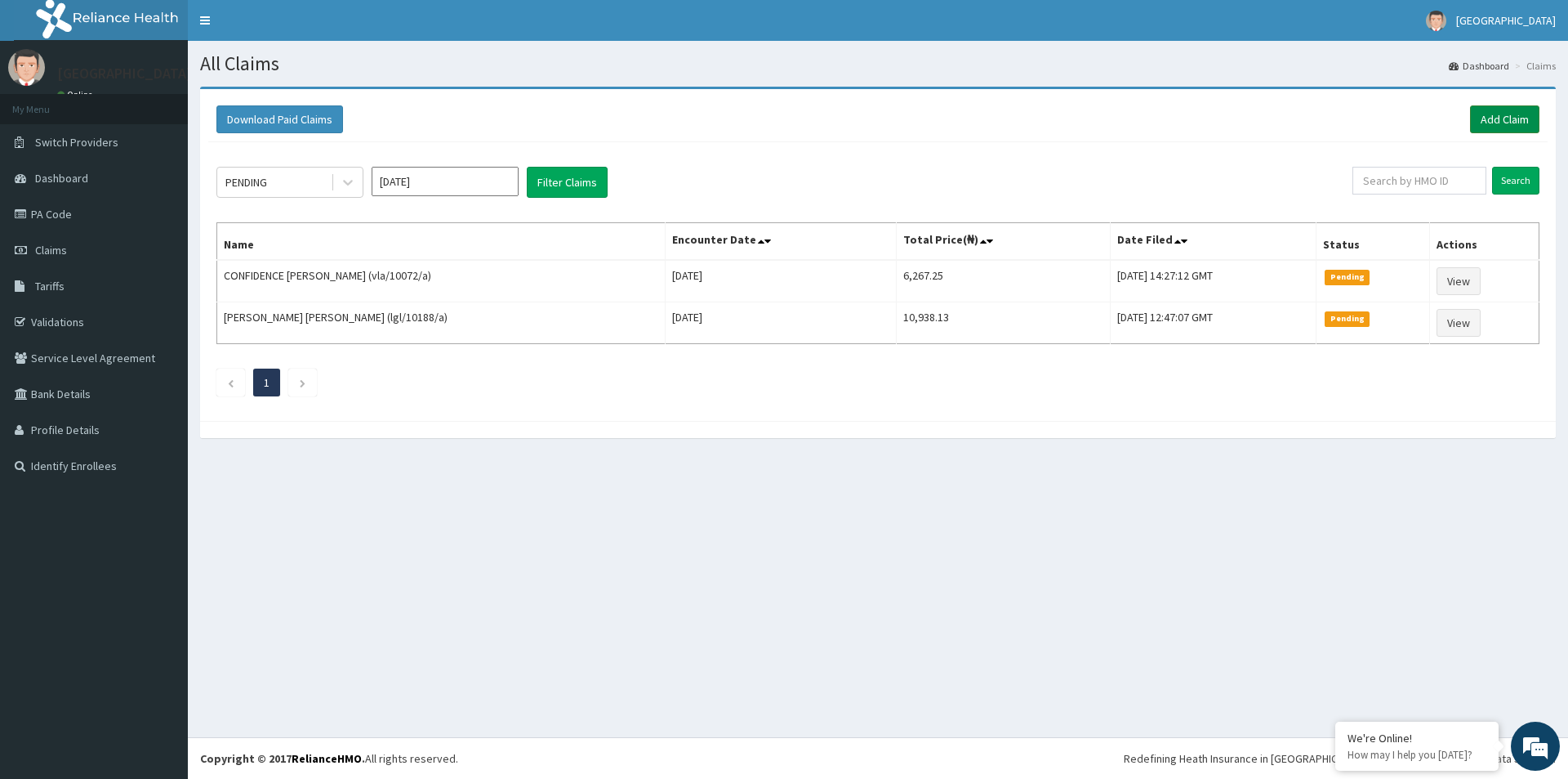
click at [1523, 118] on link "Add Claim" at bounding box center [1505, 119] width 69 height 28
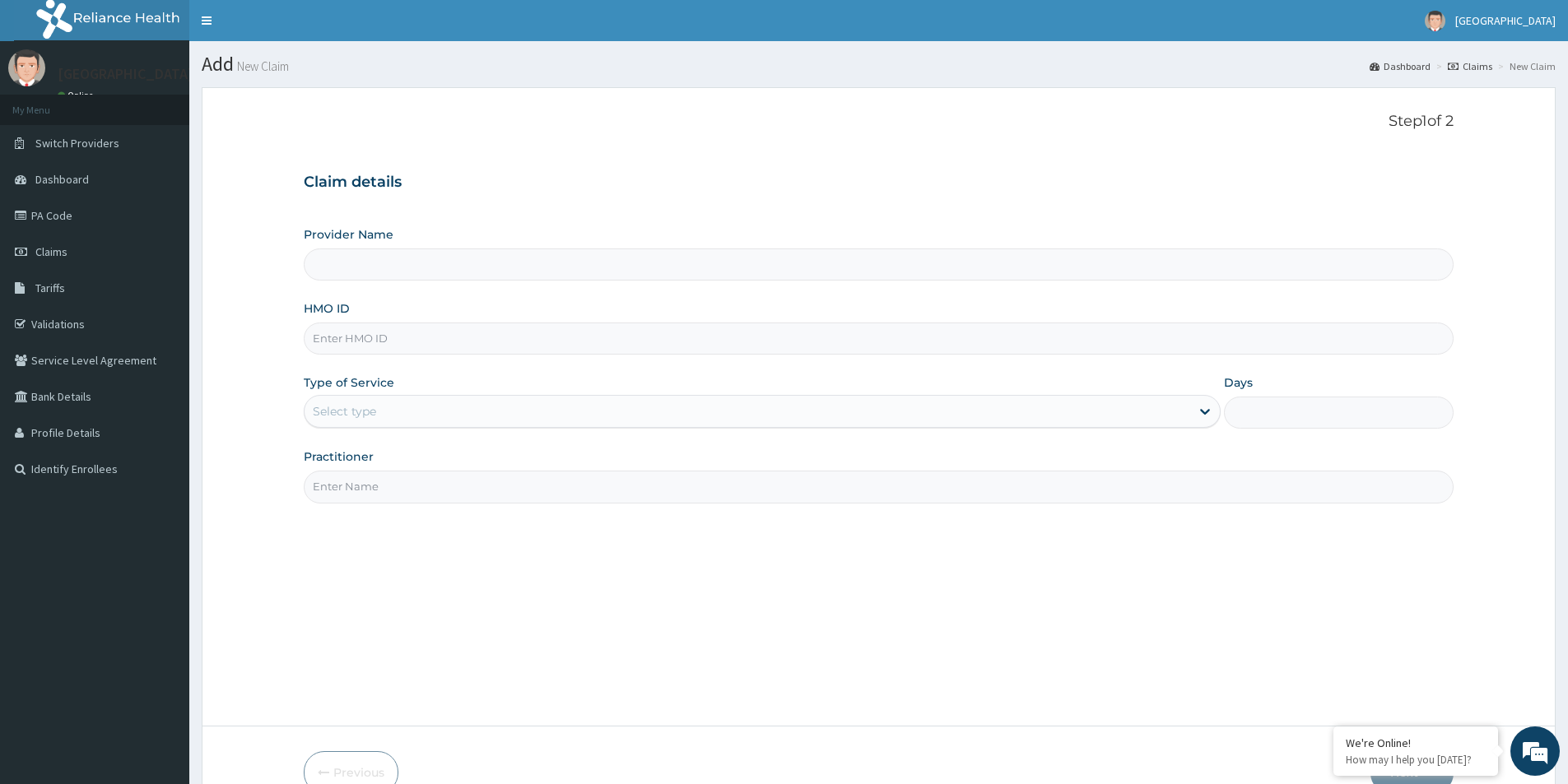
type input "MEDFORD HOSPITAL LTD"
click at [499, 331] on input "HMO ID" at bounding box center [878, 338] width 1149 height 32
click at [365, 117] on p "Step 1 of 2" at bounding box center [878, 122] width 1149 height 18
click at [360, 119] on p "Step 1 of 2" at bounding box center [878, 122] width 1149 height 18
click at [458, 343] on input "HMO ID" at bounding box center [878, 338] width 1149 height 32
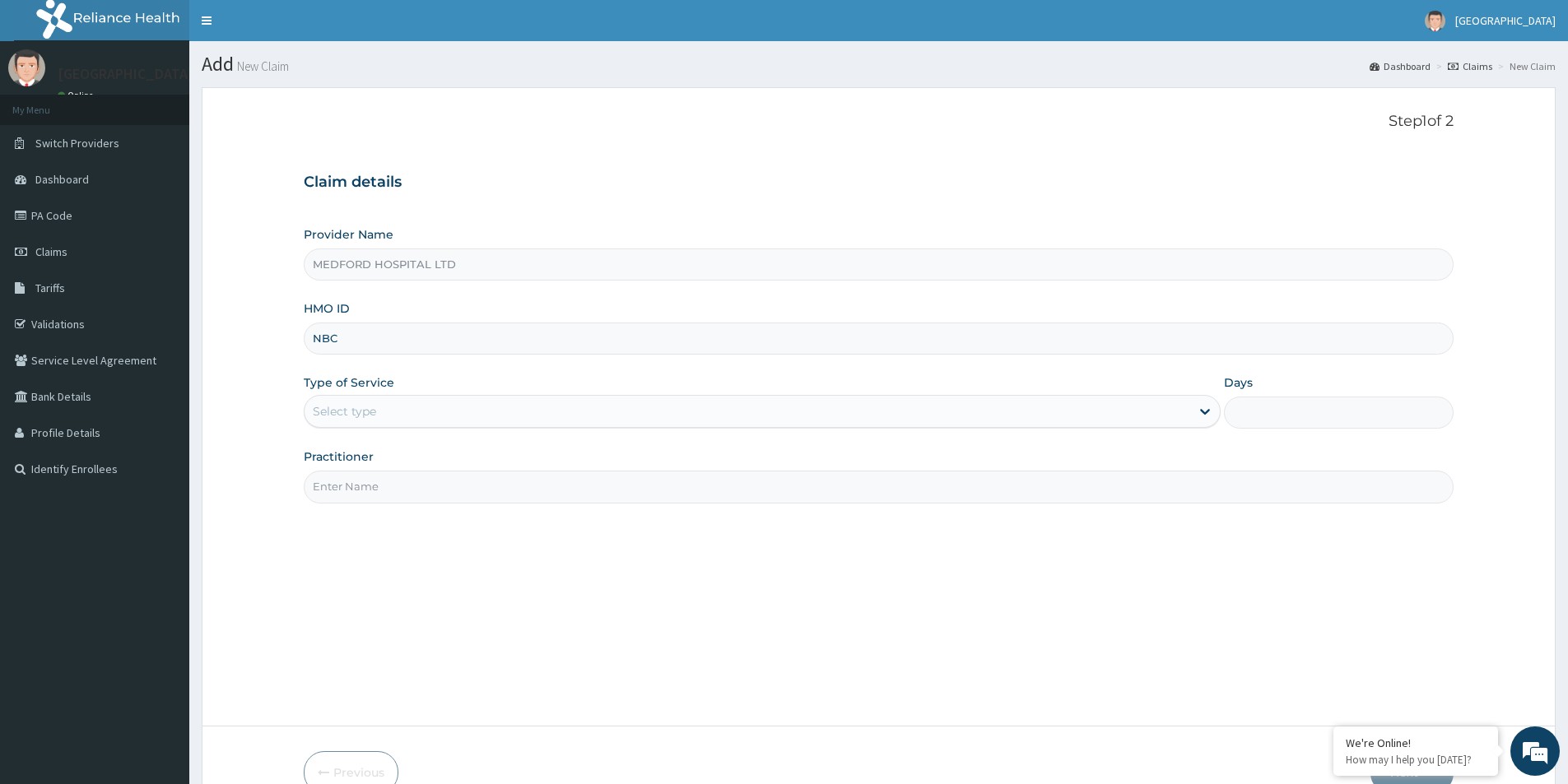
type input "NBC/10902/A"
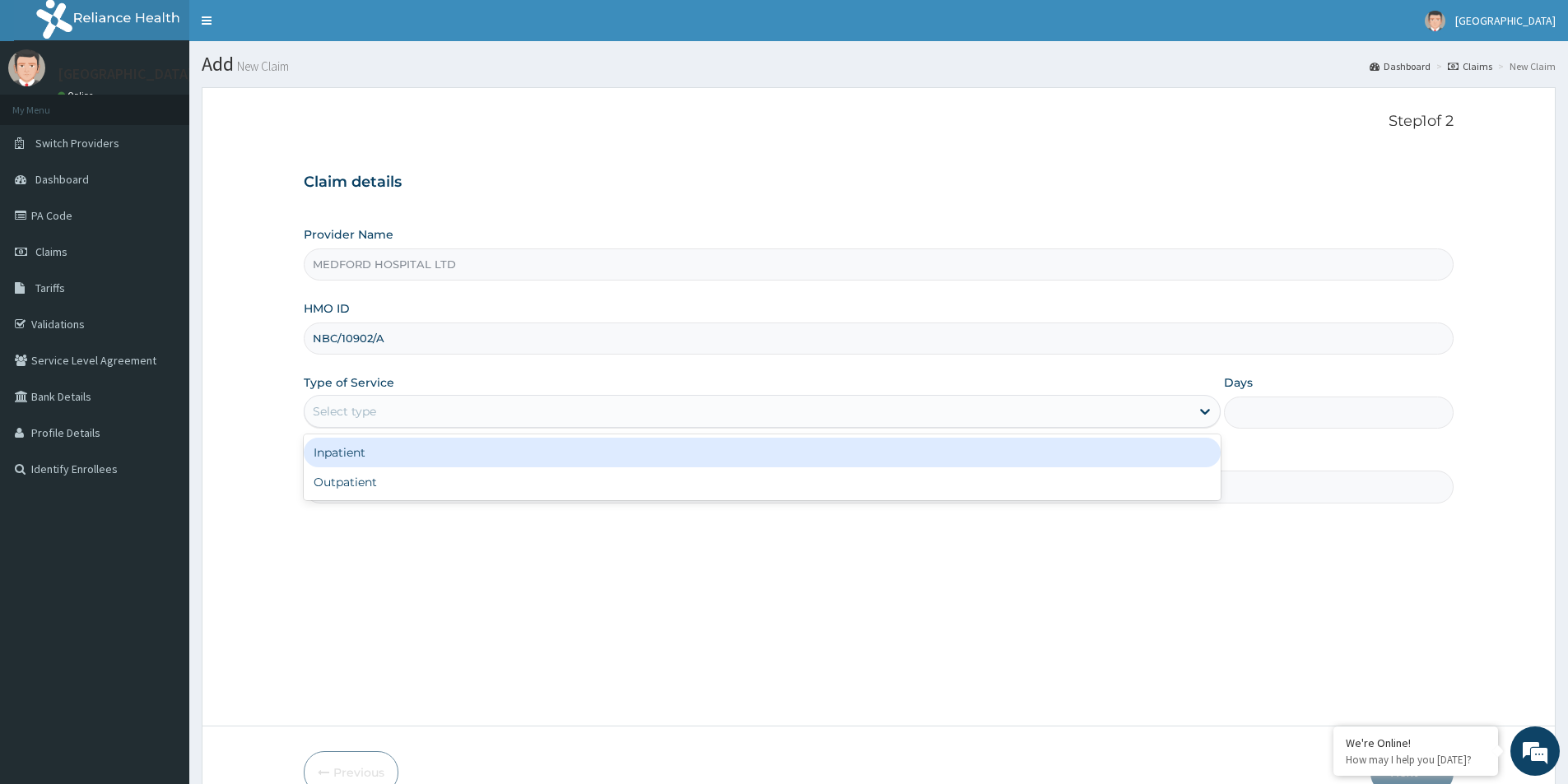
click at [453, 408] on div "Select type" at bounding box center [746, 411] width 885 height 26
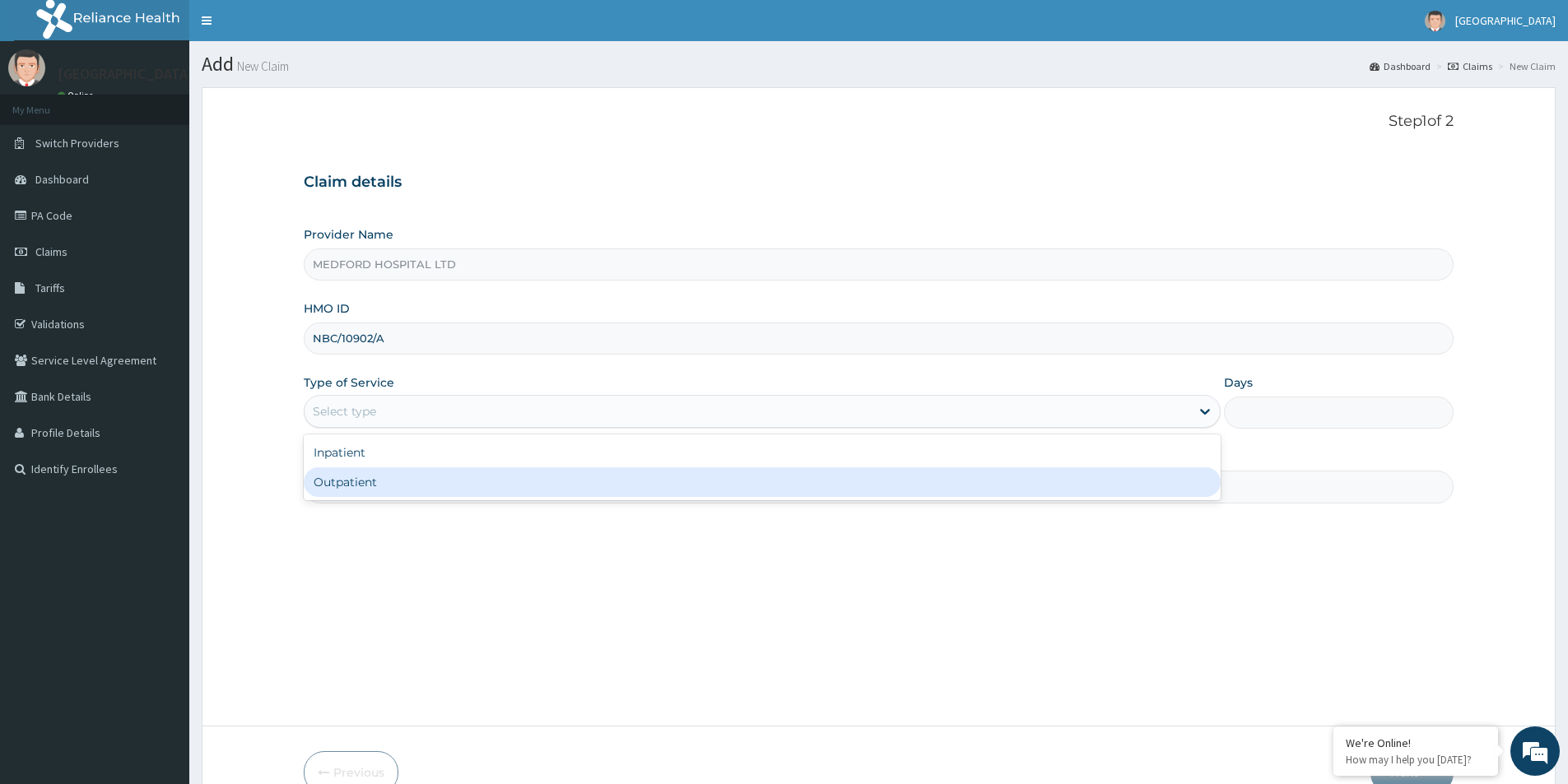
click at [400, 483] on div "Outpatient" at bounding box center [762, 482] width 917 height 30
type input "1"
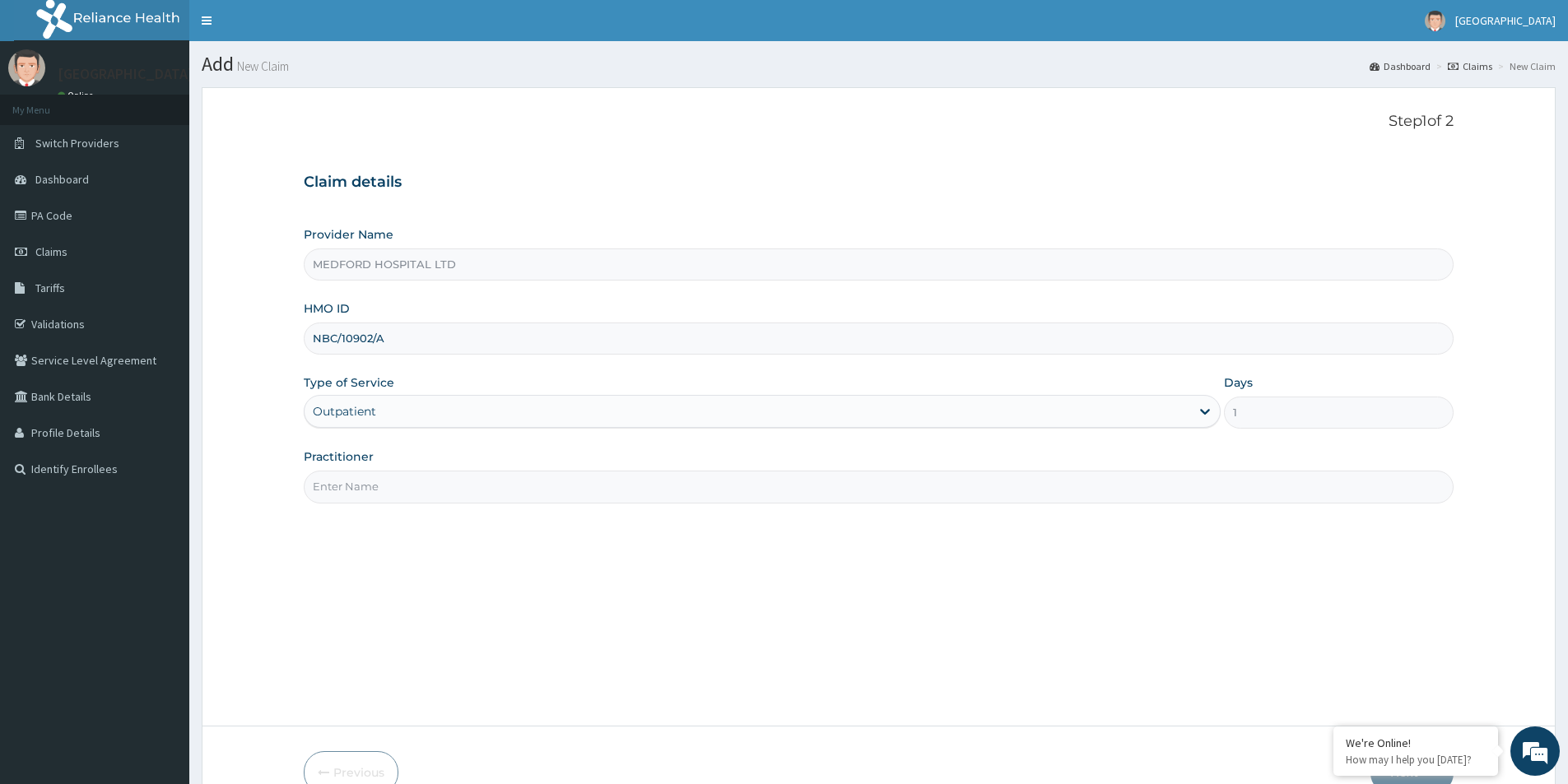
click at [400, 483] on input "Practitioner" at bounding box center [878, 485] width 1149 height 32
type input "OKONKWO"
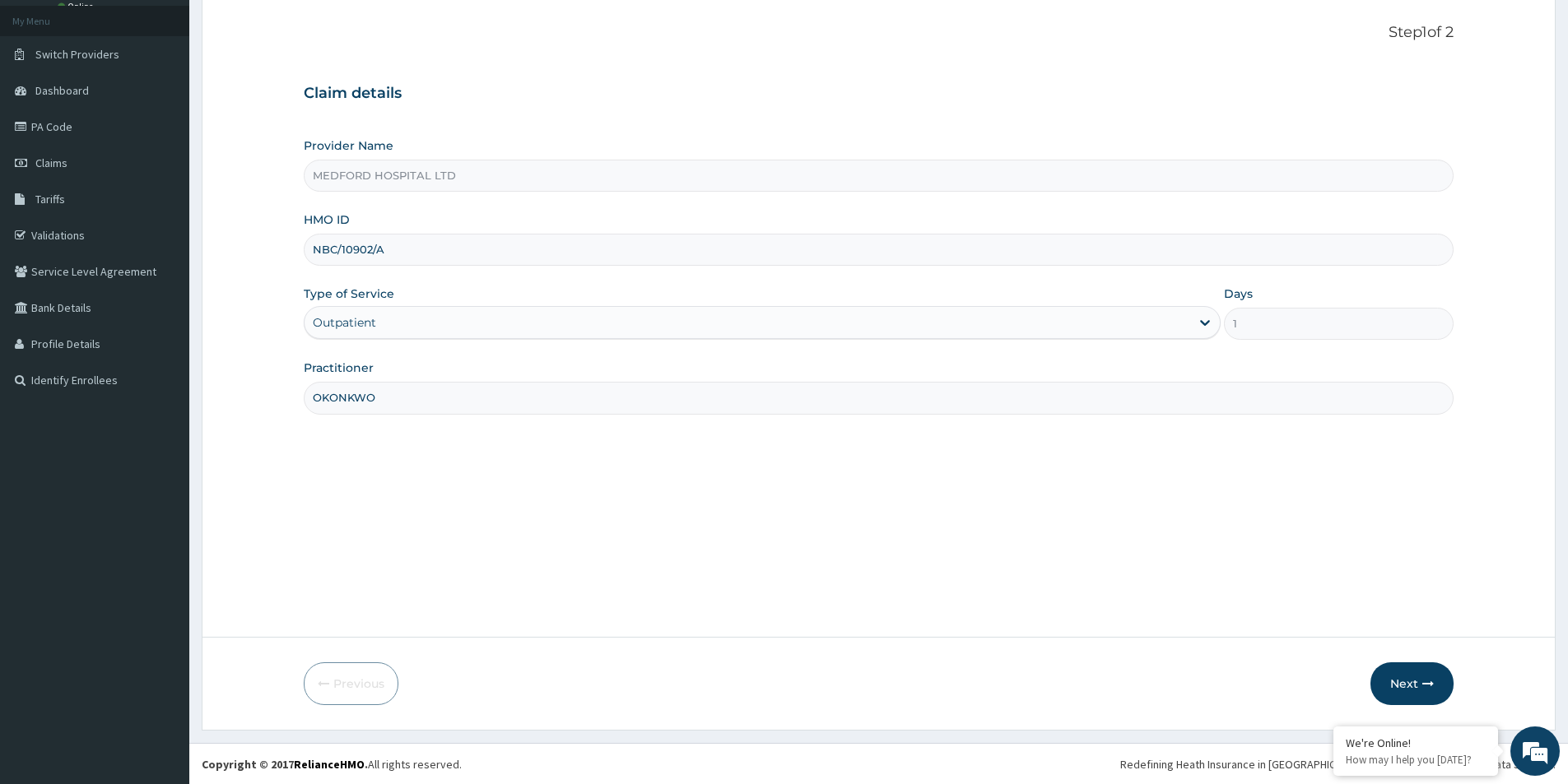
scroll to position [90, 0]
click at [1401, 689] on button "Next" at bounding box center [1412, 682] width 84 height 43
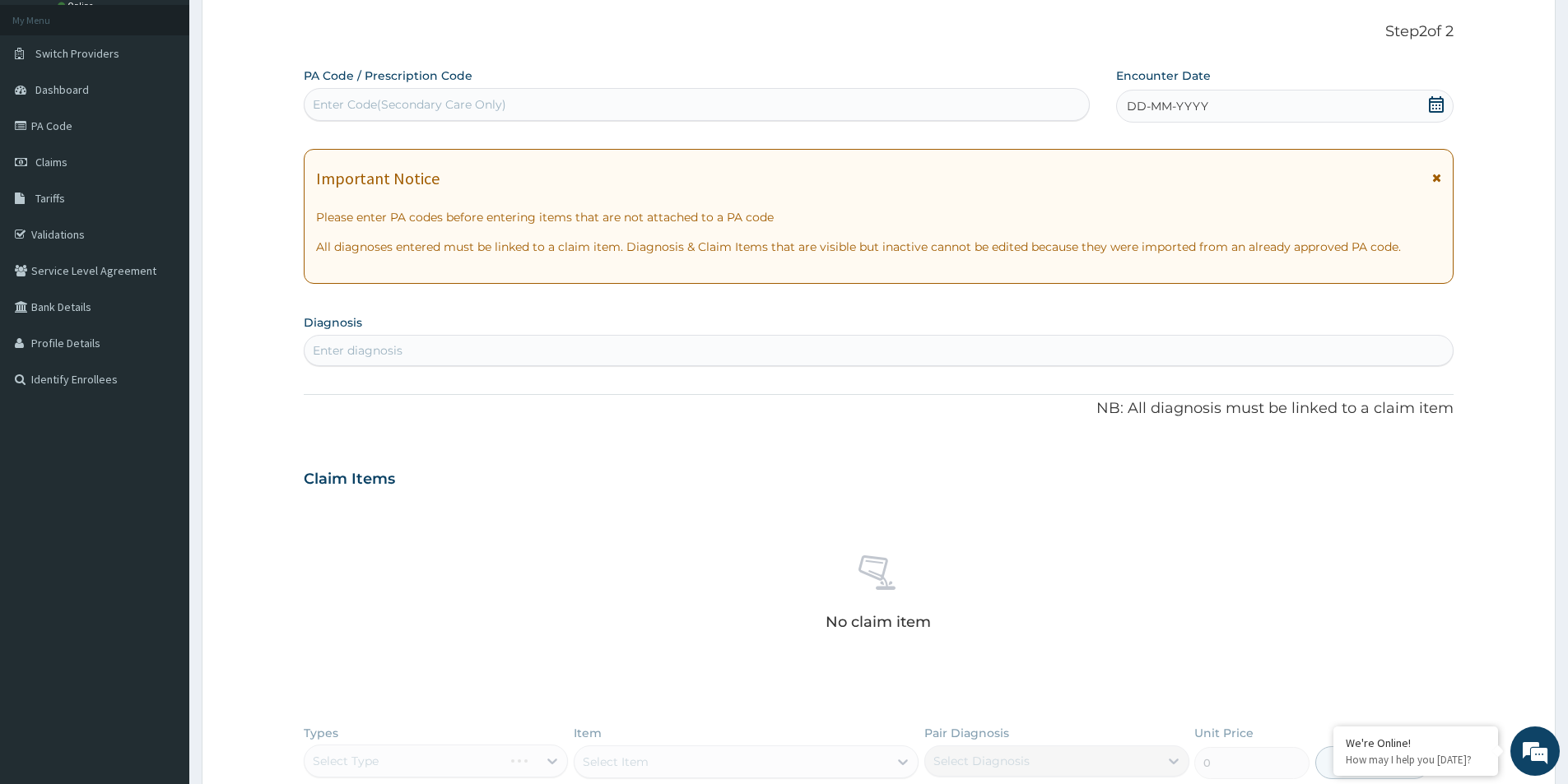
click at [1372, 111] on div "DD-MM-YYYY" at bounding box center [1284, 106] width 337 height 33
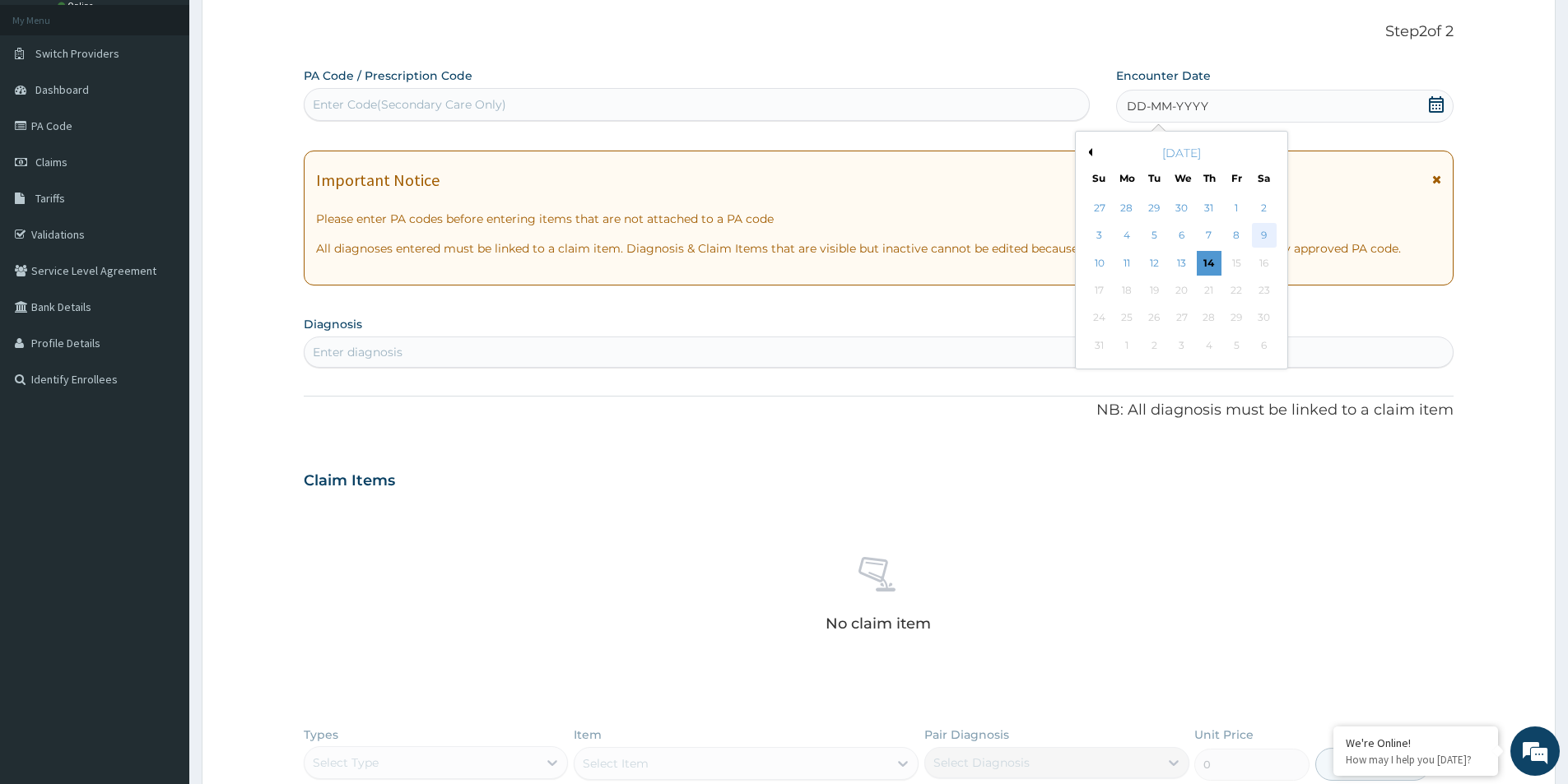
click at [1262, 233] on div "9" at bounding box center [1264, 236] width 25 height 24
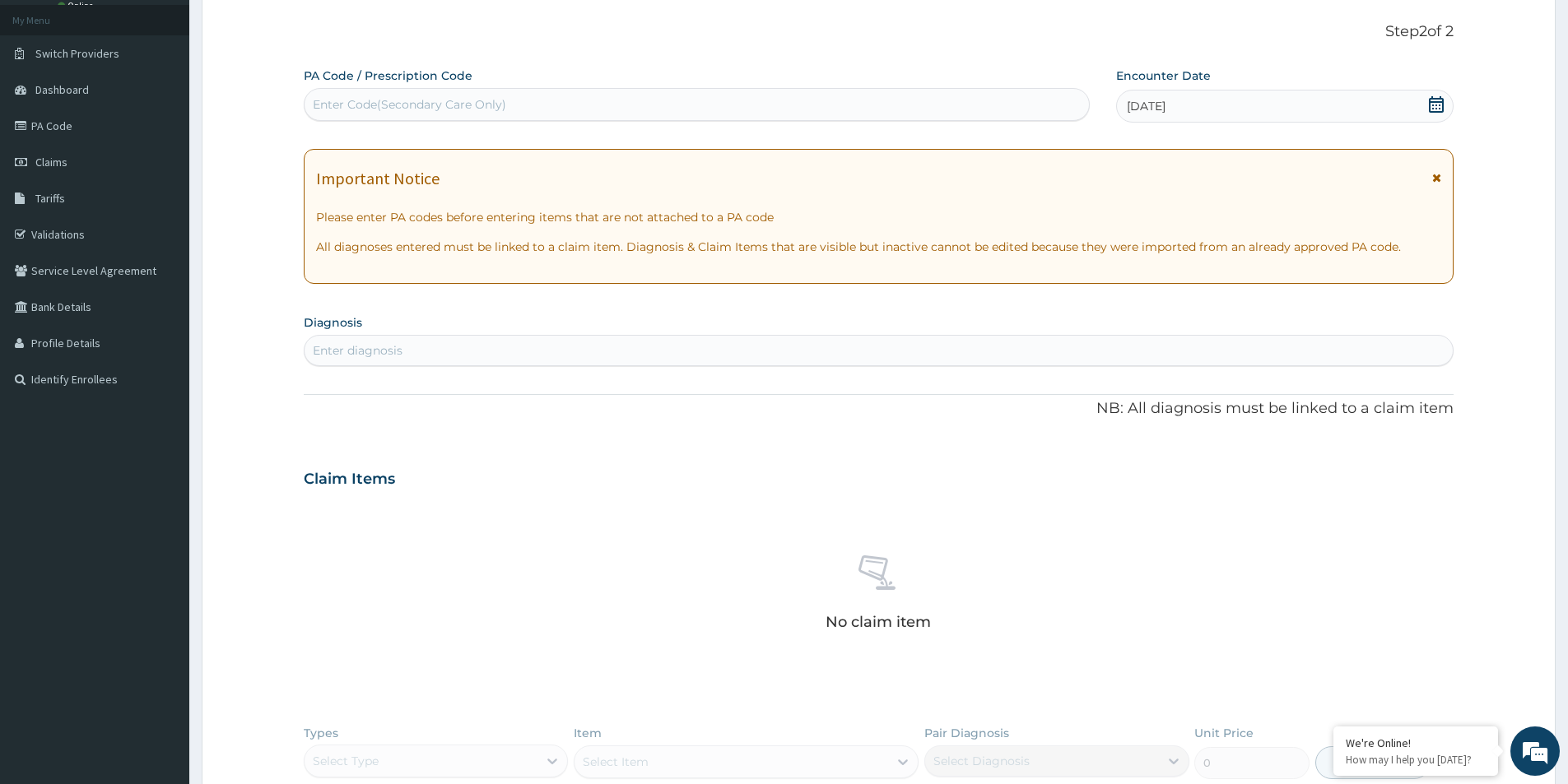
click at [748, 355] on div "Enter diagnosis" at bounding box center [878, 350] width 1148 height 26
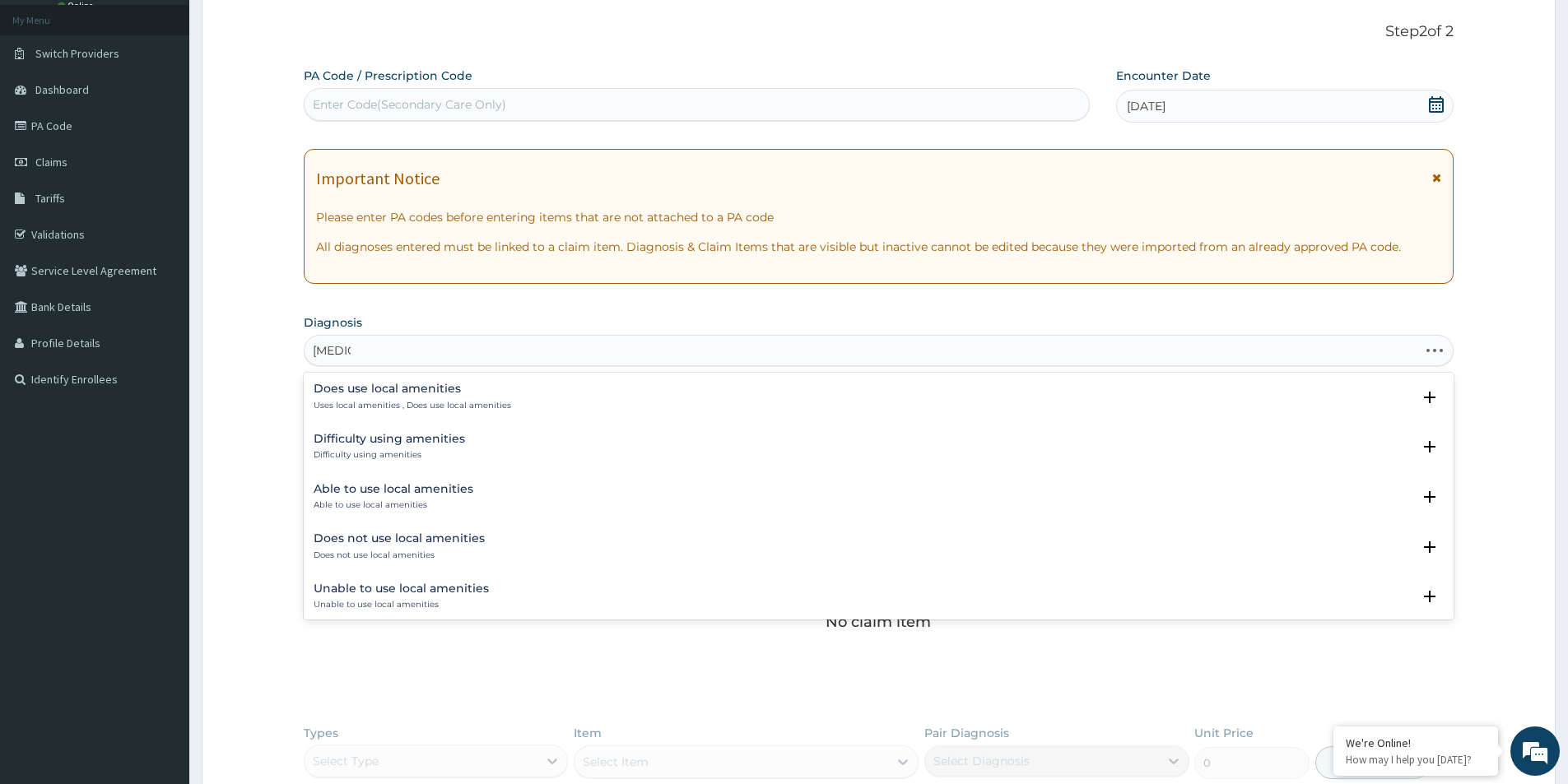
type input "AMENO"
